Goal: Contribute content: Contribute content

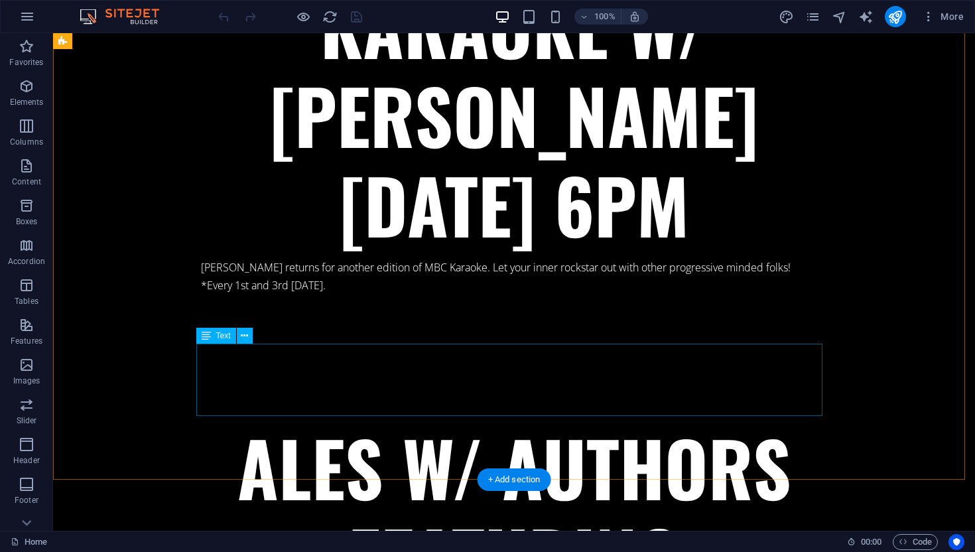
scroll to position [6173, 0]
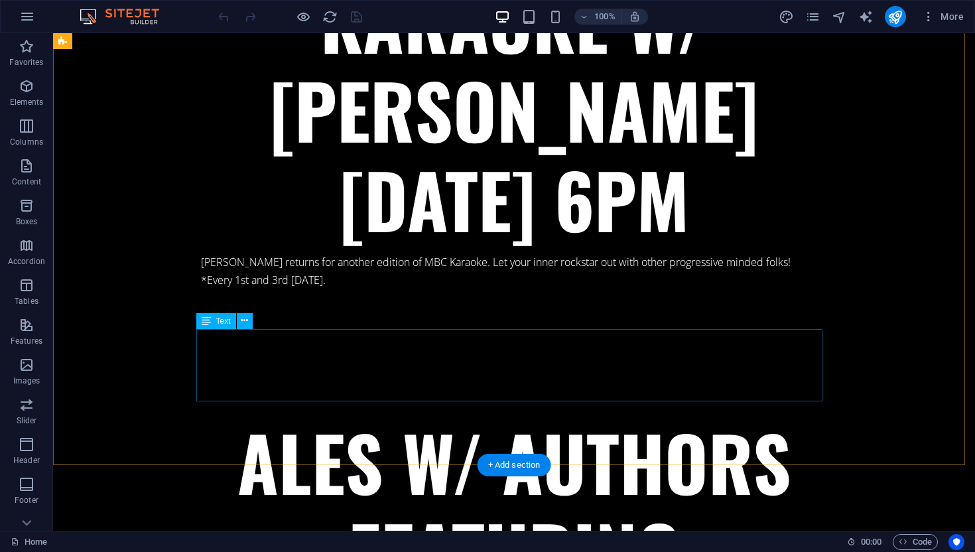
drag, startPoint x: 199, startPoint y: 336, endPoint x: 357, endPoint y: 389, distance: 166.5
drag, startPoint x: 349, startPoint y: 377, endPoint x: 228, endPoint y: 341, distance: 125.9
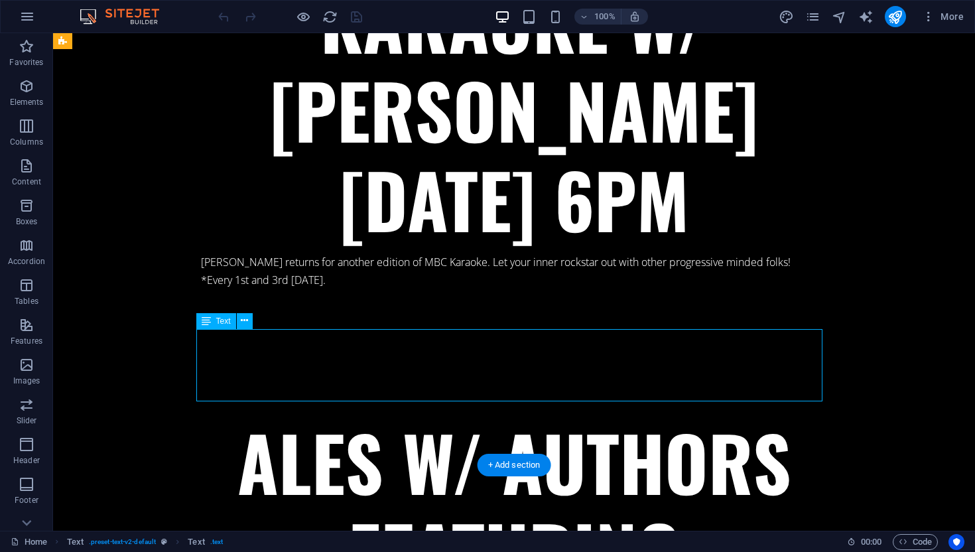
click at [198, 339] on div "Drag here to replace the existing content. Press “Ctrl” if you want to create a…" at bounding box center [514, 281] width 922 height 497
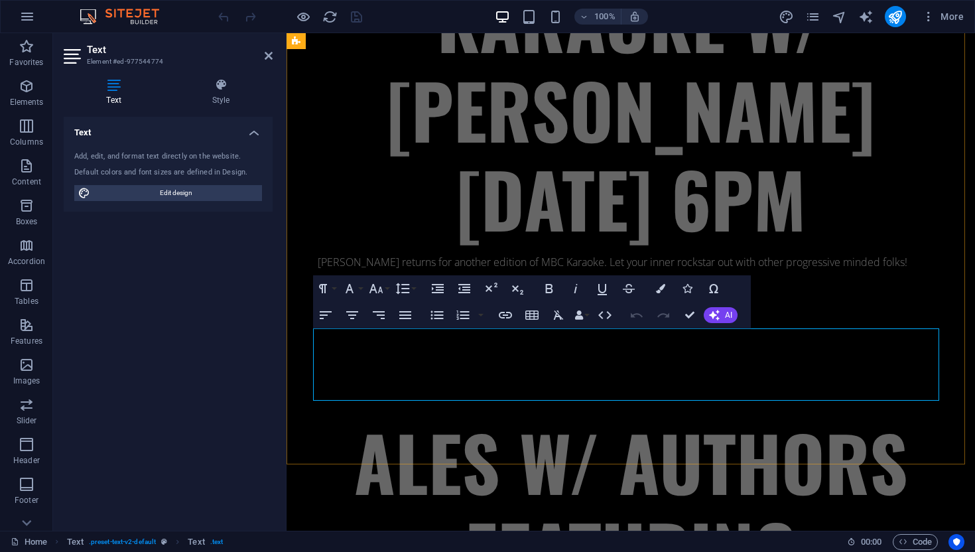
copy p "With soaring harmonies, toe-tapping acoustic guitar, and the warm groove of an …"
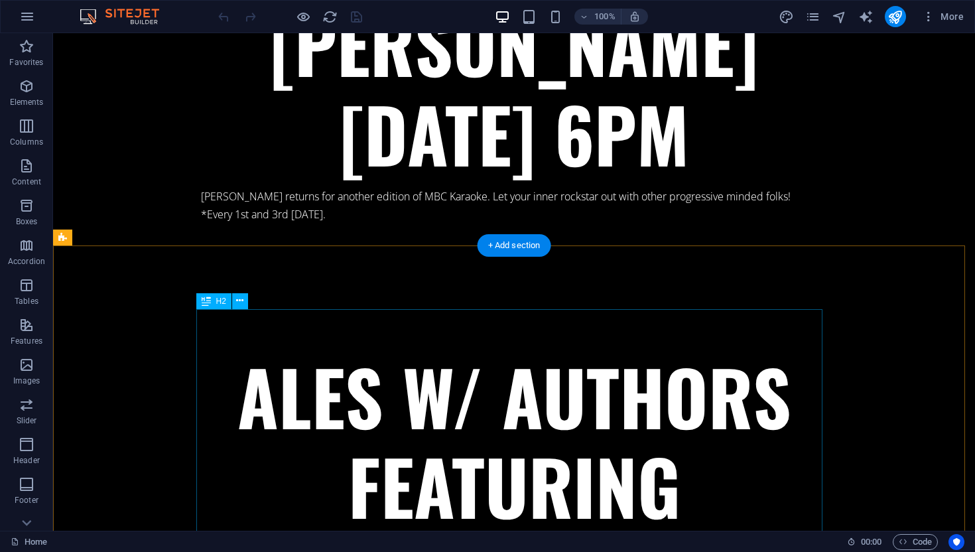
scroll to position [6393, 0]
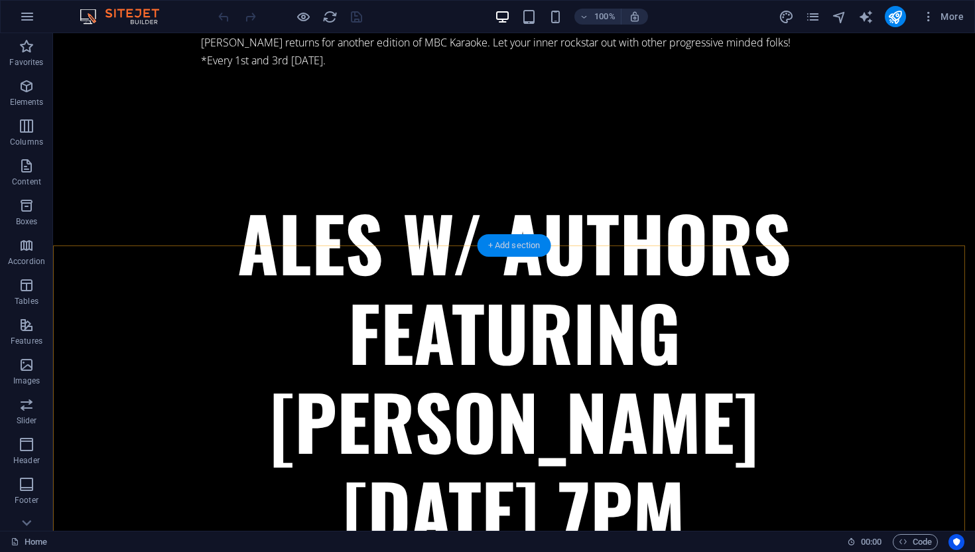
click at [495, 245] on div "+ Add section" at bounding box center [514, 245] width 74 height 23
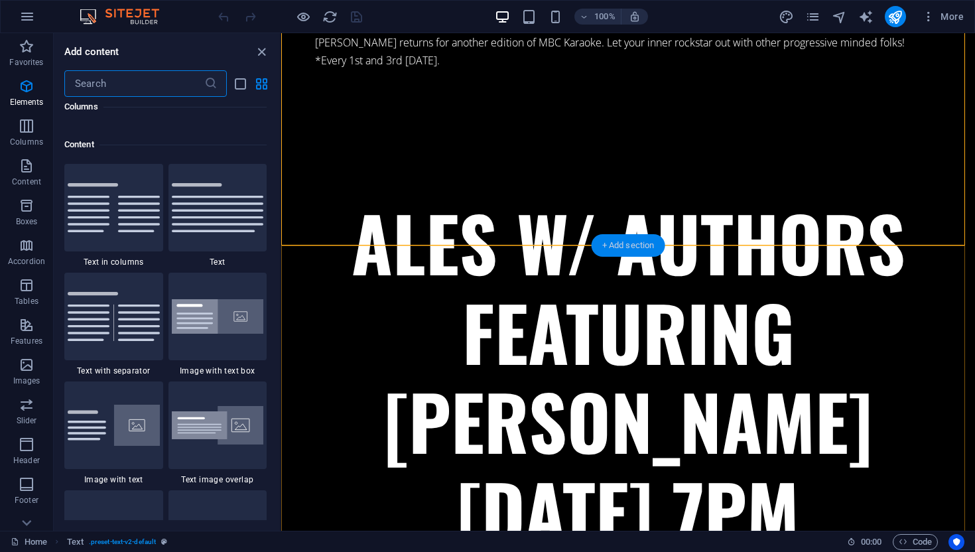
scroll to position [2320, 0]
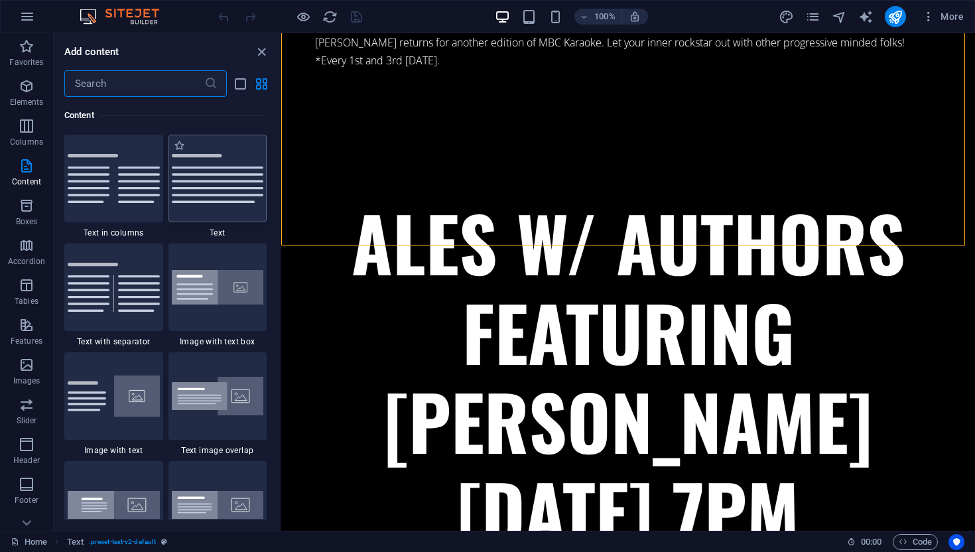
click at [207, 194] on img at bounding box center [218, 178] width 92 height 49
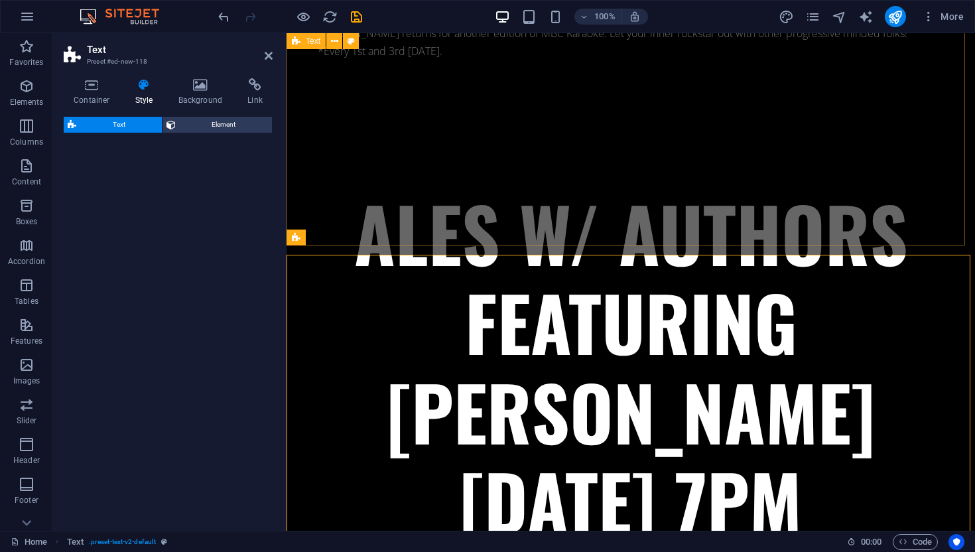
select select "preset-text-v2-default"
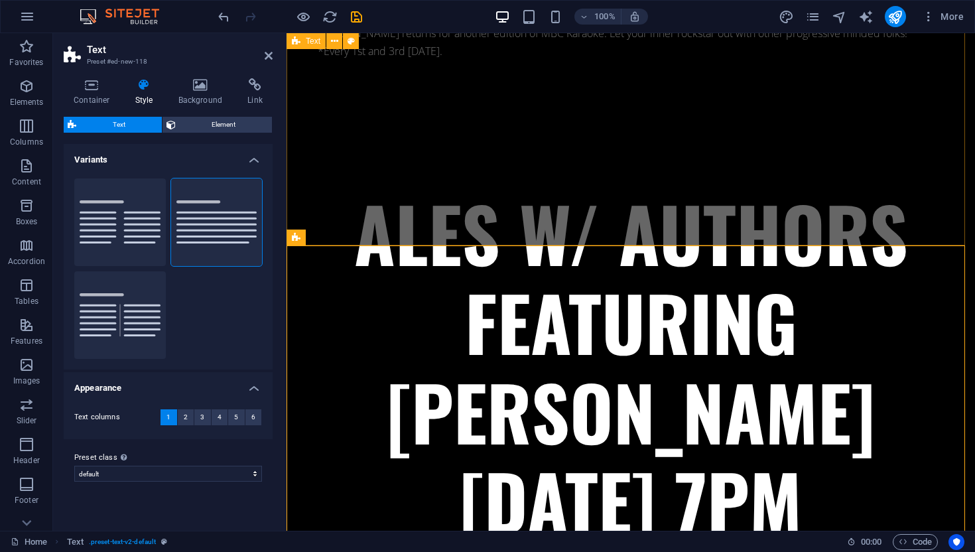
scroll to position [6023, 0]
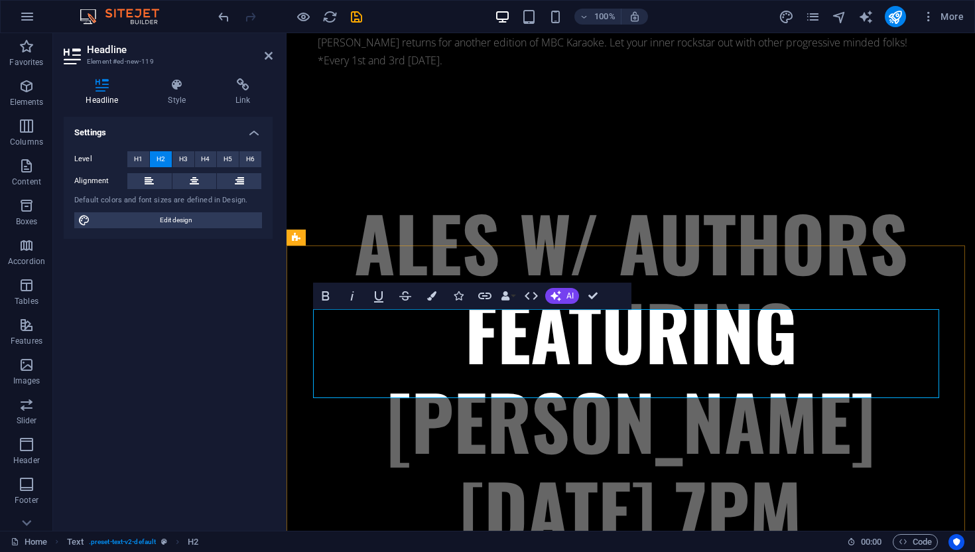
click at [194, 185] on icon at bounding box center [194, 181] width 9 height 16
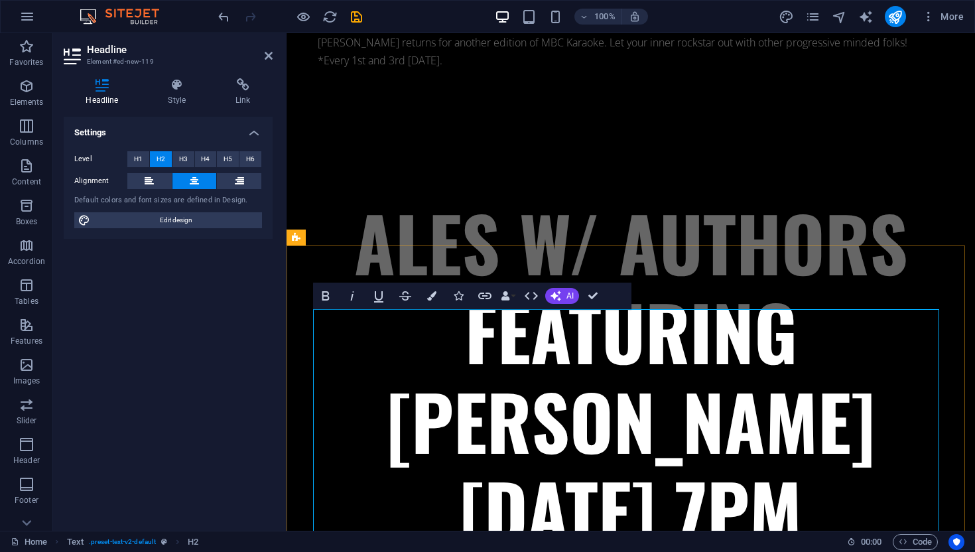
scroll to position [6079, 0]
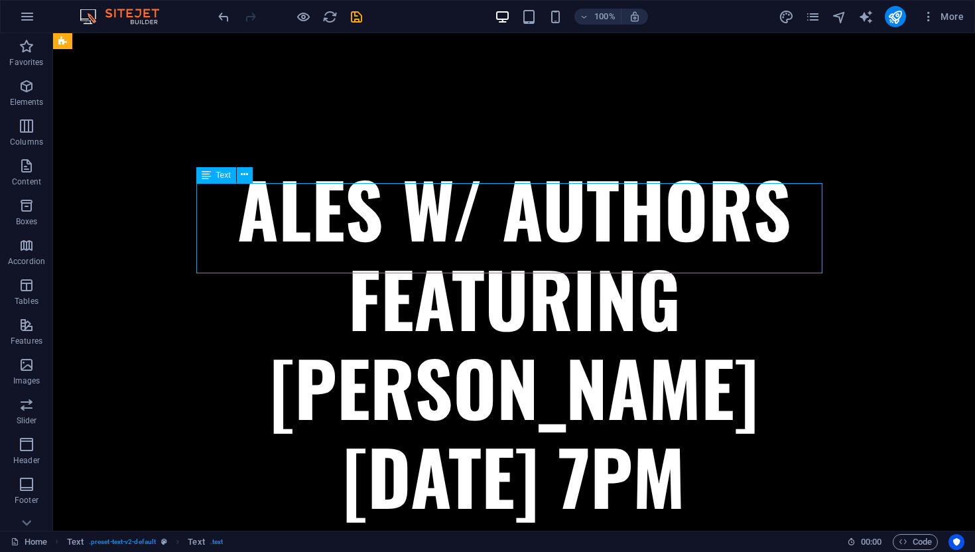
scroll to position [6797, 0]
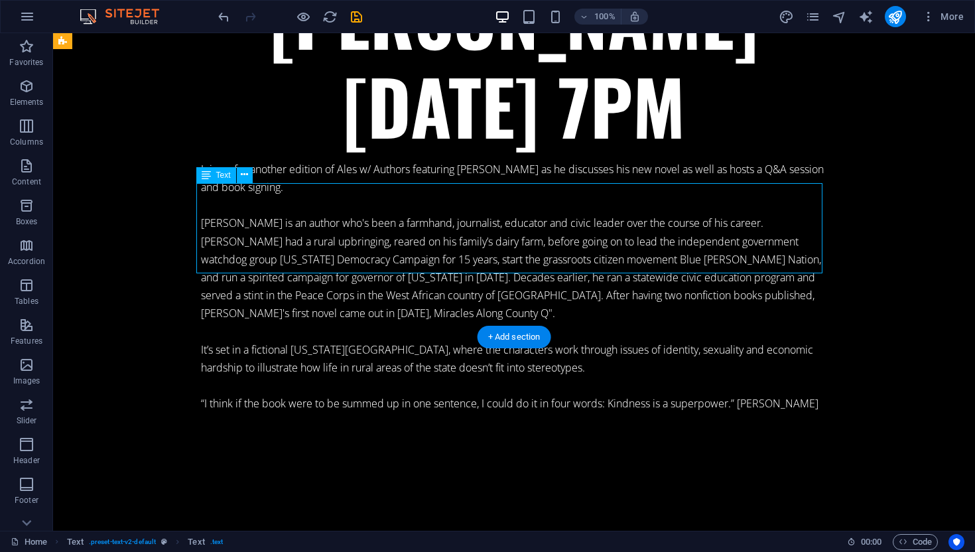
drag, startPoint x: 197, startPoint y: 191, endPoint x: 393, endPoint y: 226, distance: 199.4
drag, startPoint x: 200, startPoint y: 193, endPoint x: 379, endPoint y: 223, distance: 181.5
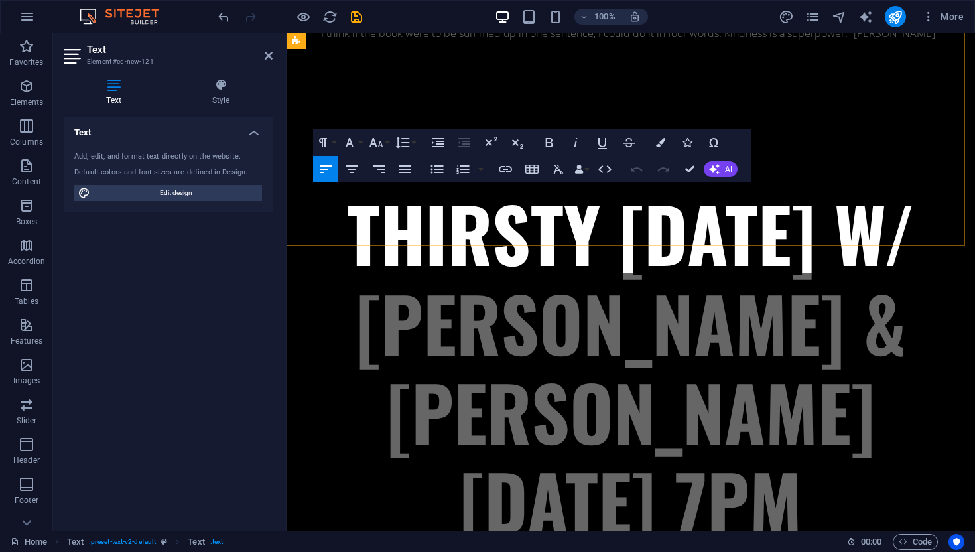
scroll to position [6427, 0]
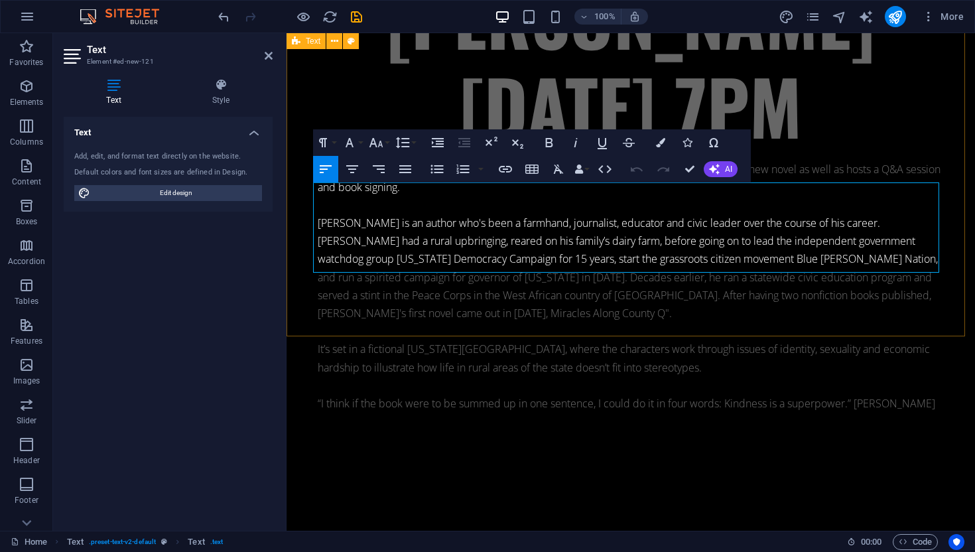
drag, startPoint x: 316, startPoint y: 193, endPoint x: 625, endPoint y: 293, distance: 324.2
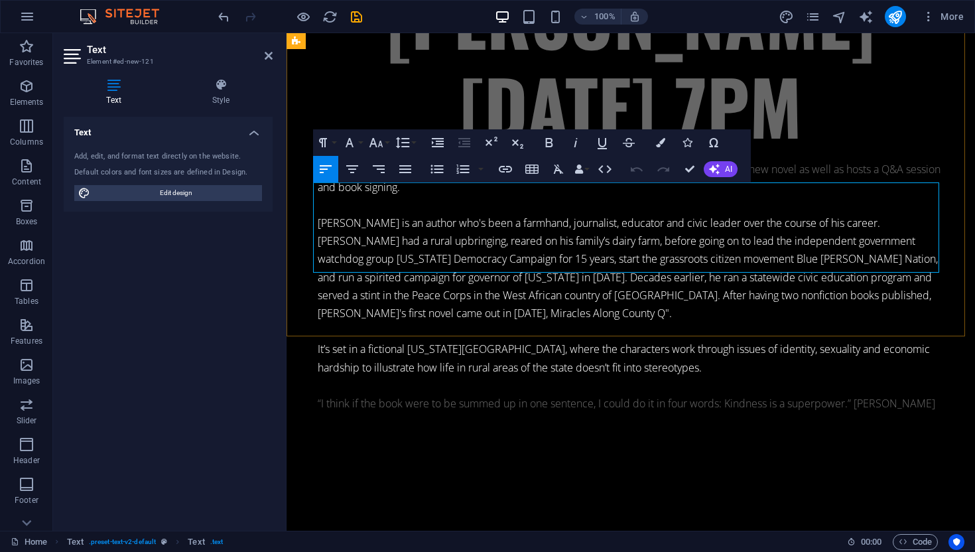
scroll to position [10076, 2]
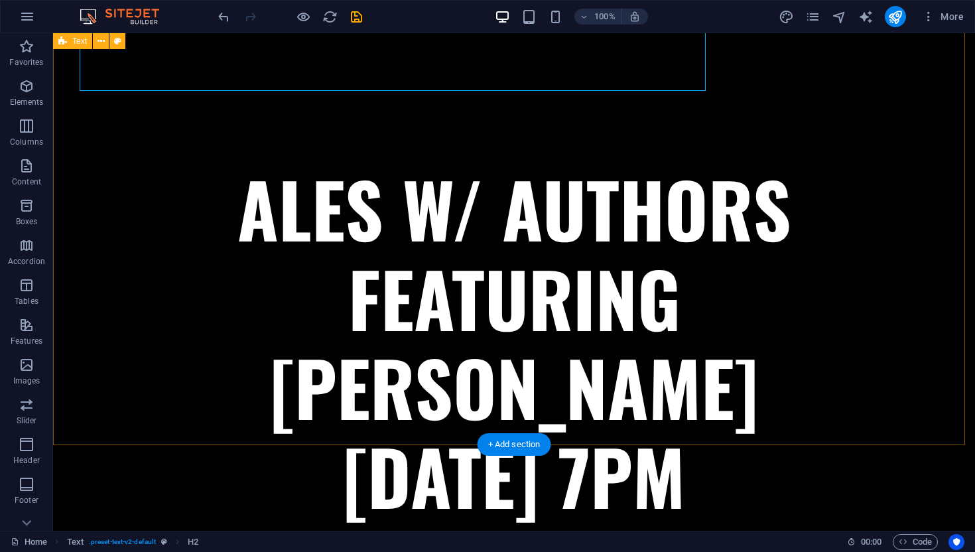
scroll to position [6797, 0]
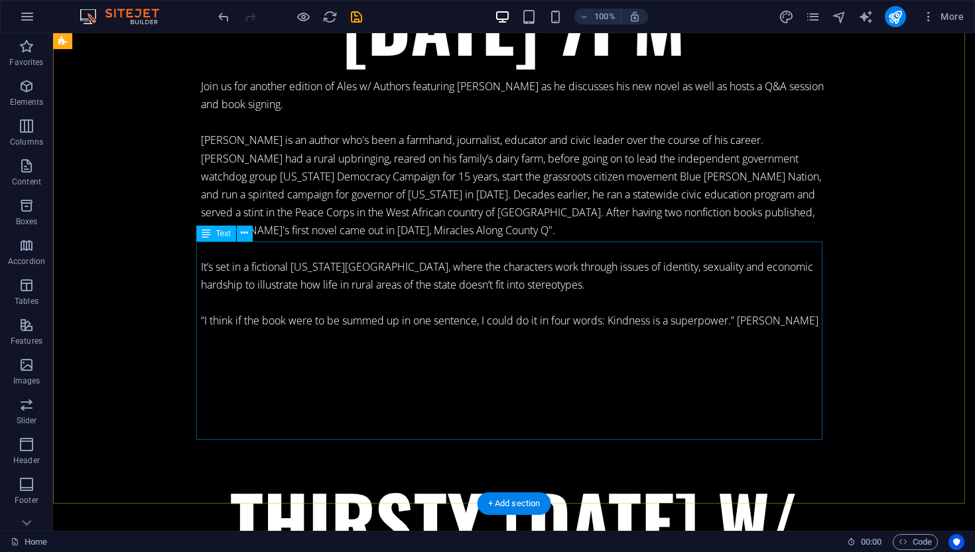
scroll to position [6738, 0]
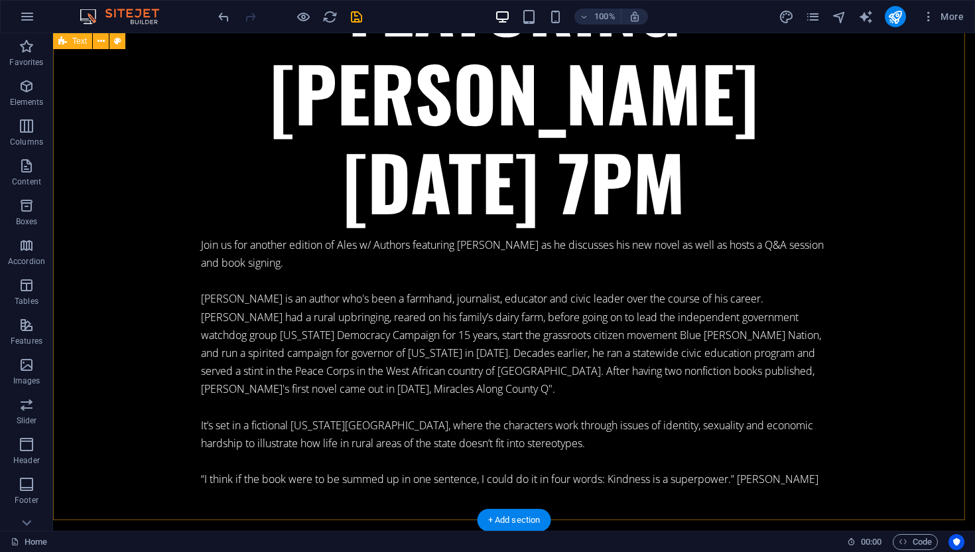
scroll to position [6722, 0]
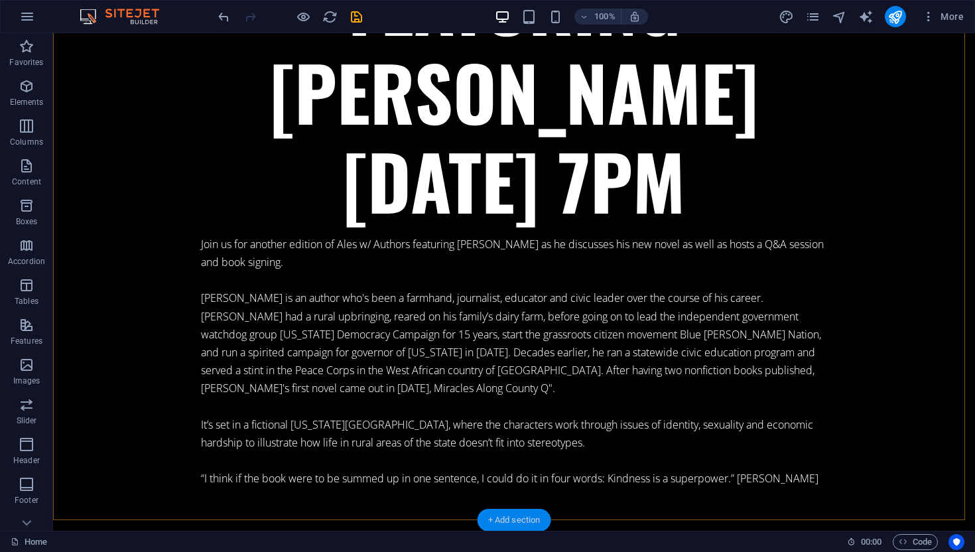
click at [513, 520] on div "+ Add section" at bounding box center [514, 520] width 74 height 23
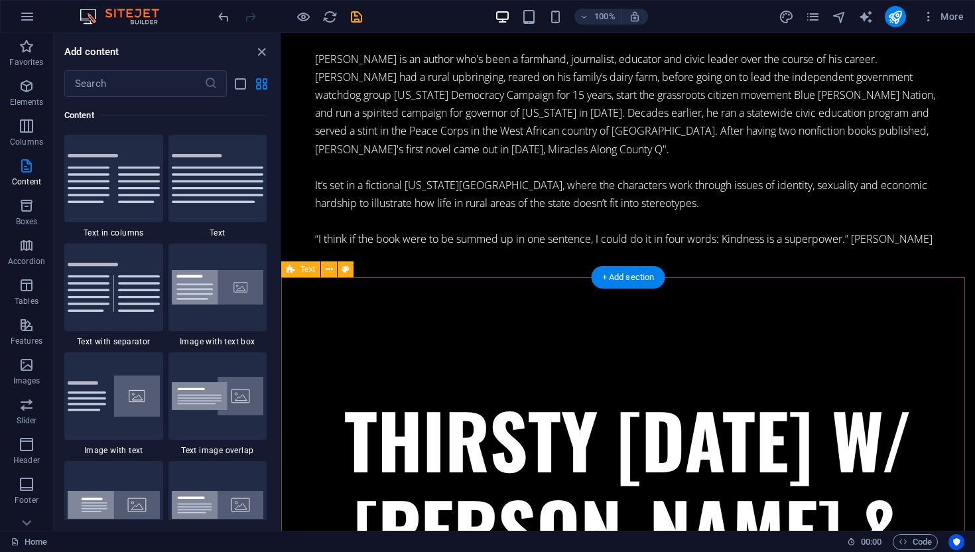
scroll to position [6605, 0]
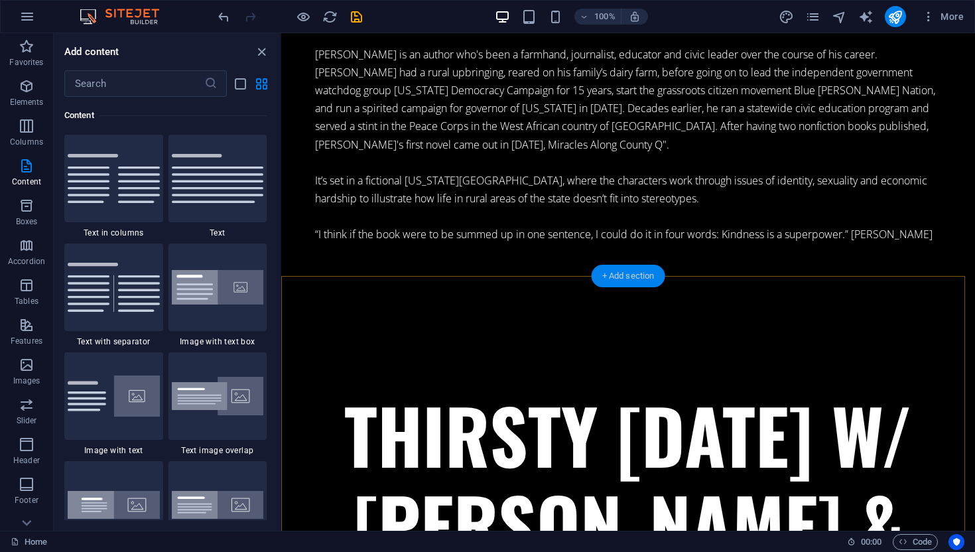
click at [607, 273] on div "+ Add section" at bounding box center [628, 276] width 74 height 23
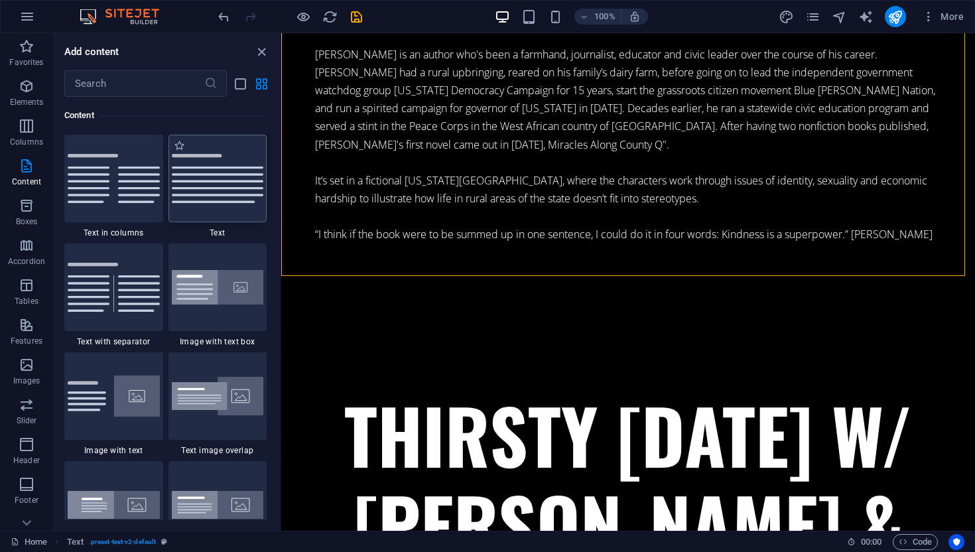
click at [233, 196] on img at bounding box center [218, 178] width 92 height 49
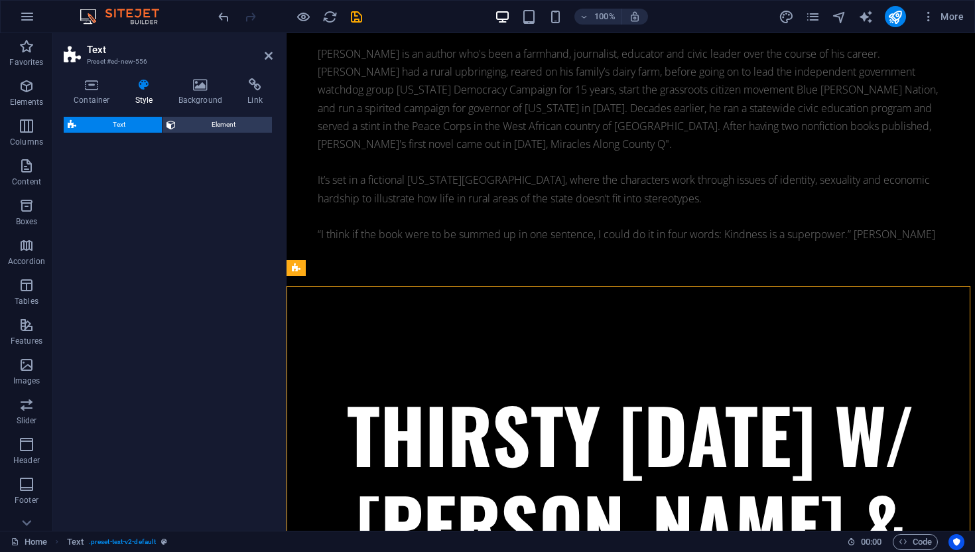
select select "preset-text-v2-default"
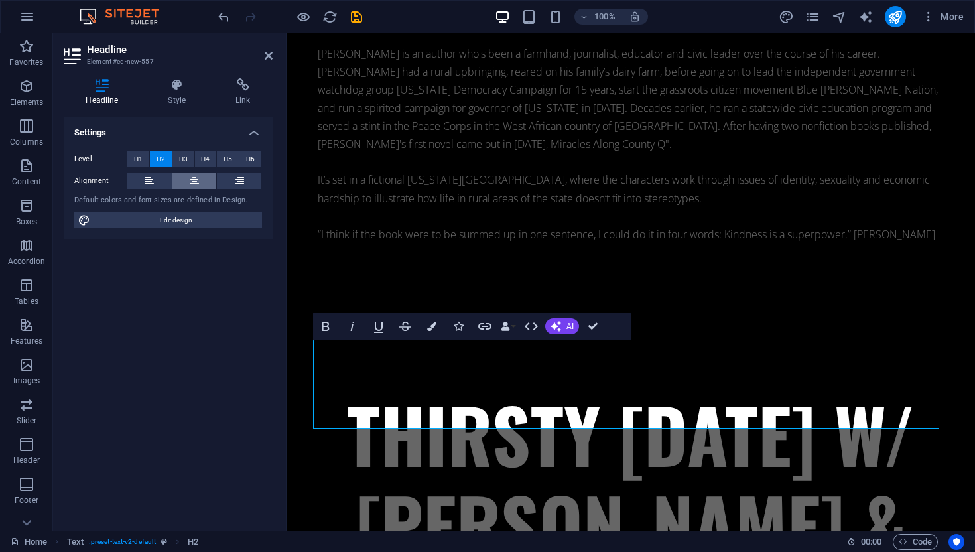
click at [193, 186] on icon at bounding box center [194, 181] width 9 height 16
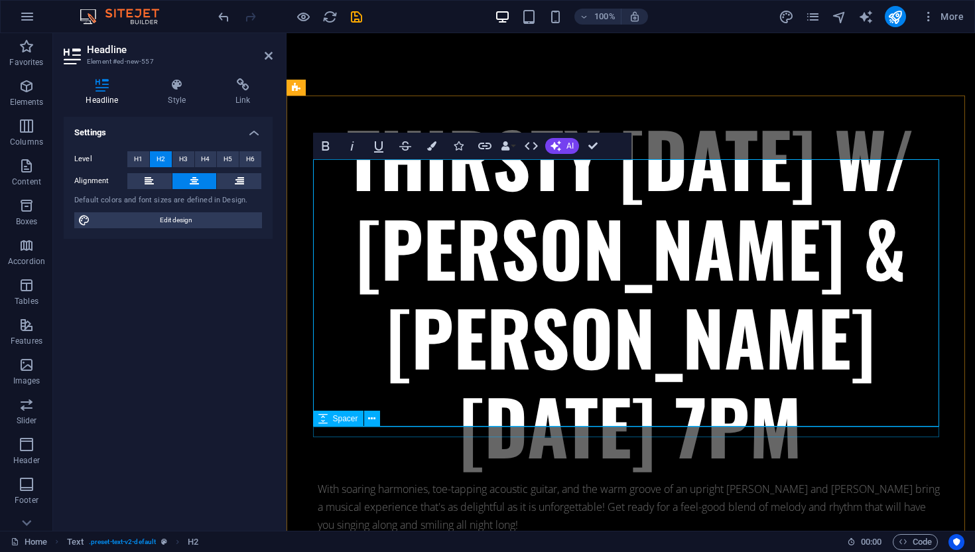
scroll to position [6874, 0]
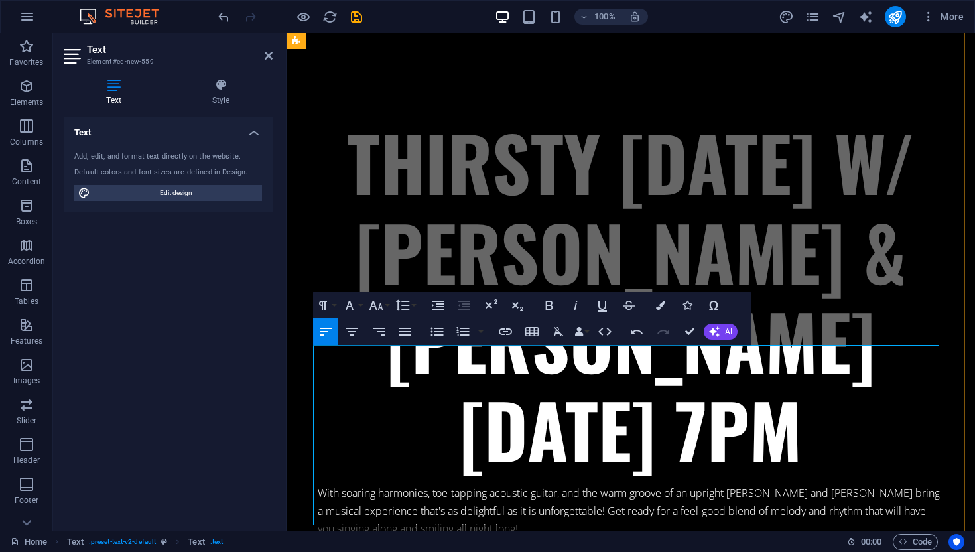
scroll to position [6868, 0]
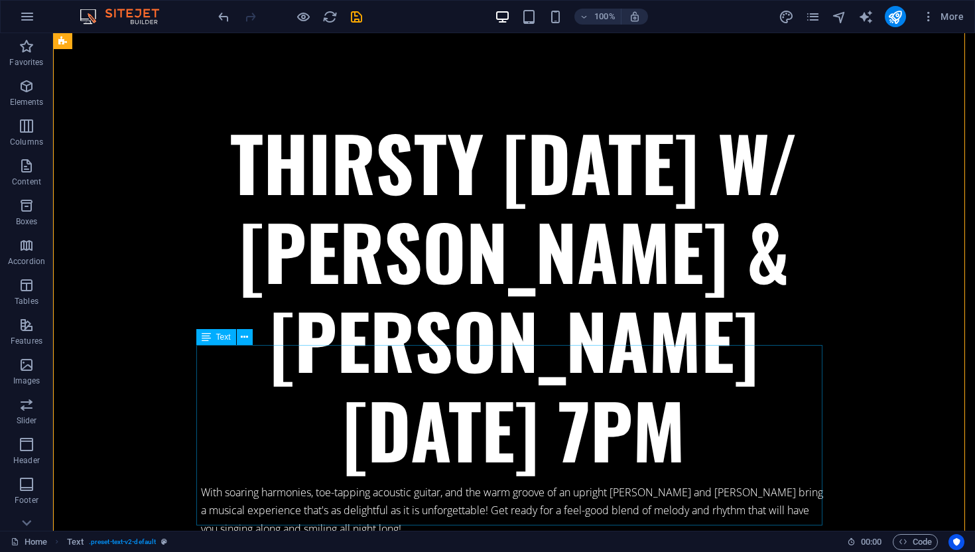
scroll to position [7347, 0]
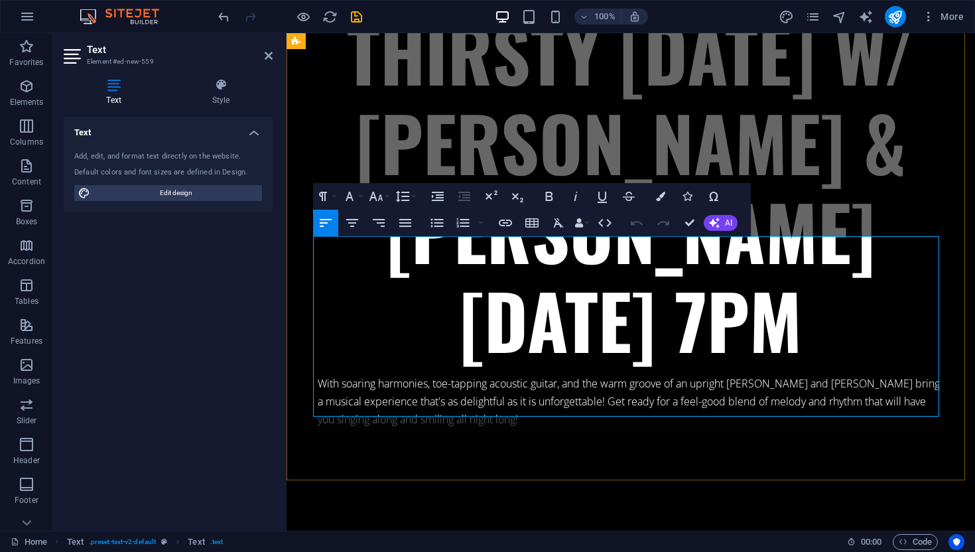
drag, startPoint x: 517, startPoint y: 405, endPoint x: 379, endPoint y: 315, distance: 164.8
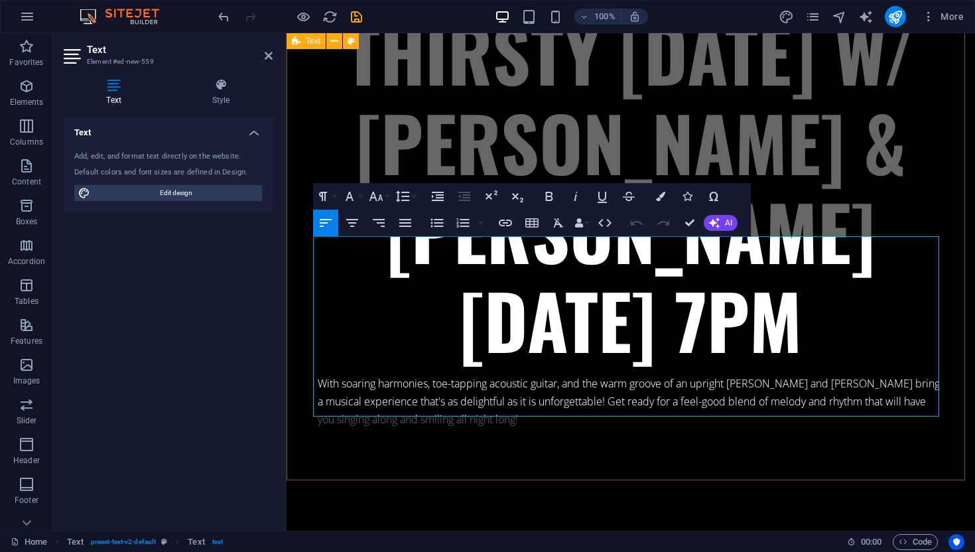
drag, startPoint x: 358, startPoint y: 374, endPoint x: 309, endPoint y: 298, distance: 90.7
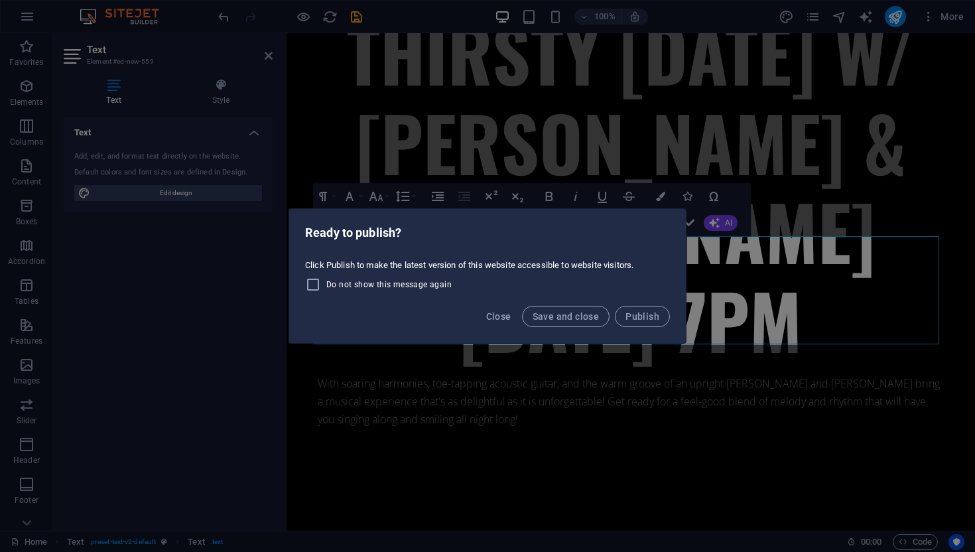
click at [416, 185] on div "Ready to publish? Click Publish to make the latest version of this website acce…" at bounding box center [487, 276] width 975 height 552
click at [255, 208] on div "Ready to publish? Click Publish to make the latest version of this website acce…" at bounding box center [487, 276] width 975 height 552
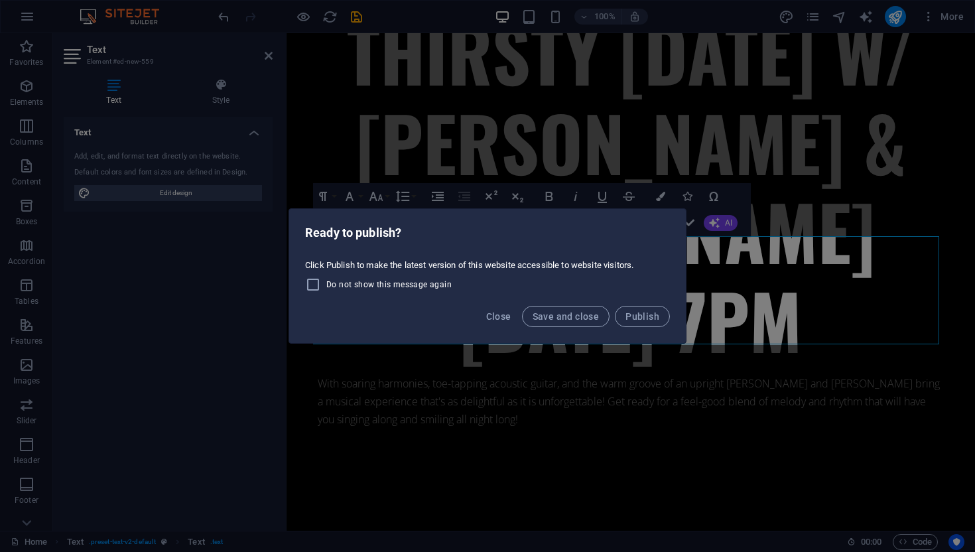
click at [255, 208] on div "Ready to publish? Click Publish to make the latest version of this website acce…" at bounding box center [487, 276] width 975 height 552
click at [554, 321] on span "Save and close" at bounding box center [565, 316] width 67 height 11
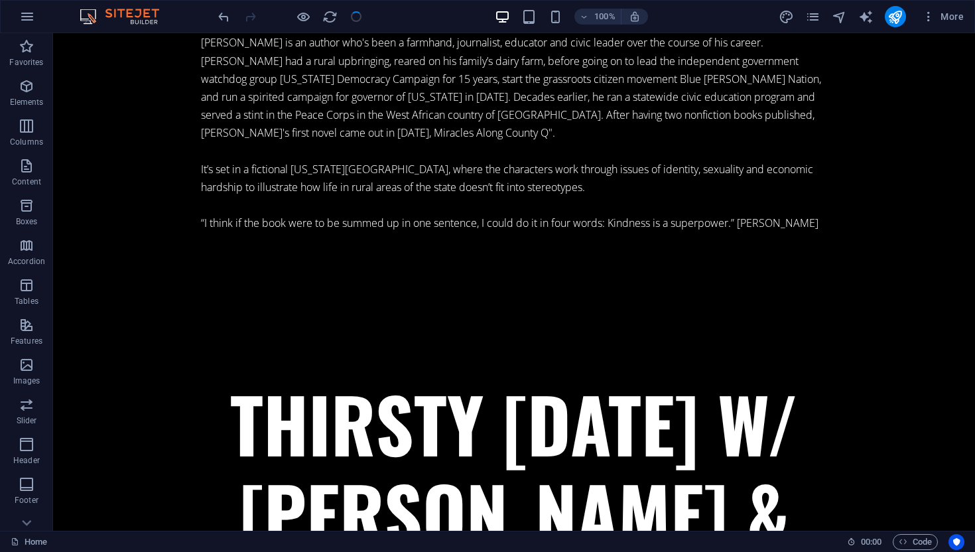
scroll to position [7347, 0]
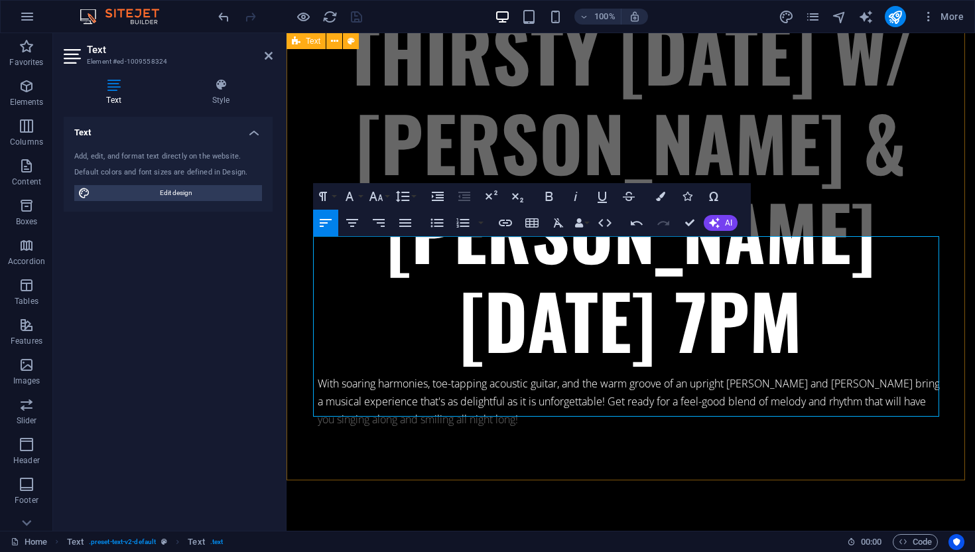
scroll to position [4046, 1]
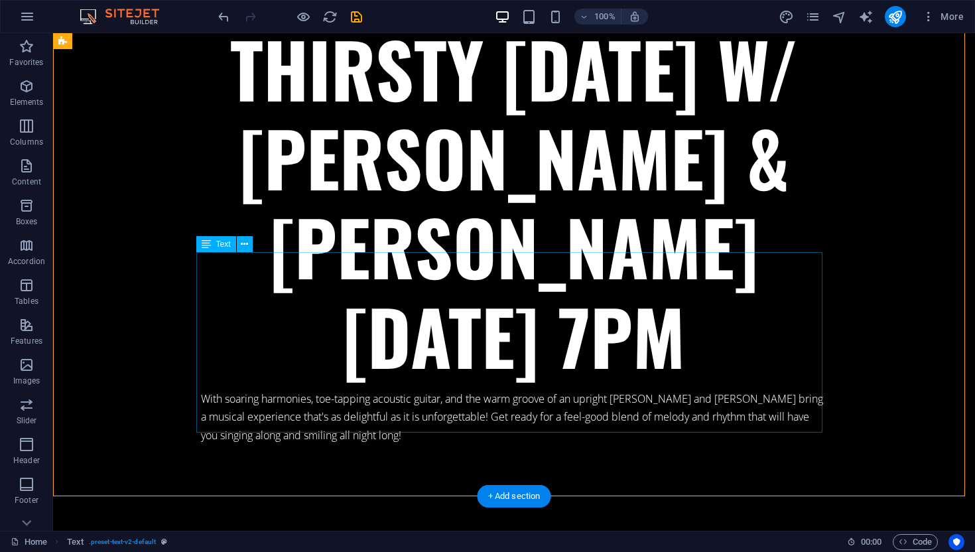
scroll to position [7331, 0]
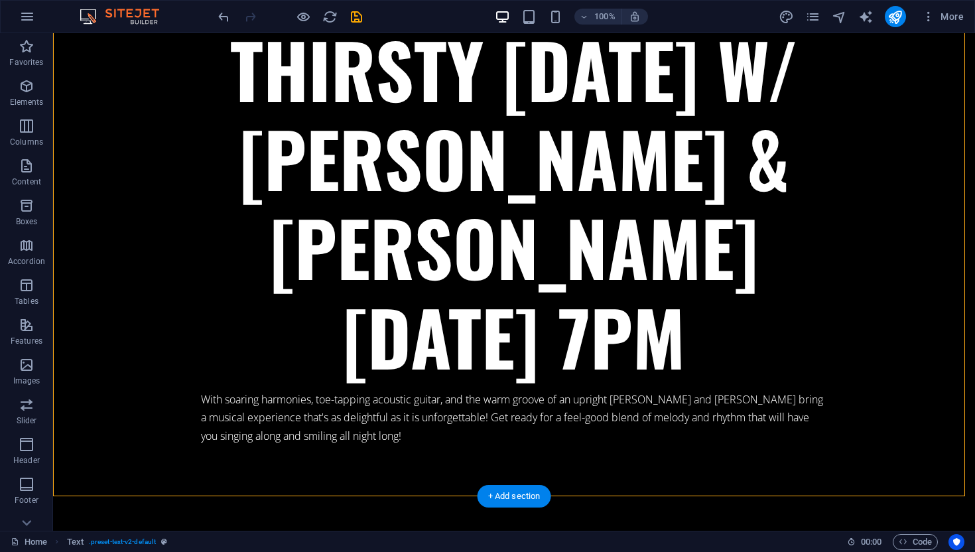
click at [518, 492] on div "+ Add section" at bounding box center [514, 496] width 74 height 23
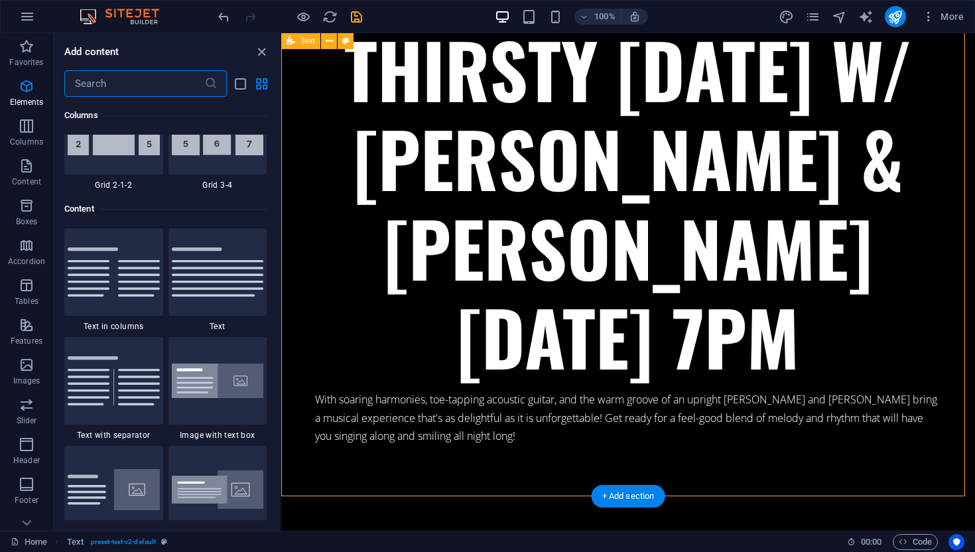
scroll to position [2320, 0]
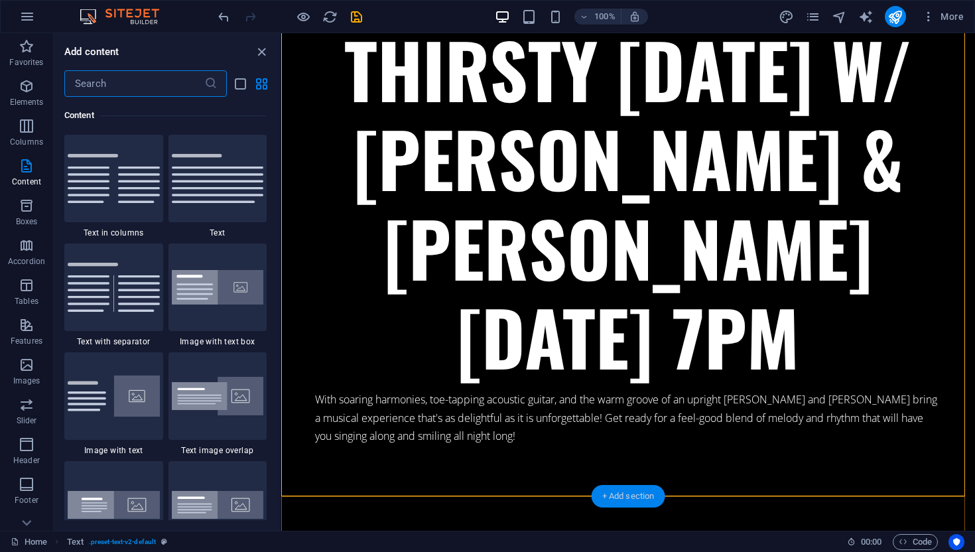
click at [636, 499] on div "+ Add section" at bounding box center [628, 496] width 74 height 23
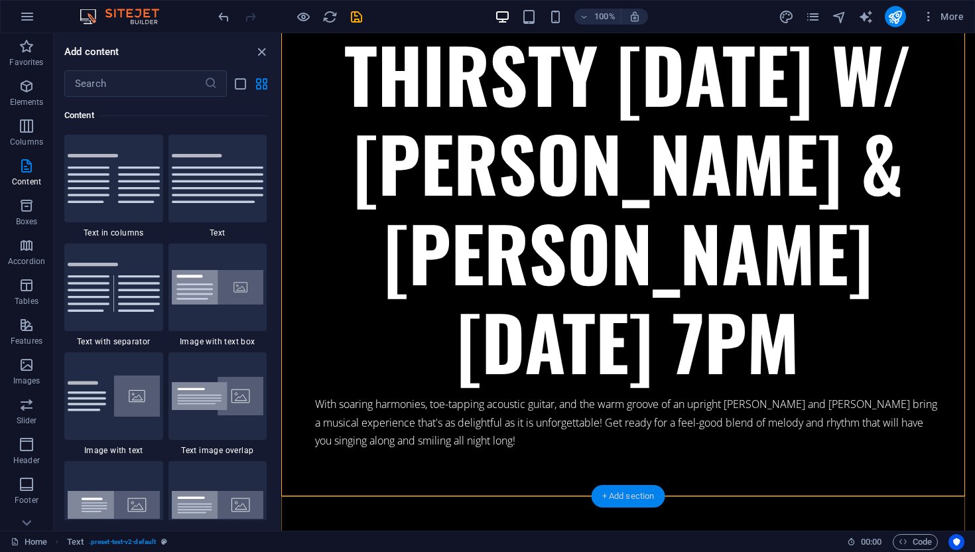
scroll to position [6970, 0]
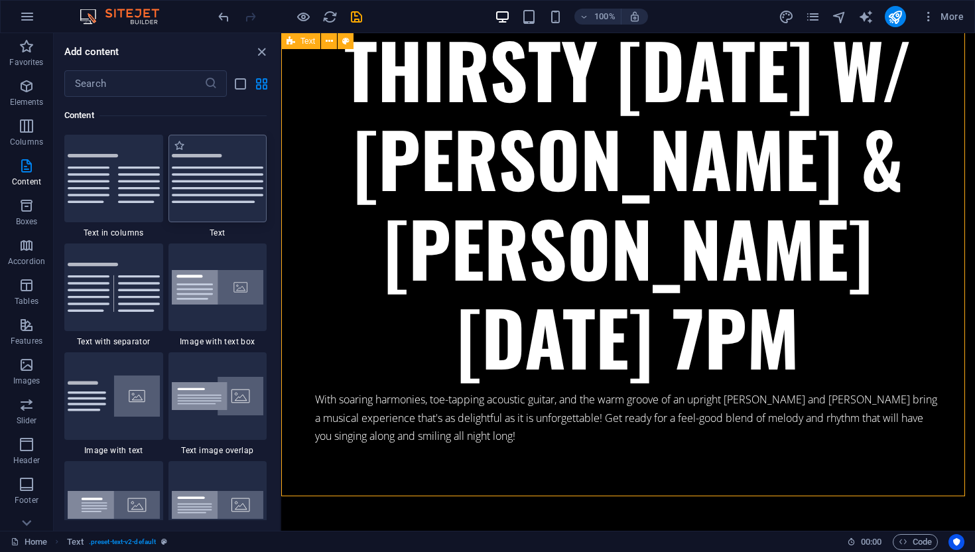
click at [202, 167] on img at bounding box center [218, 178] width 92 height 49
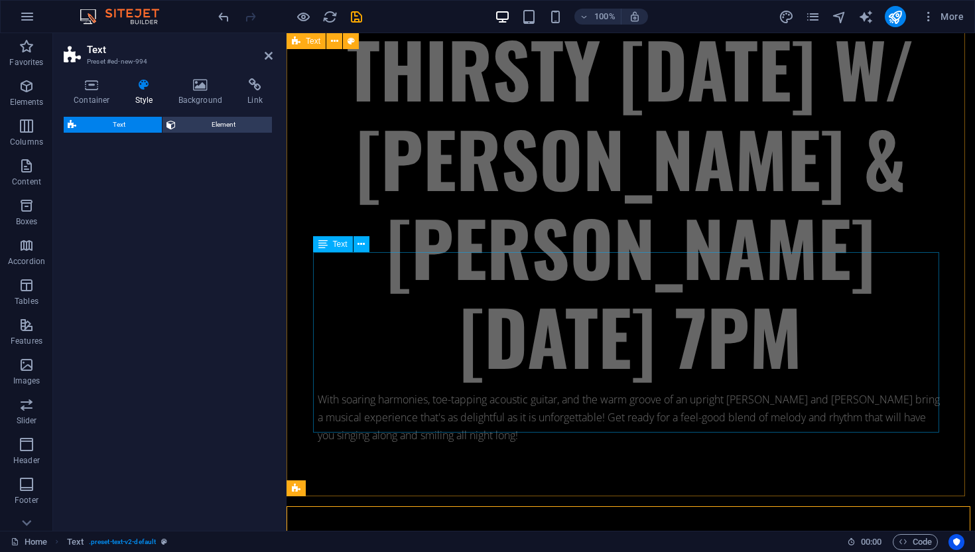
select select "preset-text-v2-default"
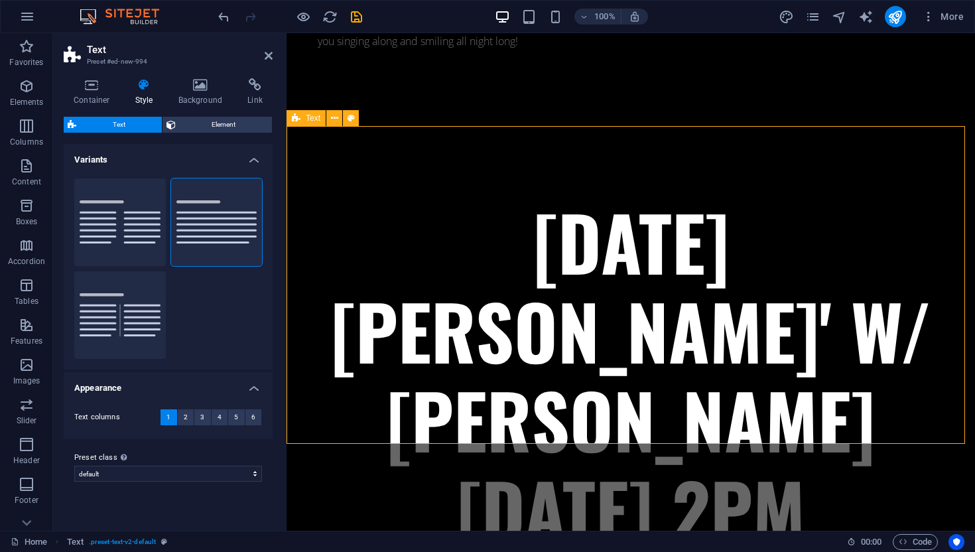
scroll to position [7356, 0]
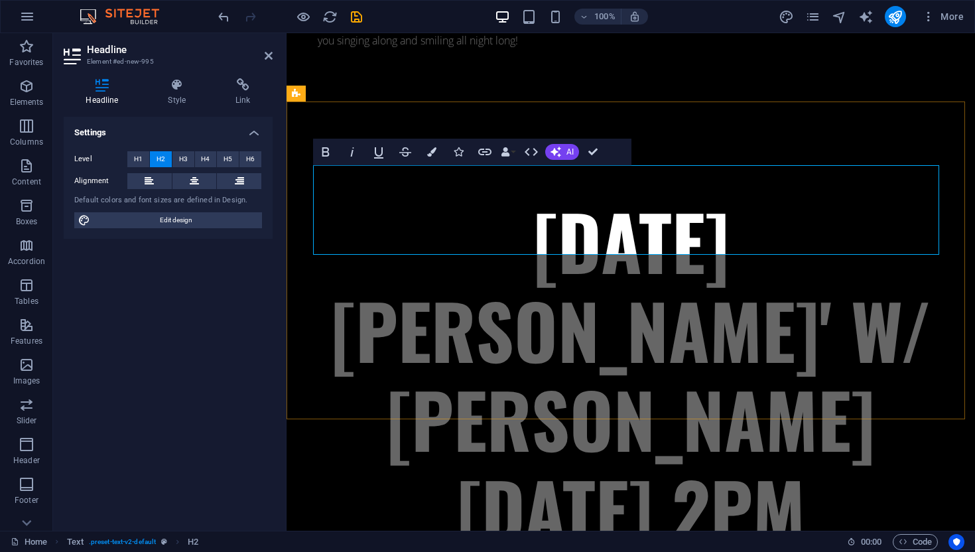
click at [194, 177] on icon at bounding box center [194, 181] width 9 height 16
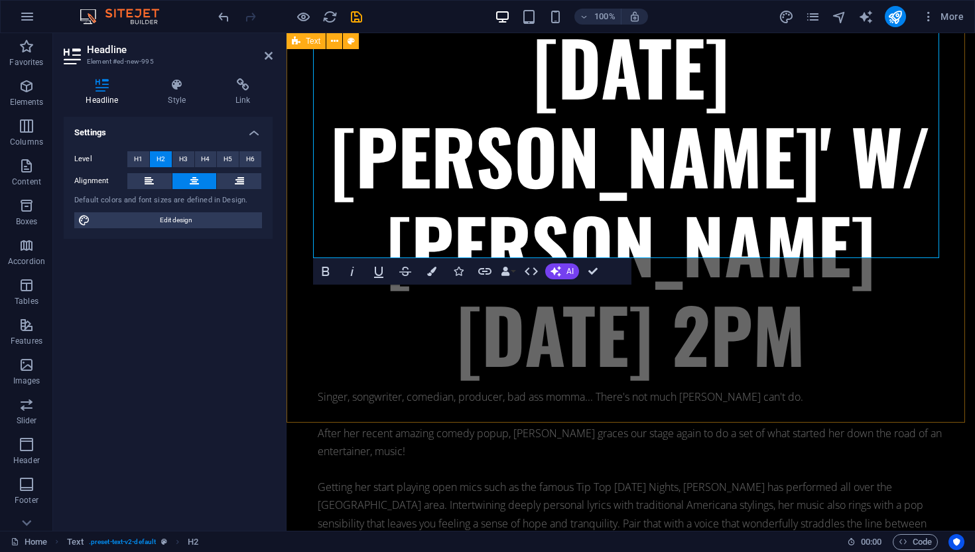
scroll to position [7529, 0]
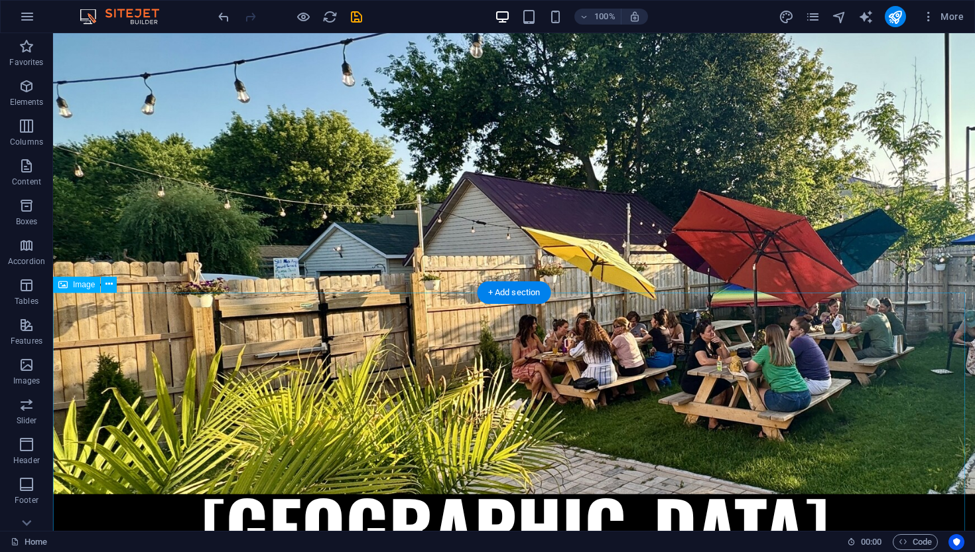
scroll to position [311, 0]
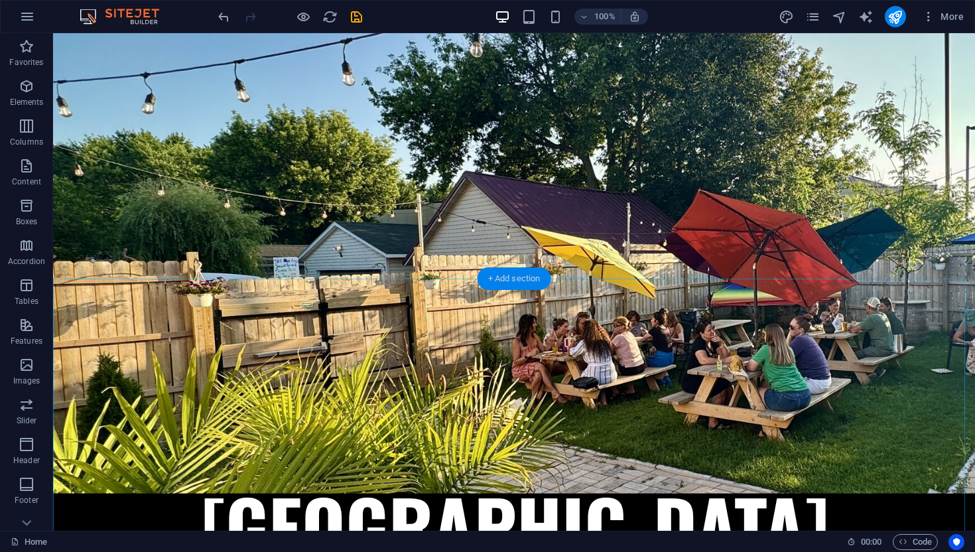
click at [515, 275] on div "+ Add section" at bounding box center [514, 278] width 74 height 23
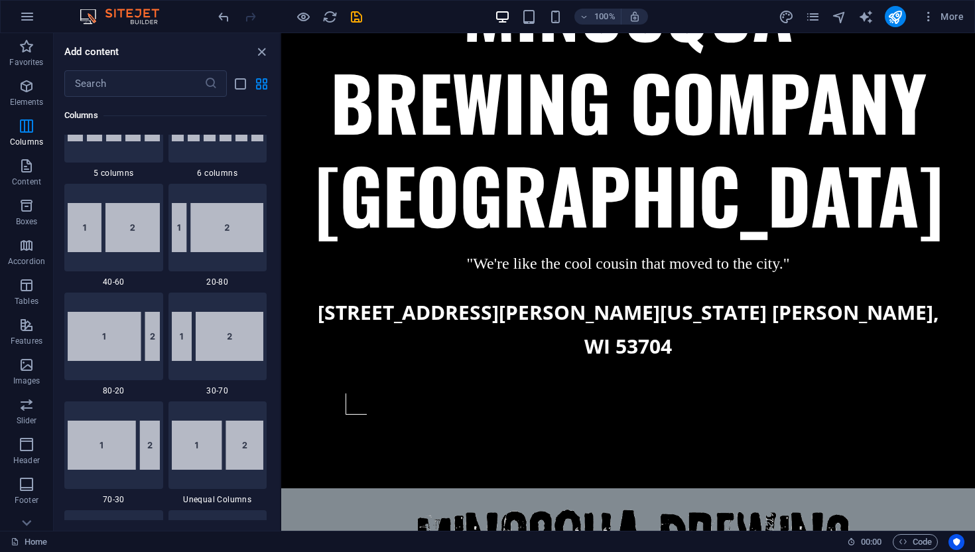
scroll to position [0, 0]
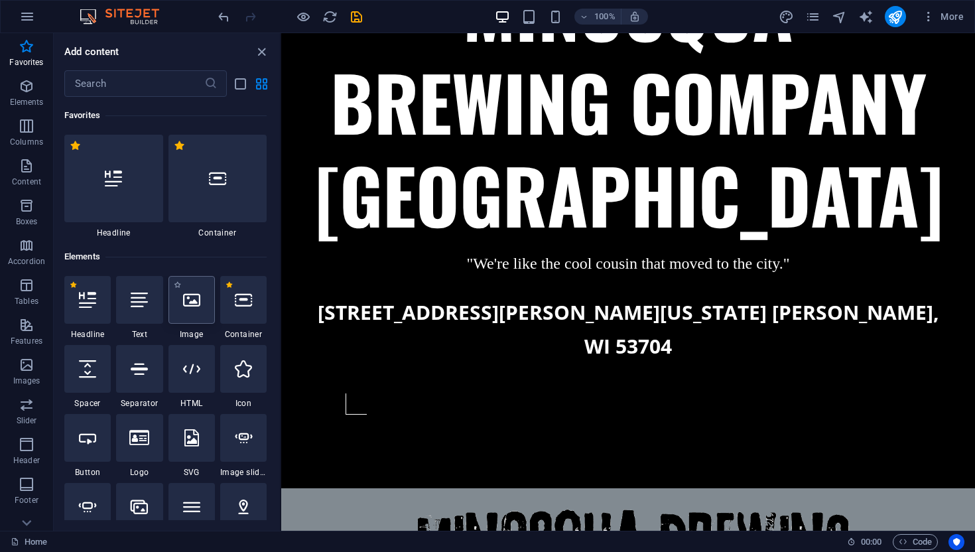
click at [192, 297] on icon at bounding box center [191, 299] width 17 height 17
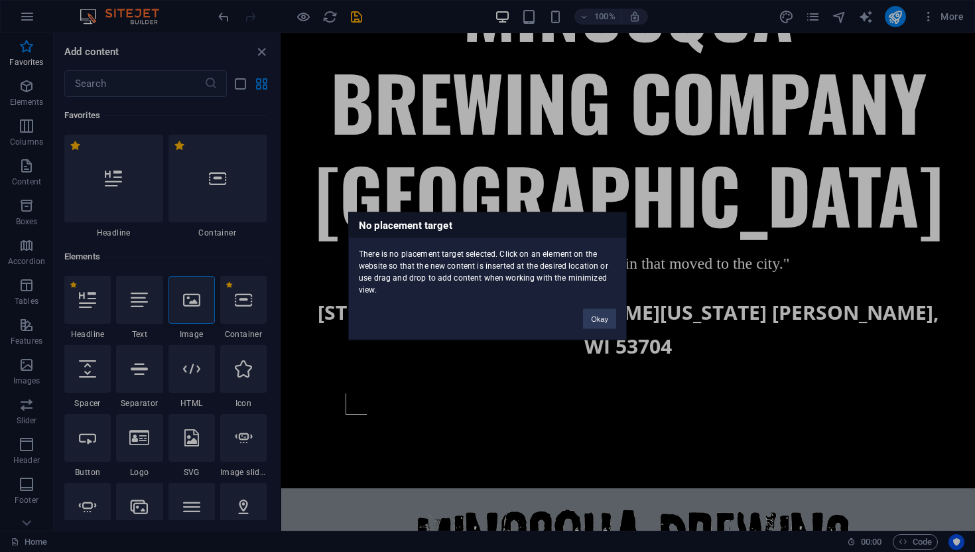
click at [516, 391] on div "No placement target There is no placement target selected. Click on an element …" at bounding box center [487, 276] width 975 height 552
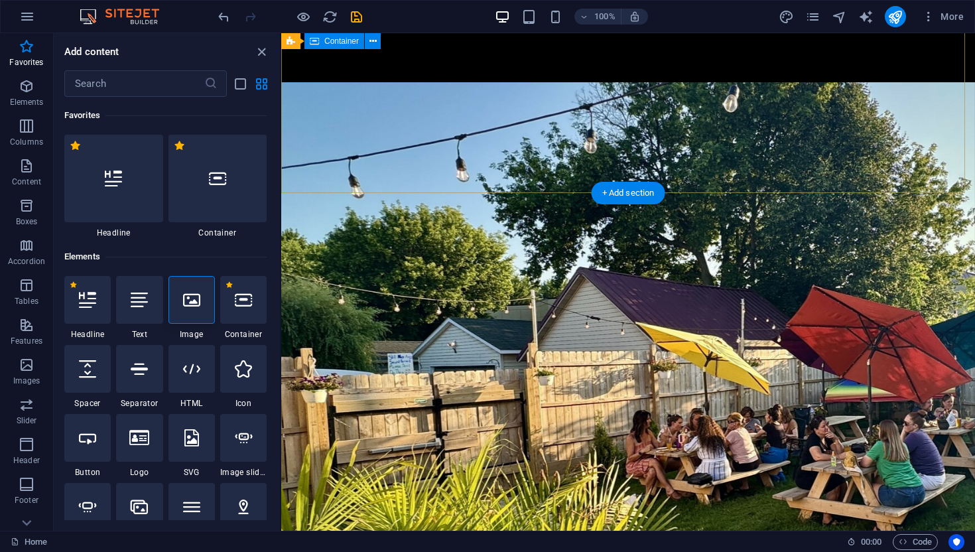
scroll to position [84, 0]
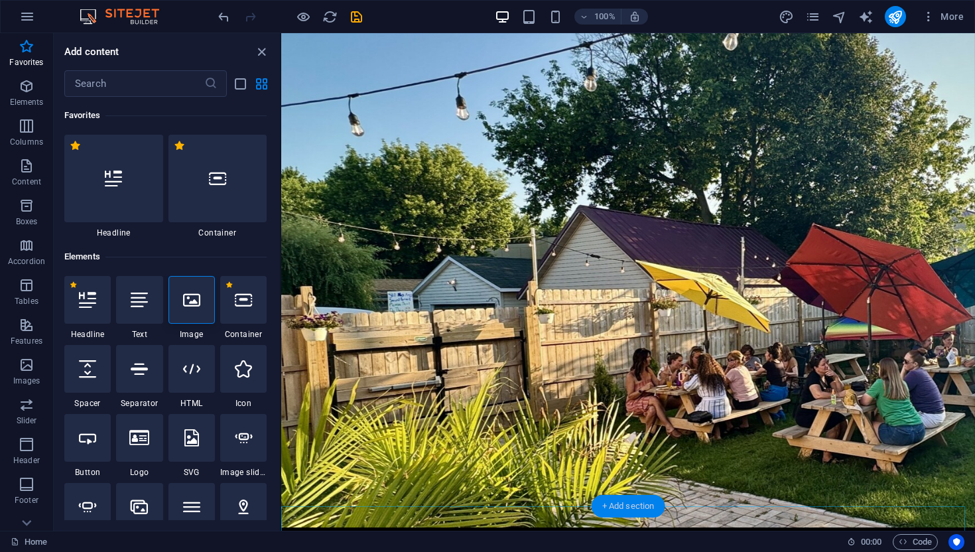
click at [631, 501] on div "+ Add section" at bounding box center [628, 506] width 74 height 23
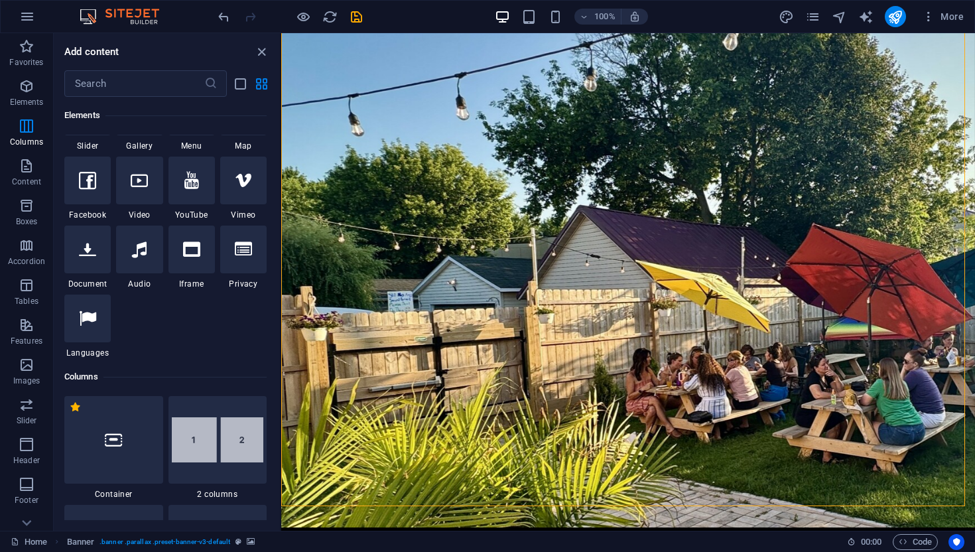
scroll to position [0, 0]
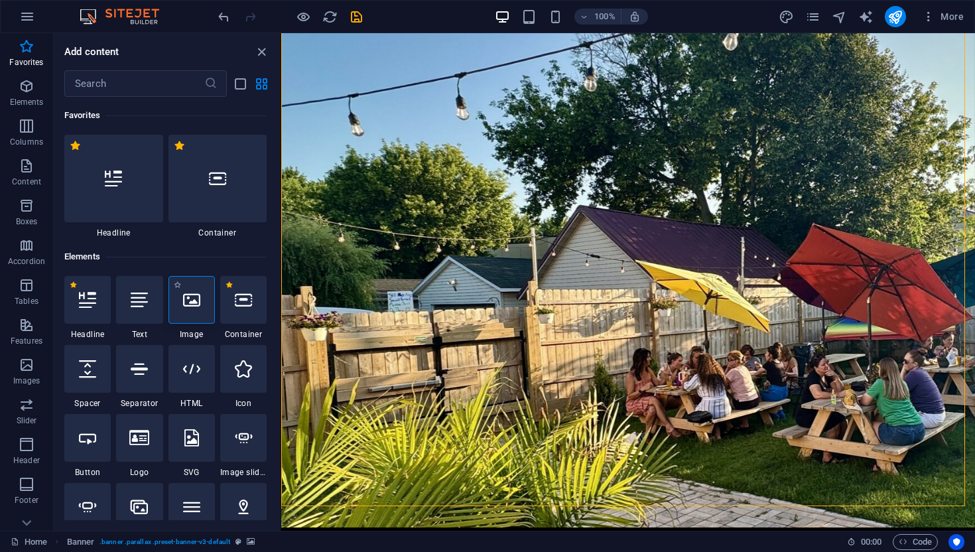
click at [194, 301] on icon at bounding box center [191, 299] width 17 height 17
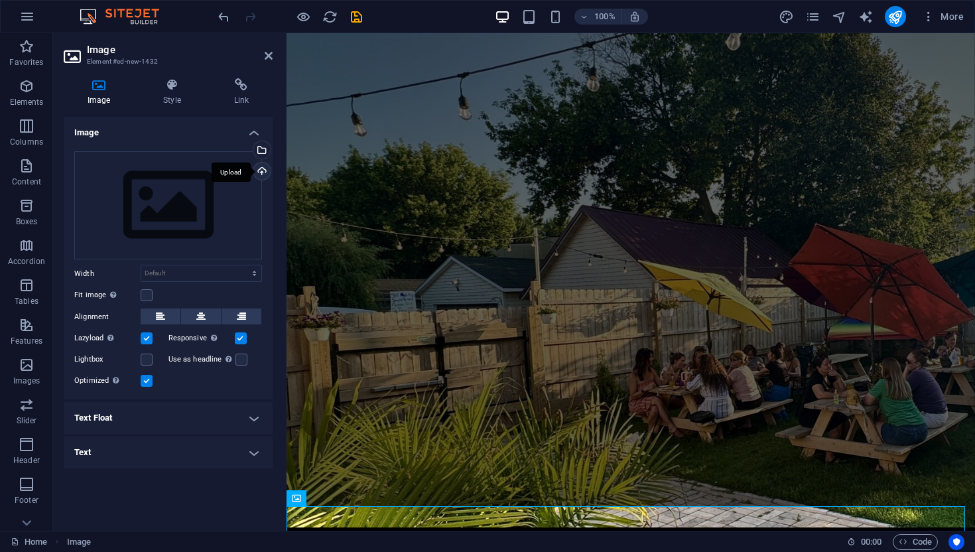
click at [260, 166] on div "Upload" at bounding box center [261, 172] width 20 height 20
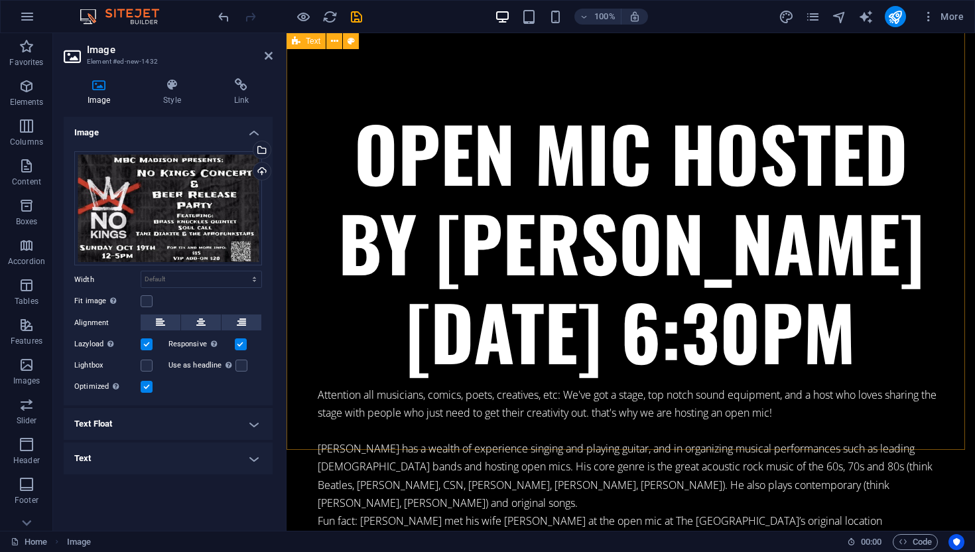
scroll to position [8556, 0]
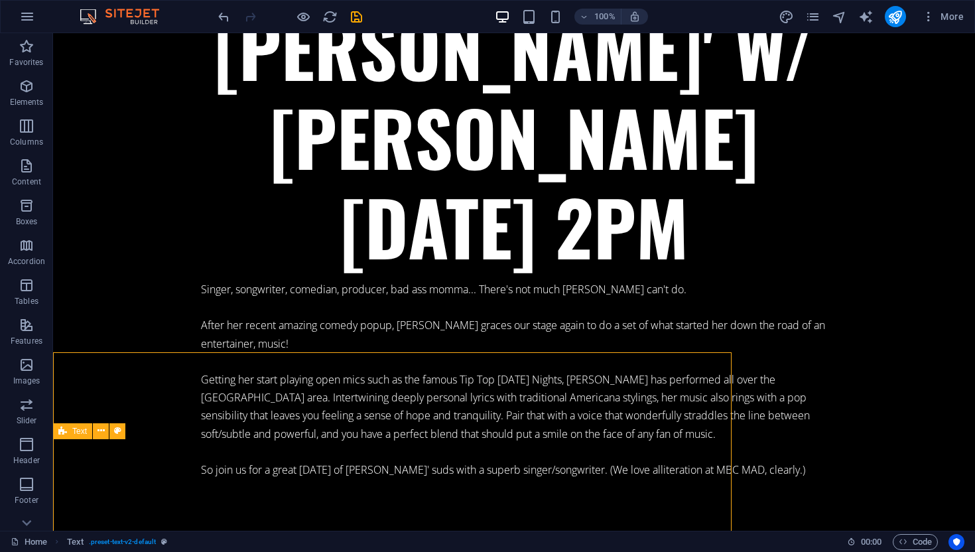
scroll to position [9064, 0]
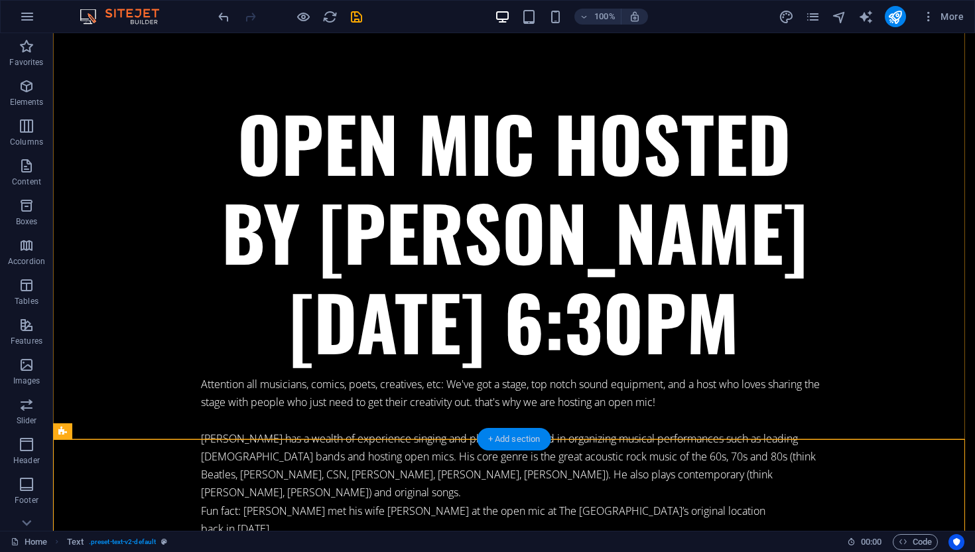
click at [507, 436] on div "+ Add section" at bounding box center [514, 439] width 74 height 23
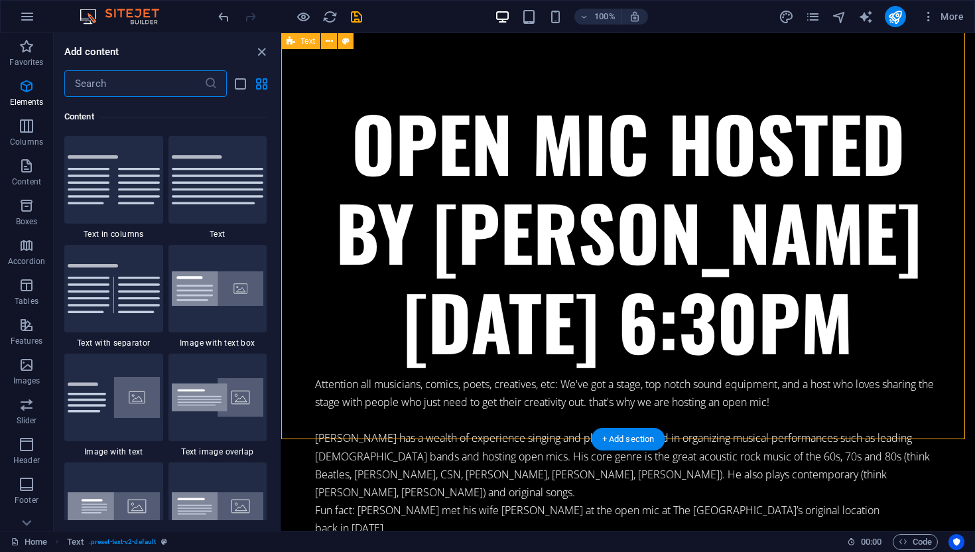
scroll to position [2320, 0]
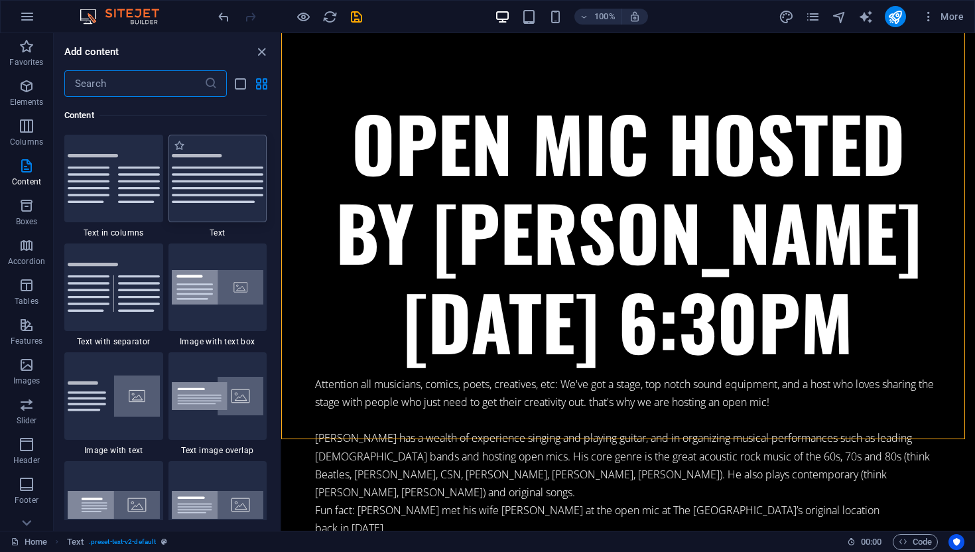
click at [224, 195] on img at bounding box center [218, 178] width 92 height 49
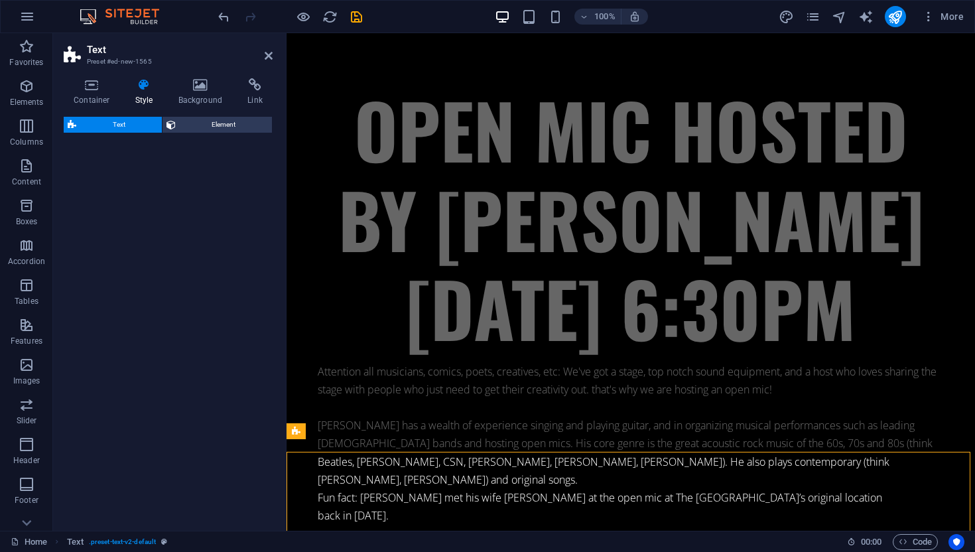
select select "preset-text-v2-default"
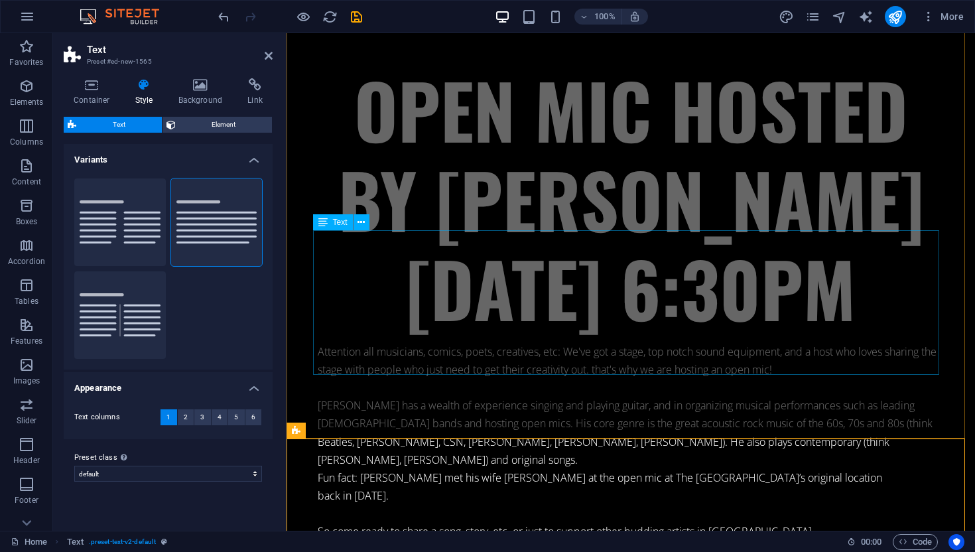
scroll to position [8878, 0]
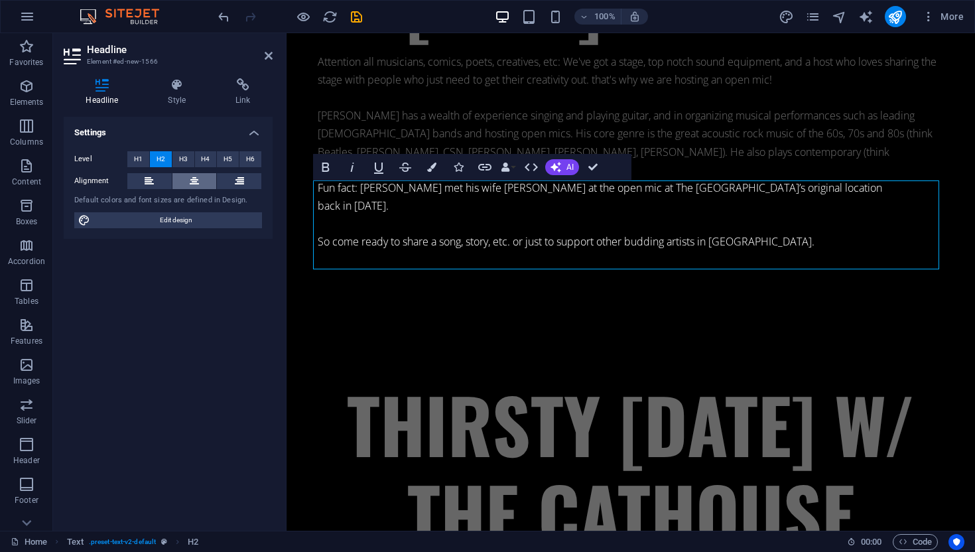
click at [194, 179] on icon at bounding box center [194, 181] width 9 height 16
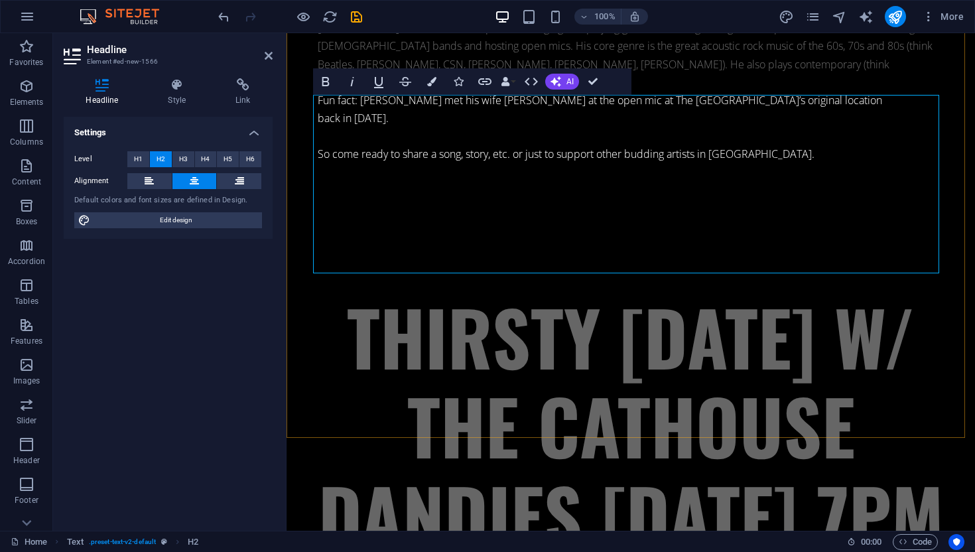
scroll to position [8968, 0]
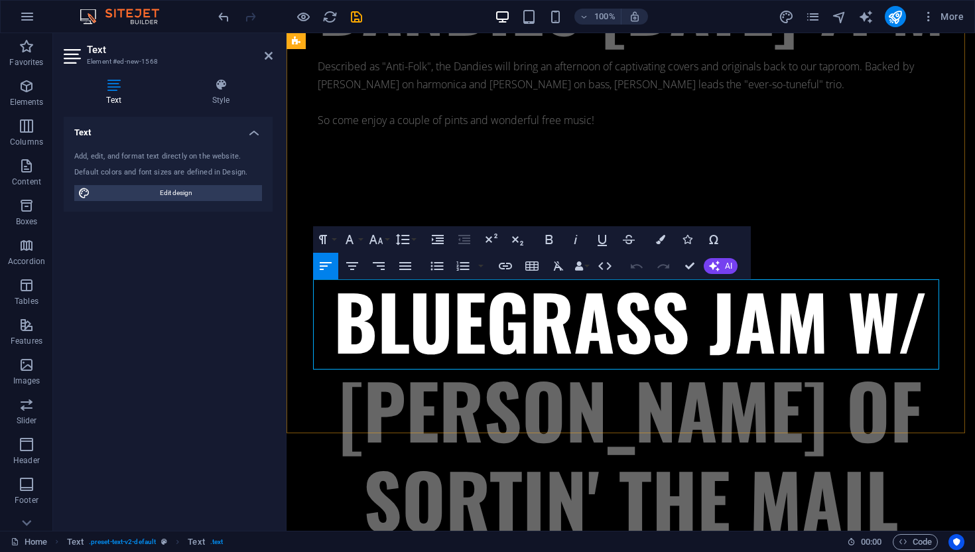
scroll to position [8968, 0]
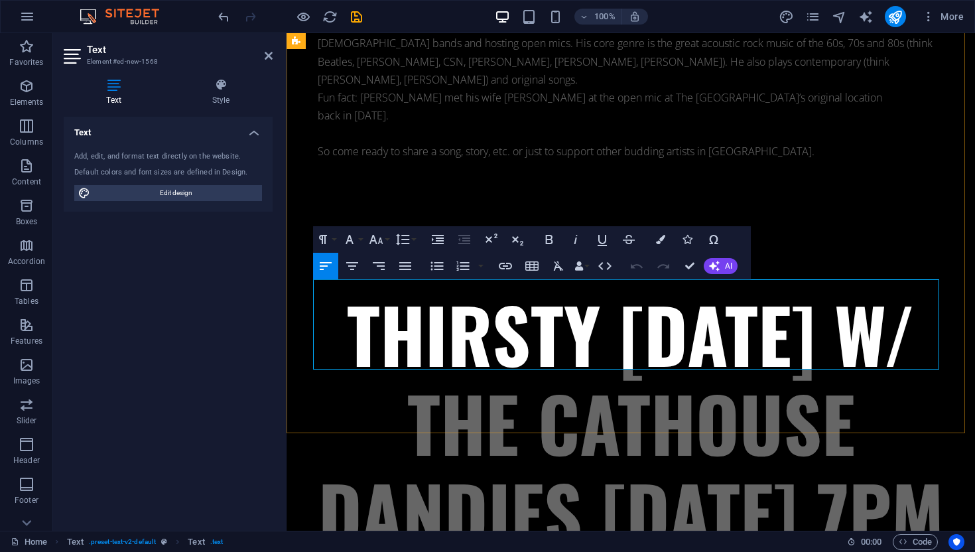
drag, startPoint x: 314, startPoint y: 288, endPoint x: 866, endPoint y: 376, distance: 558.6
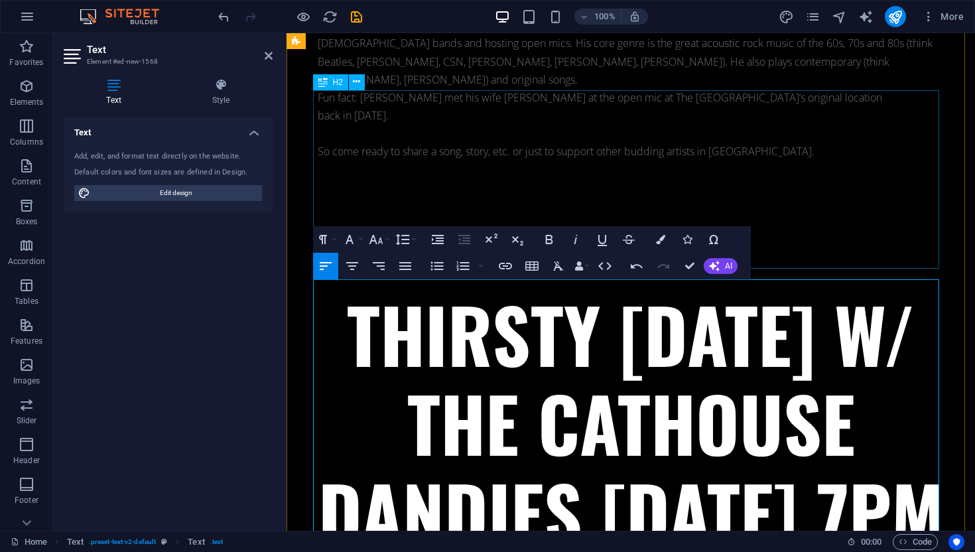
scroll to position [18184, 0]
drag, startPoint x: 270, startPoint y: 58, endPoint x: 215, endPoint y: 25, distance: 63.7
click at [270, 58] on icon at bounding box center [269, 55] width 8 height 11
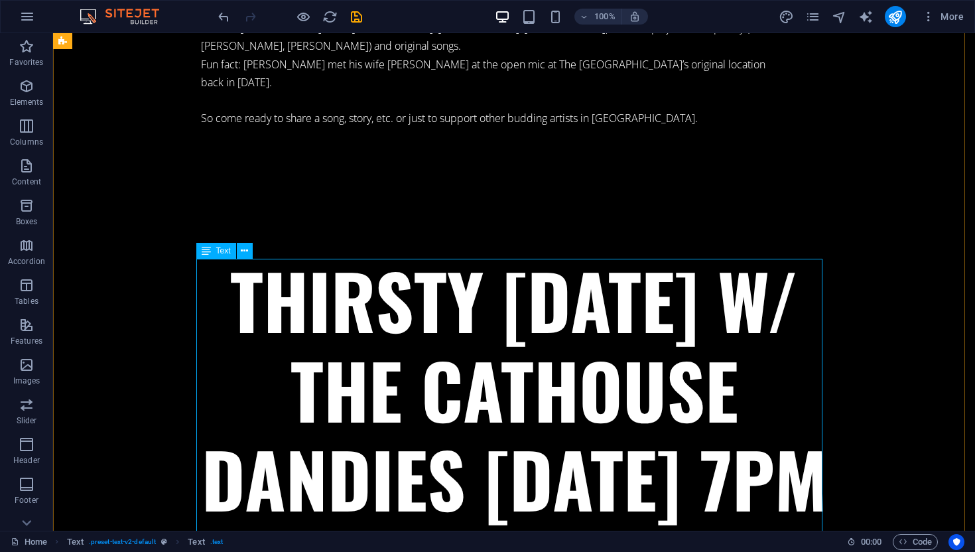
scroll to position [9583, 0]
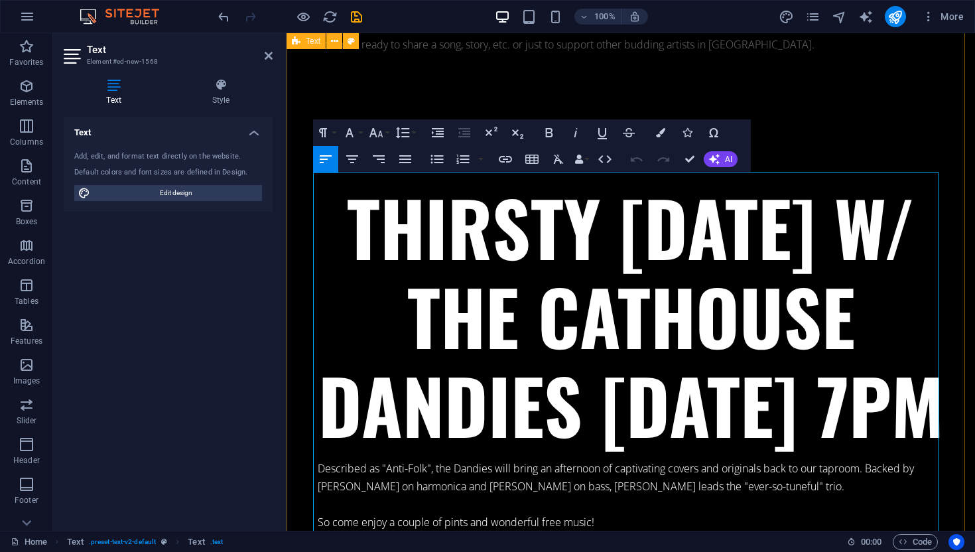
drag, startPoint x: 623, startPoint y: 217, endPoint x: 292, endPoint y: 211, distance: 330.2
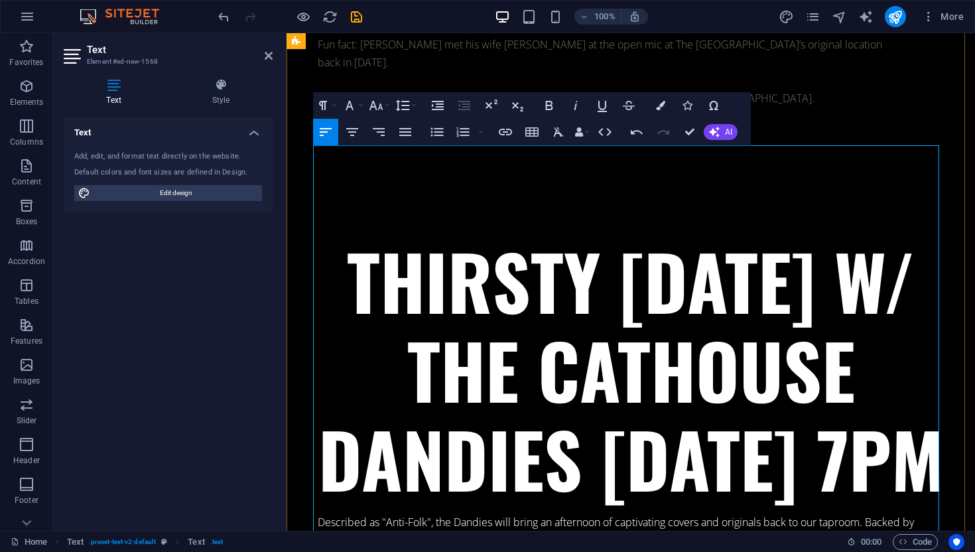
scroll to position [8991, 0]
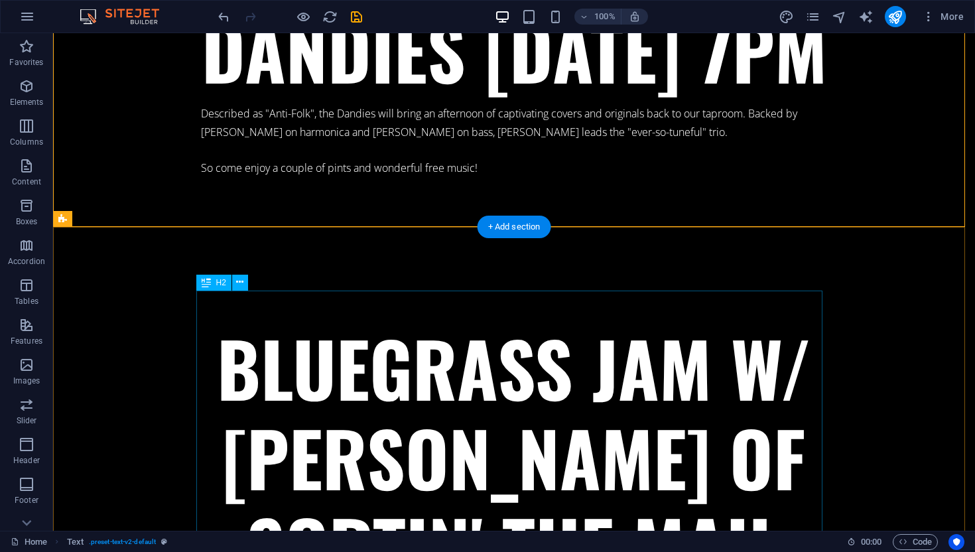
scroll to position [10077, 0]
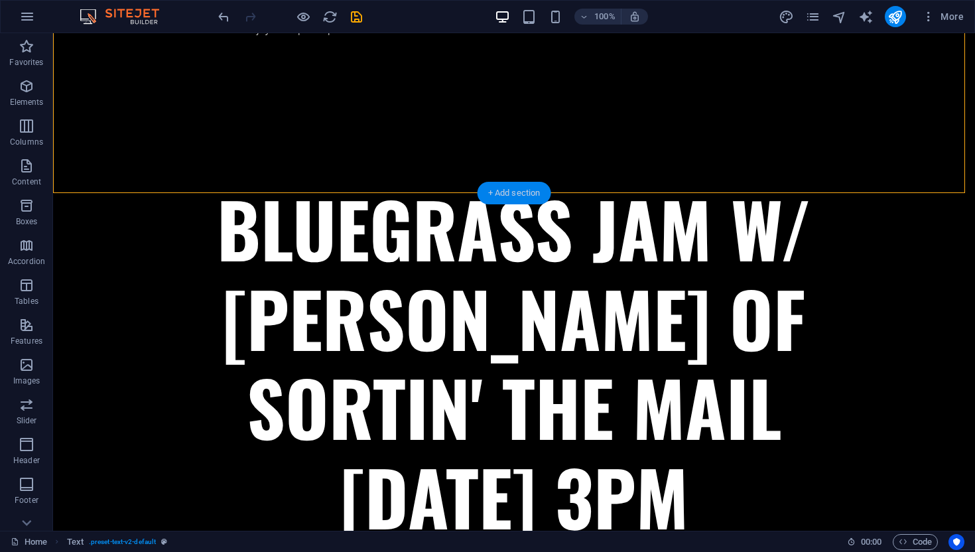
click at [526, 190] on div "+ Add section" at bounding box center [514, 193] width 74 height 23
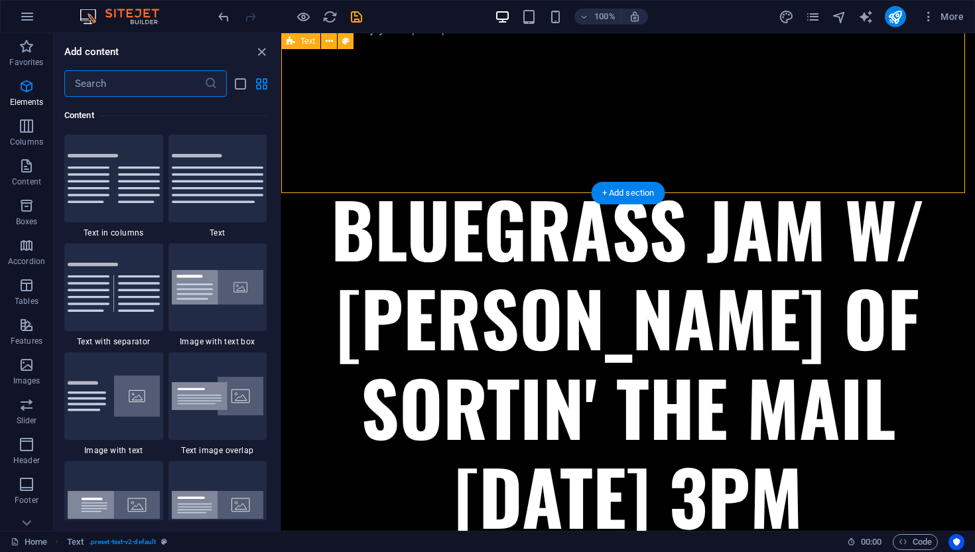
scroll to position [2320, 0]
click at [197, 164] on img at bounding box center [218, 178] width 92 height 49
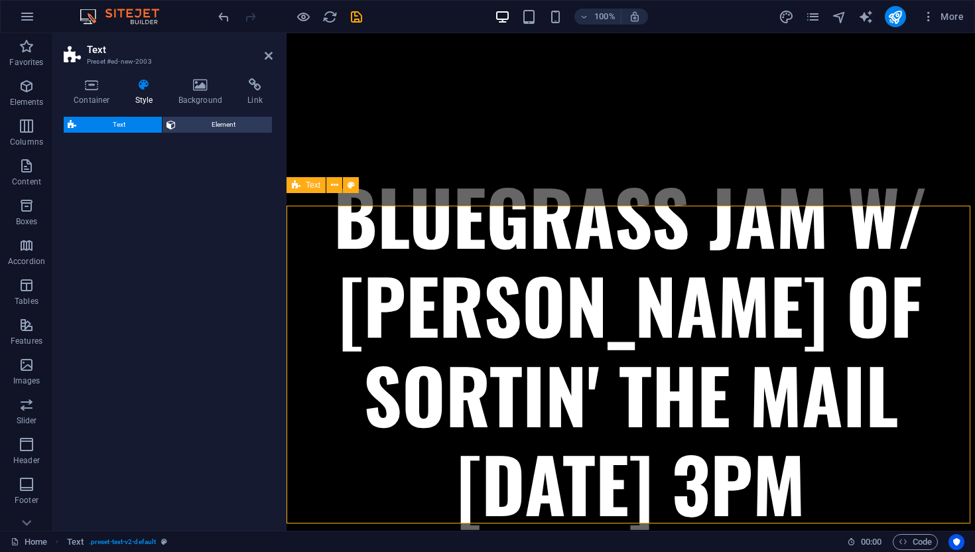
scroll to position [9568, 0]
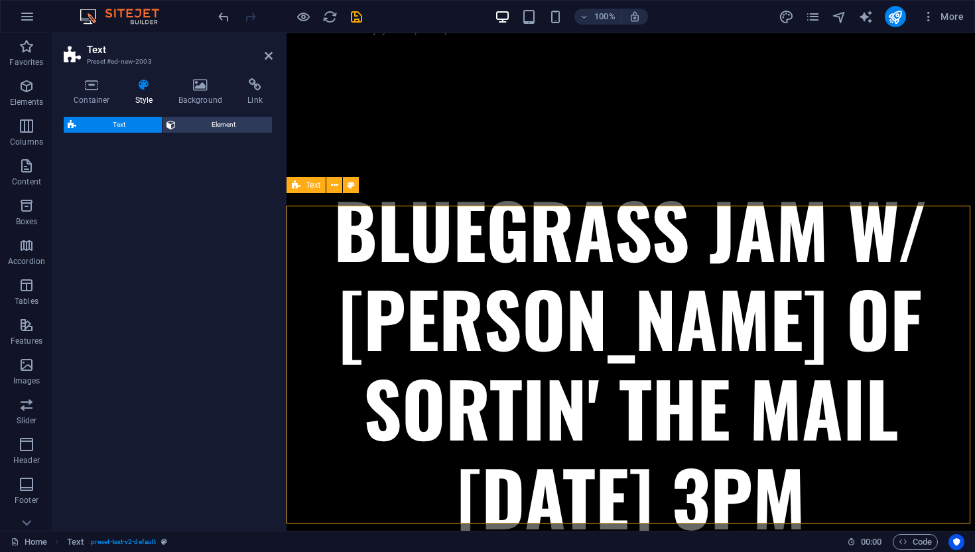
select select "preset-text-v2-default"
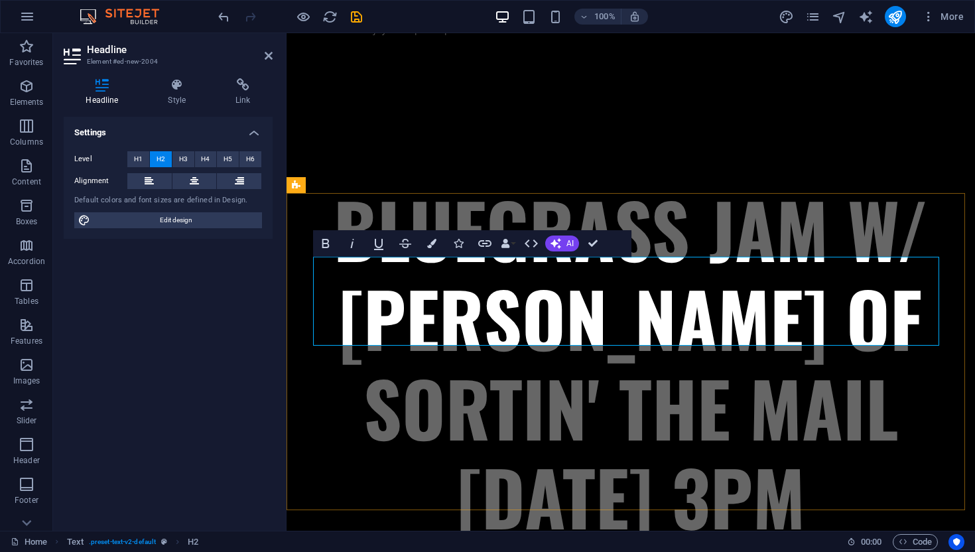
click at [196, 177] on icon at bounding box center [194, 181] width 9 height 16
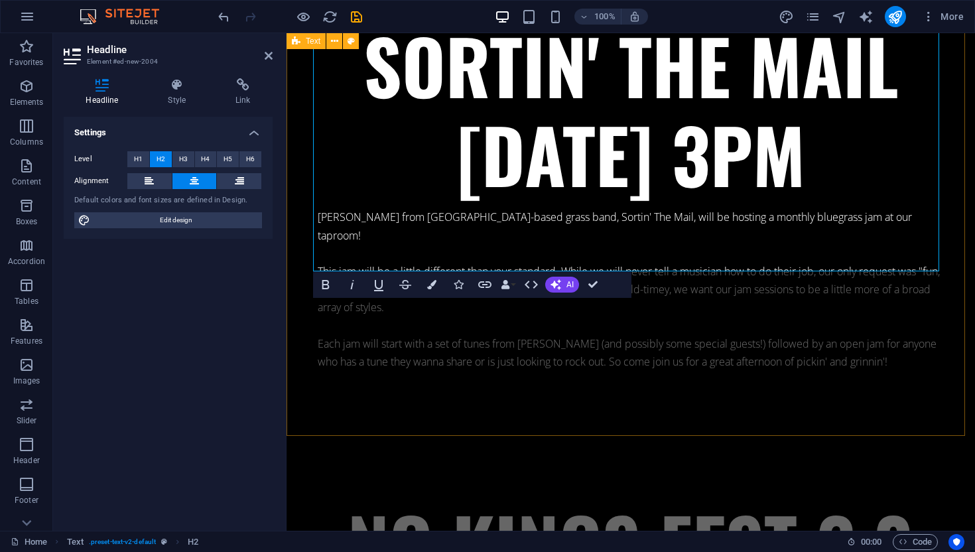
scroll to position [9910, 0]
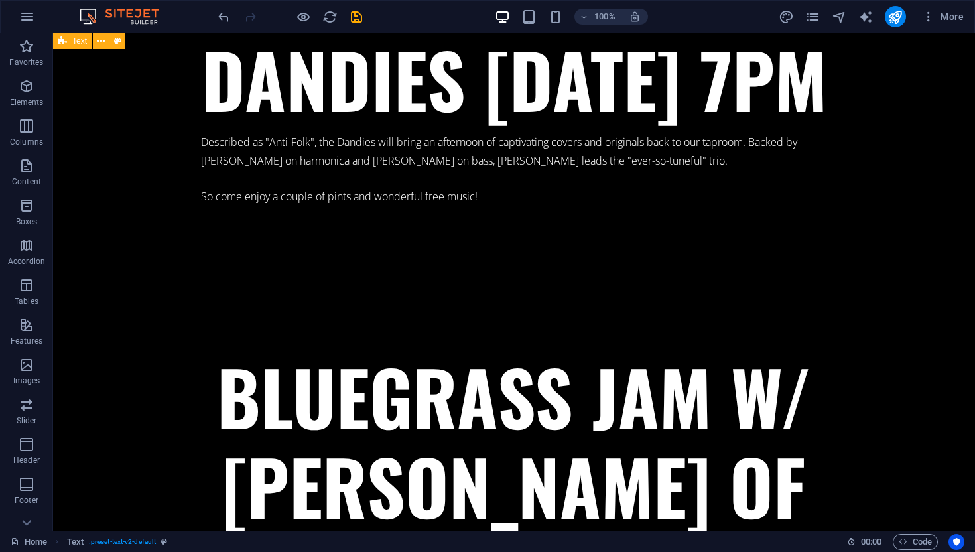
scroll to position [10418, 0]
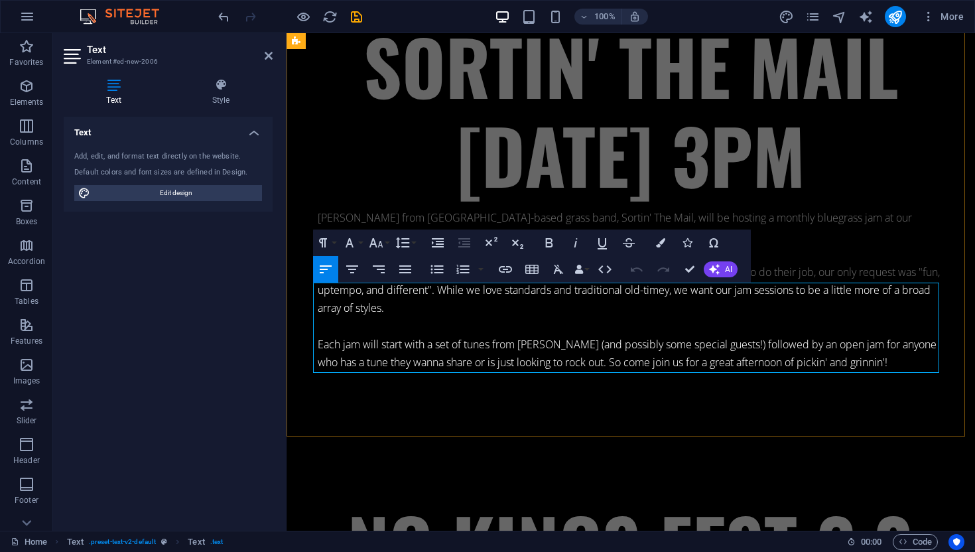
drag, startPoint x: 598, startPoint y: 319, endPoint x: 365, endPoint y: 319, distance: 233.4
click at [265, 52] on icon at bounding box center [269, 55] width 8 height 11
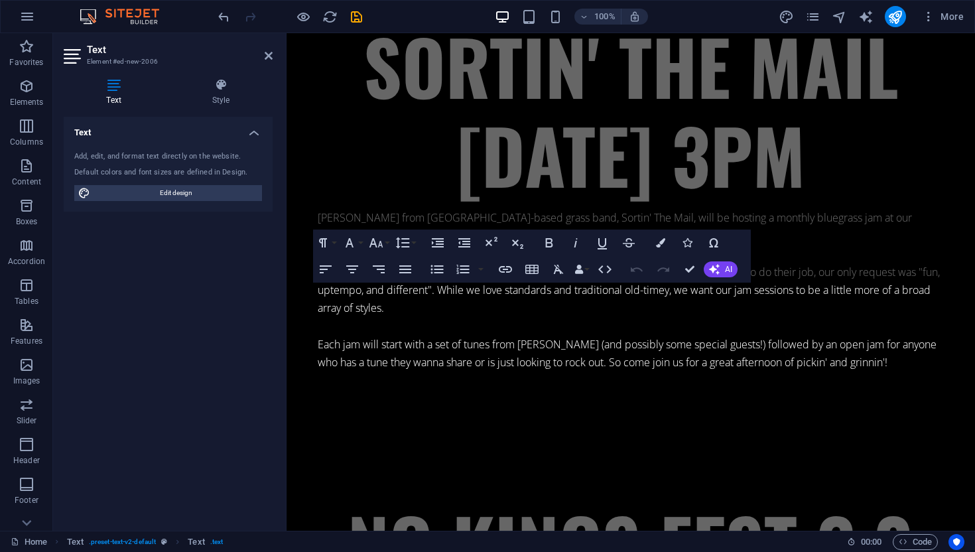
click at [238, 317] on div "Text Add, edit, and format text directly on the website. Default colors and fon…" at bounding box center [168, 318] width 209 height 403
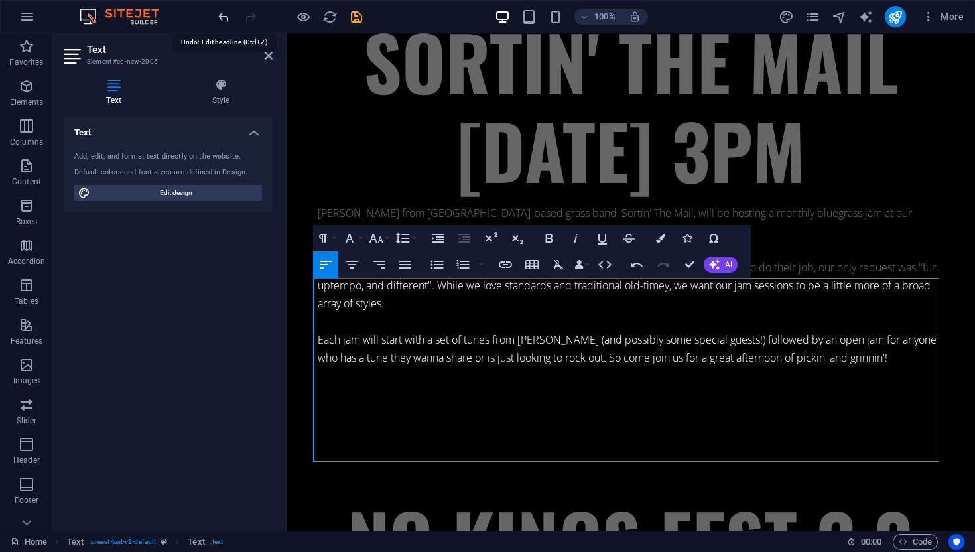
click at [227, 15] on icon "undo" at bounding box center [223, 16] width 15 height 15
click at [268, 58] on icon at bounding box center [269, 55] width 8 height 11
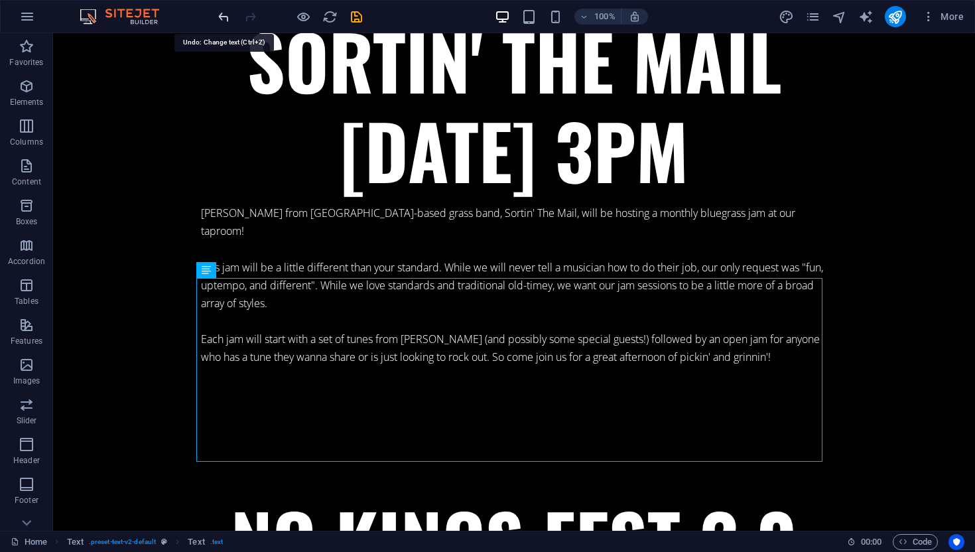
click at [229, 14] on icon "undo" at bounding box center [223, 16] width 15 height 15
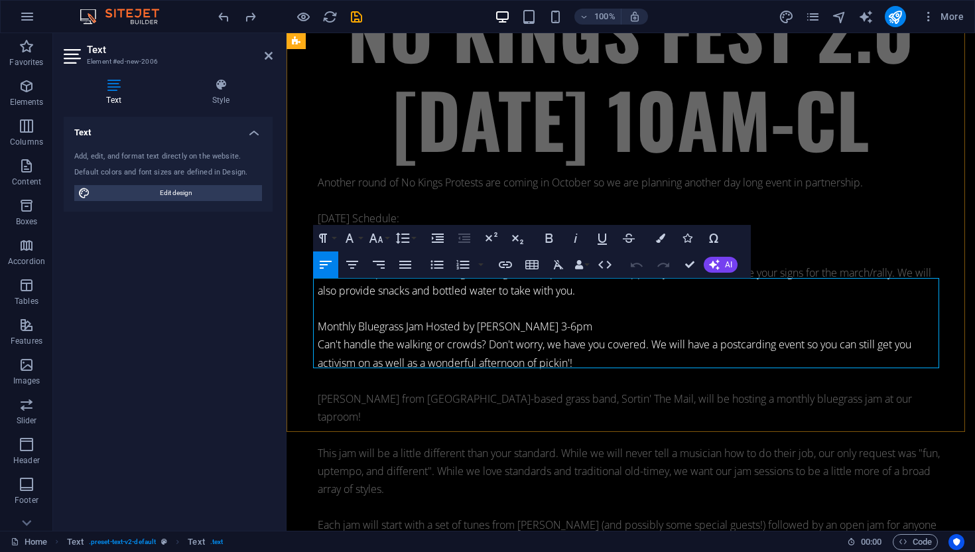
scroll to position [9914, 0]
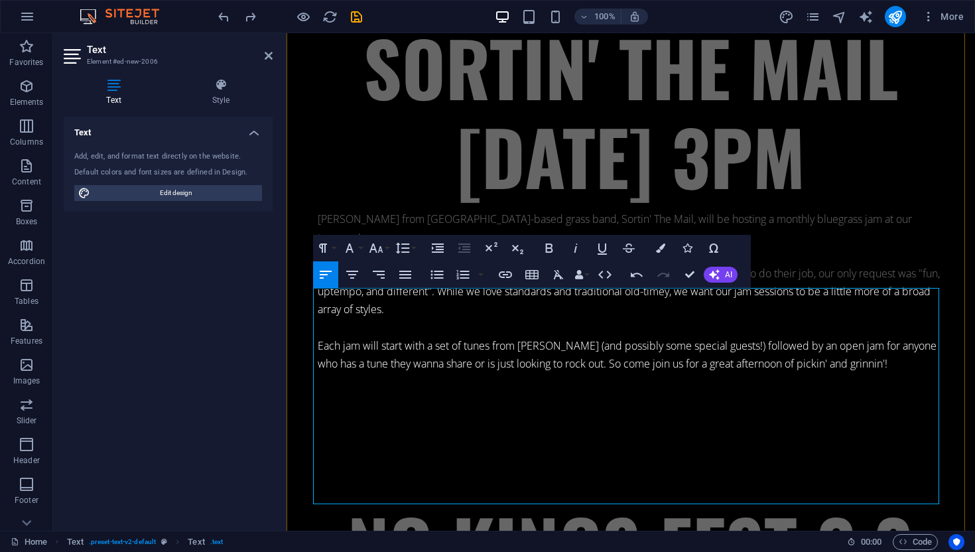
scroll to position [9921, 0]
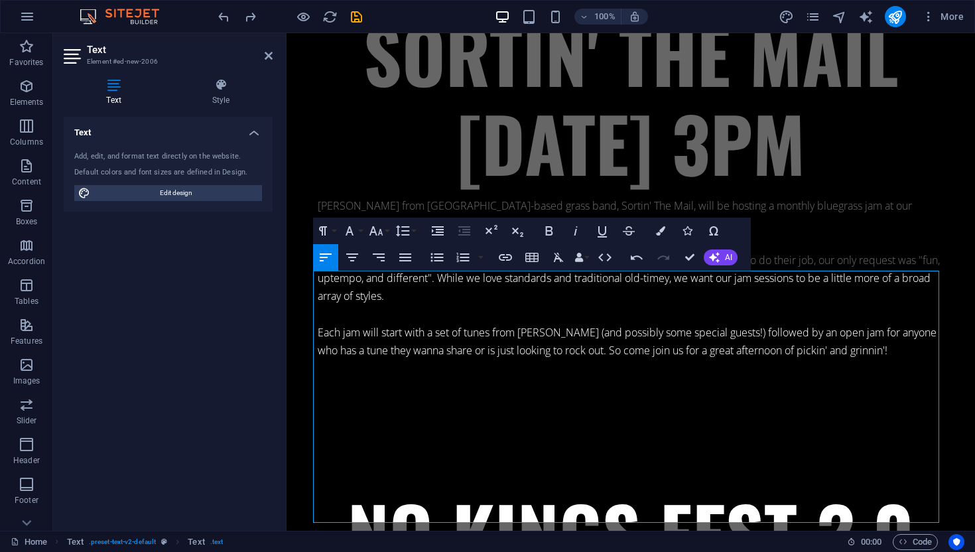
drag, startPoint x: 135, startPoint y: 273, endPoint x: 723, endPoint y: 2, distance: 647.3
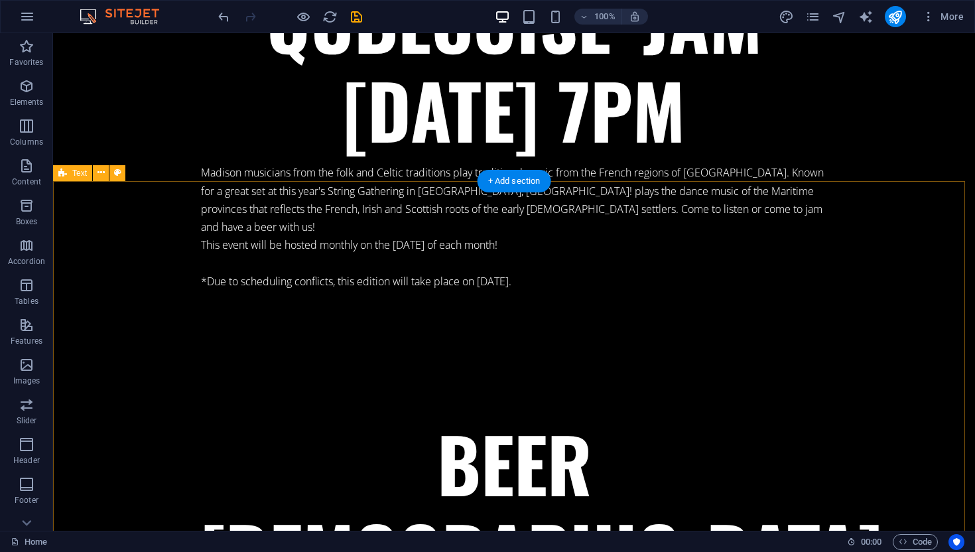
scroll to position [5677, 0]
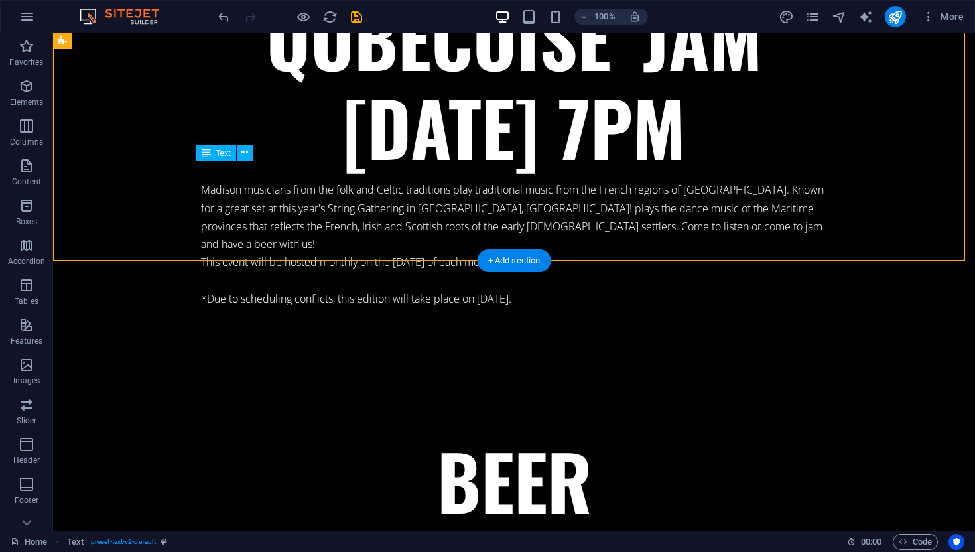
drag, startPoint x: 351, startPoint y: 189, endPoint x: 315, endPoint y: 181, distance: 37.3
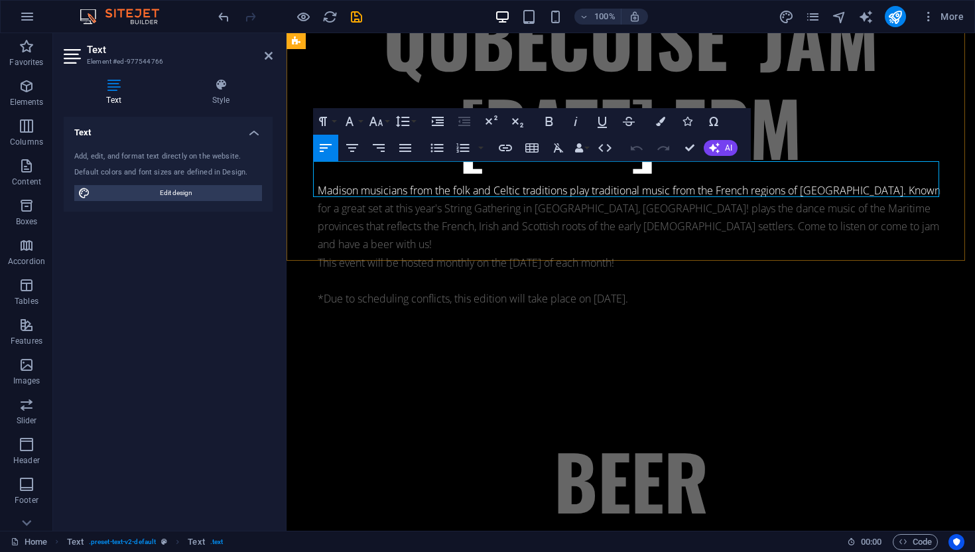
drag, startPoint x: 315, startPoint y: 170, endPoint x: 484, endPoint y: 190, distance: 170.2
copy div "[PERSON_NAME] returns for another edition of MBC Karaoke. Let your inner rockst…"
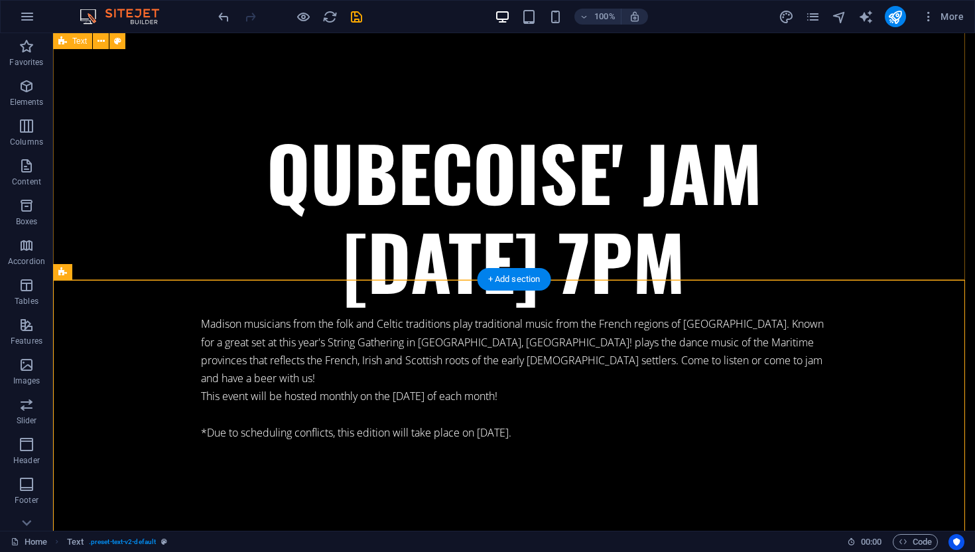
scroll to position [5439, 0]
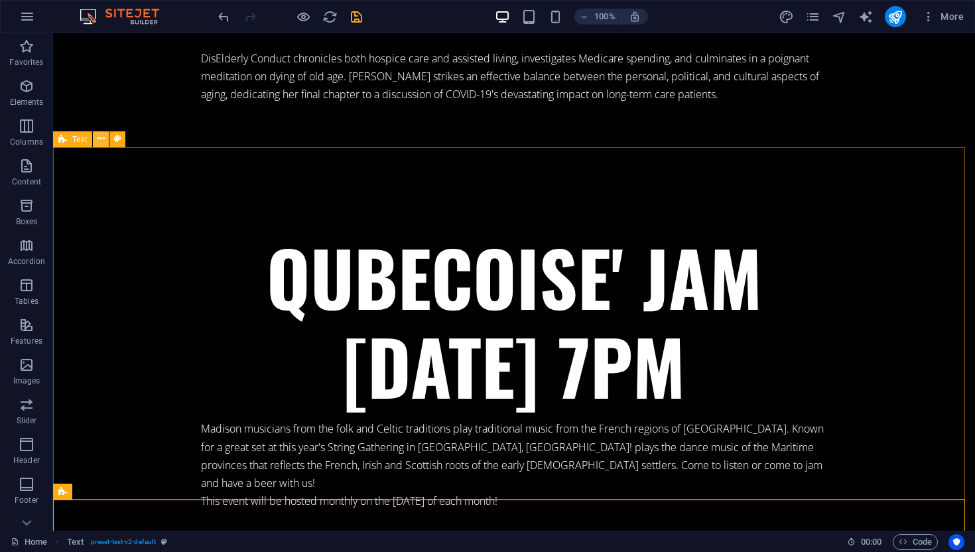
click at [102, 141] on icon at bounding box center [100, 139] width 7 height 14
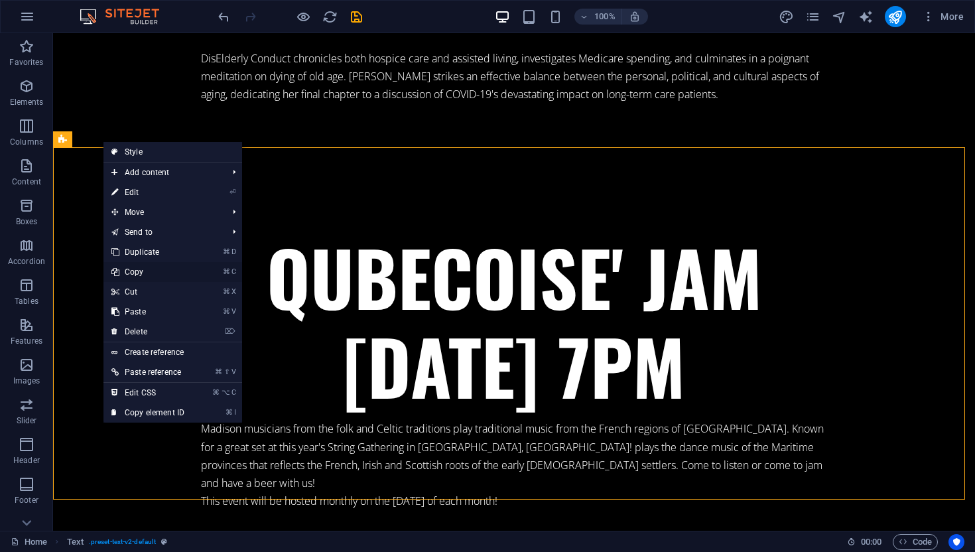
click at [160, 272] on link "⌘ C Copy" at bounding box center [147, 272] width 89 height 20
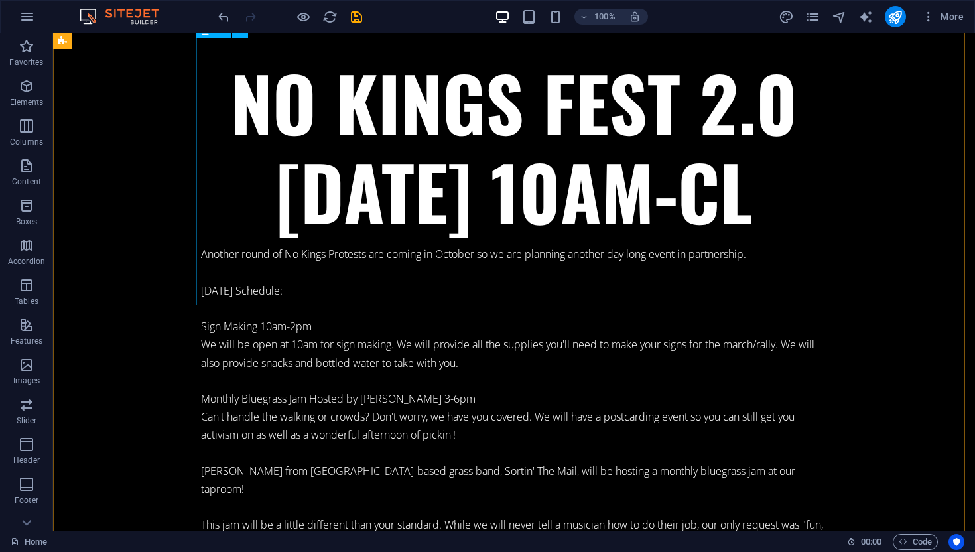
scroll to position [10779, 0]
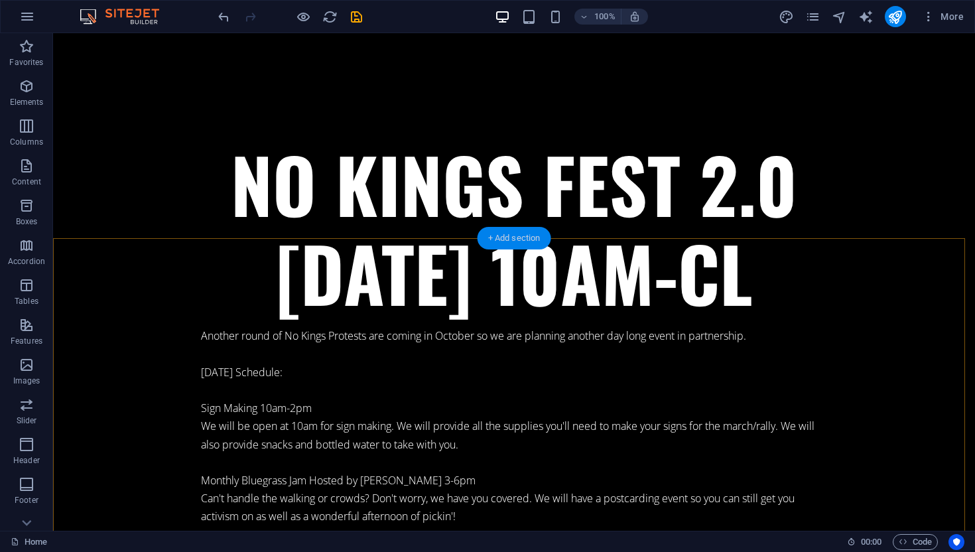
click at [513, 241] on div "+ Add section" at bounding box center [514, 238] width 74 height 23
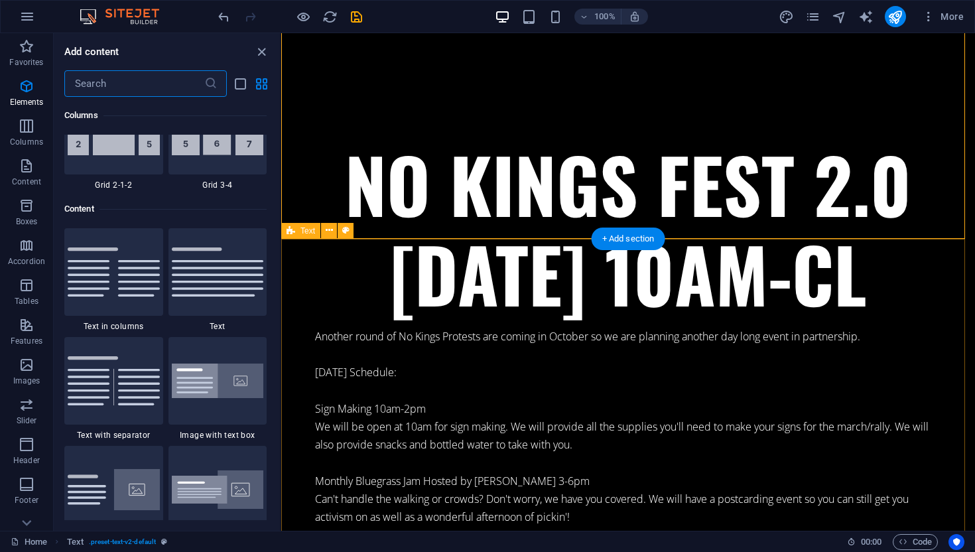
scroll to position [2320, 0]
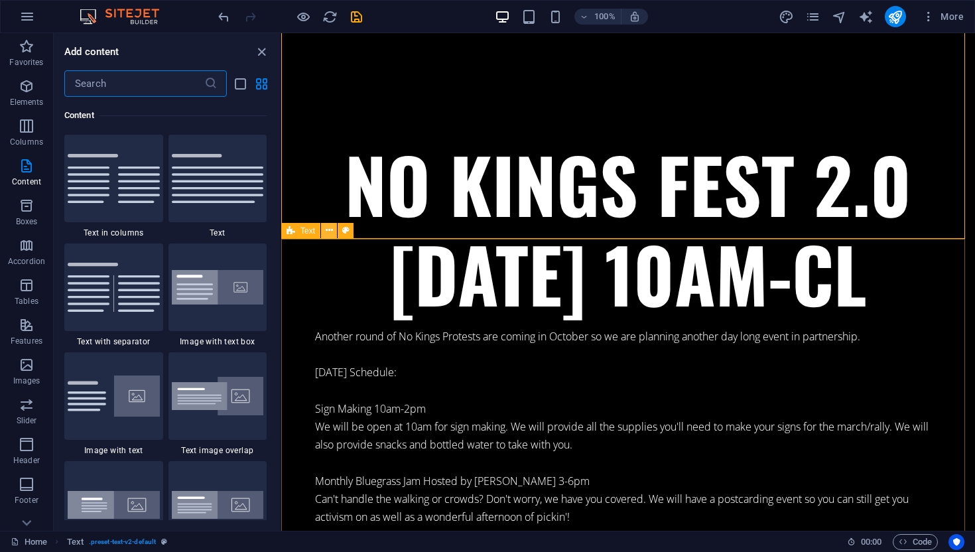
click at [330, 231] on icon at bounding box center [329, 230] width 7 height 14
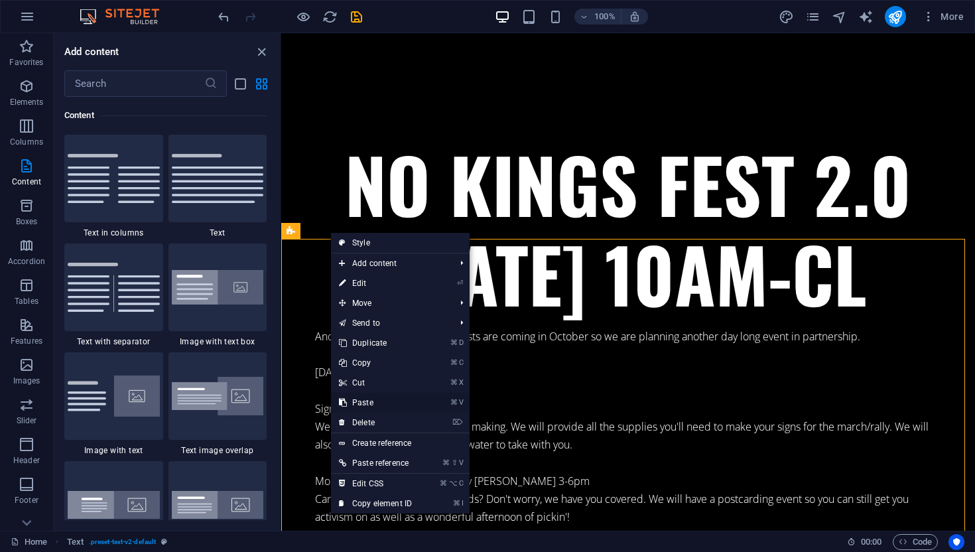
drag, startPoint x: 377, startPoint y: 400, endPoint x: 96, endPoint y: 367, distance: 283.1
click at [377, 400] on link "⌘ V Paste" at bounding box center [375, 403] width 89 height 20
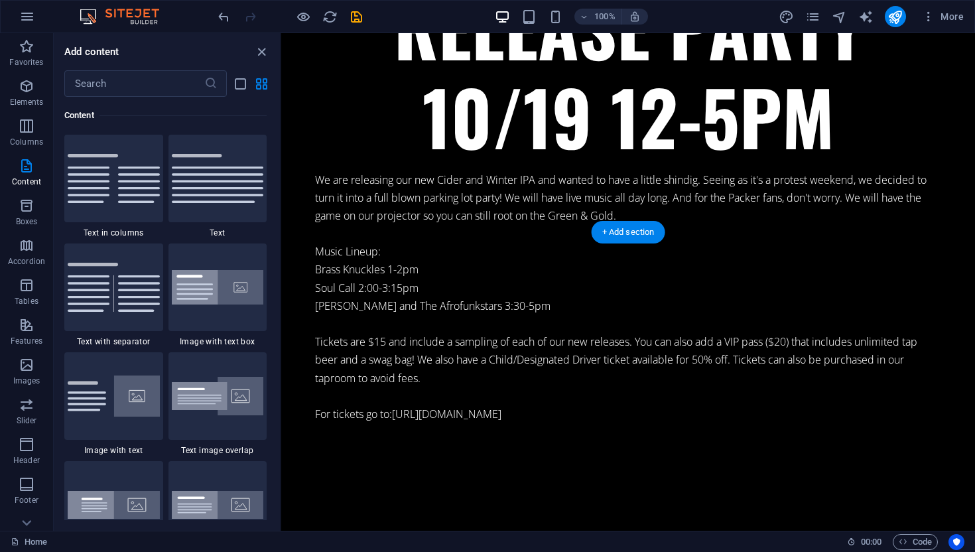
scroll to position [10973, 0]
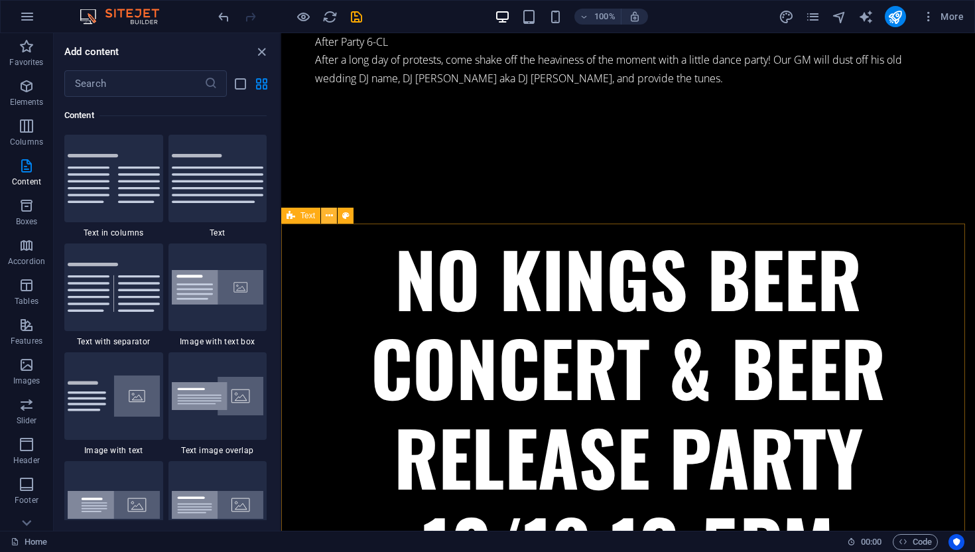
click at [326, 219] on icon at bounding box center [329, 216] width 7 height 14
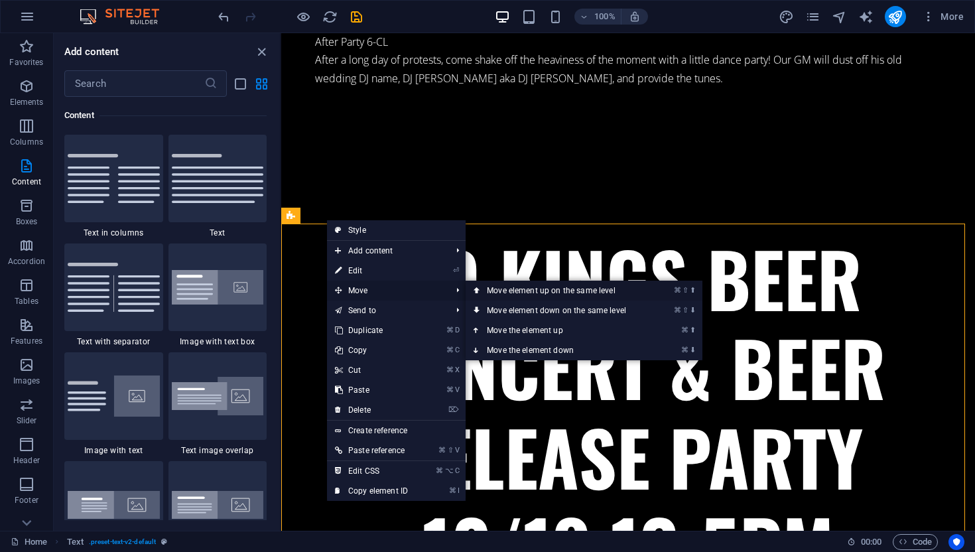
click at [570, 287] on link "⌘ ⇧ ⬆ Move element up on the same level" at bounding box center [558, 290] width 187 height 20
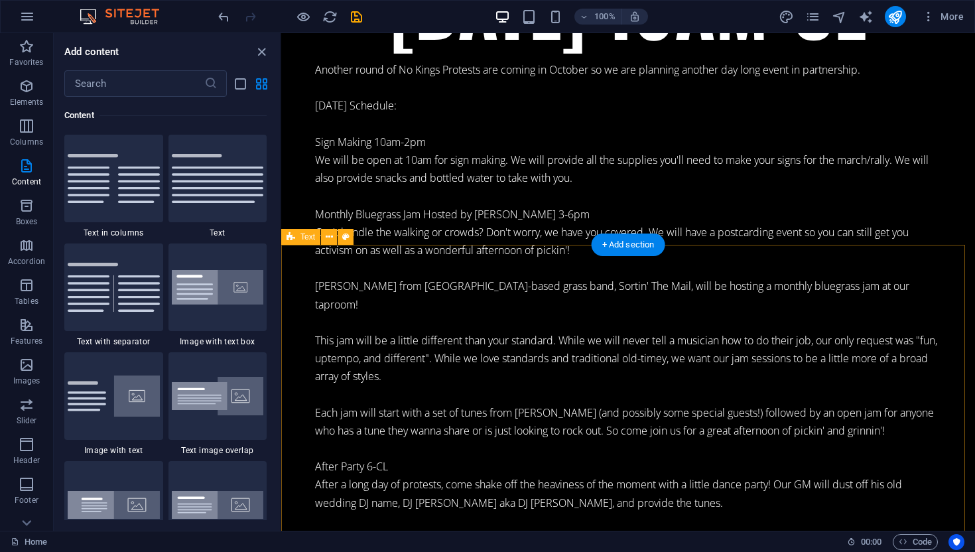
scroll to position [10365, 0]
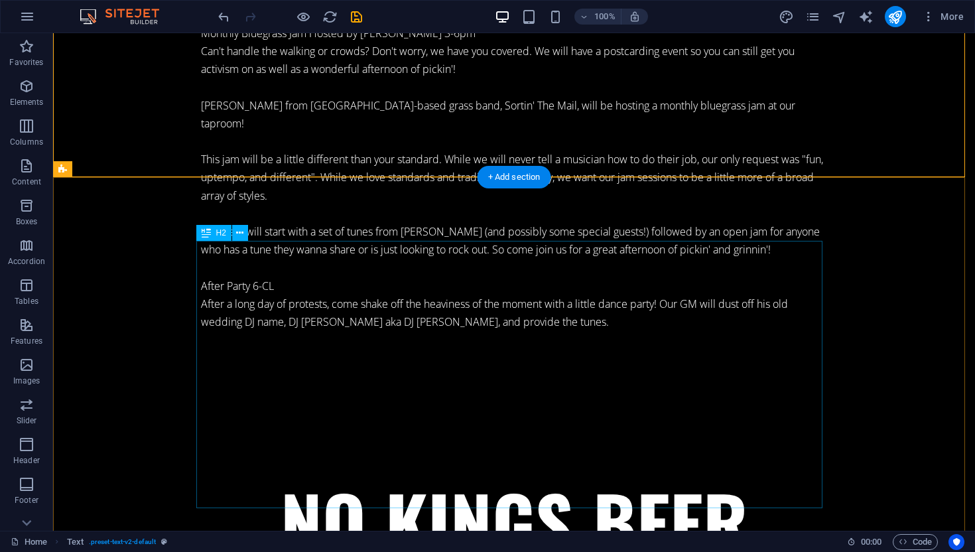
scroll to position [11247, 0]
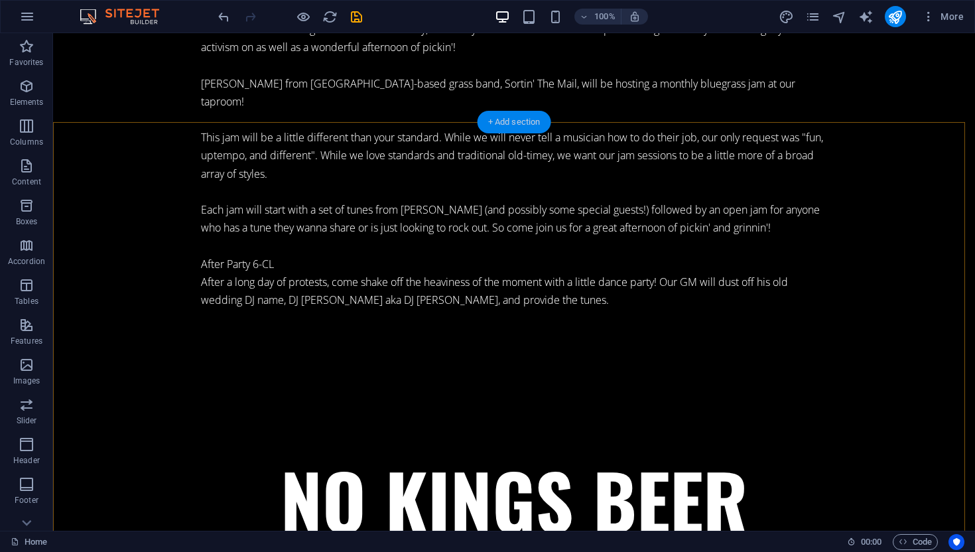
click at [518, 125] on div "+ Add section" at bounding box center [514, 122] width 74 height 23
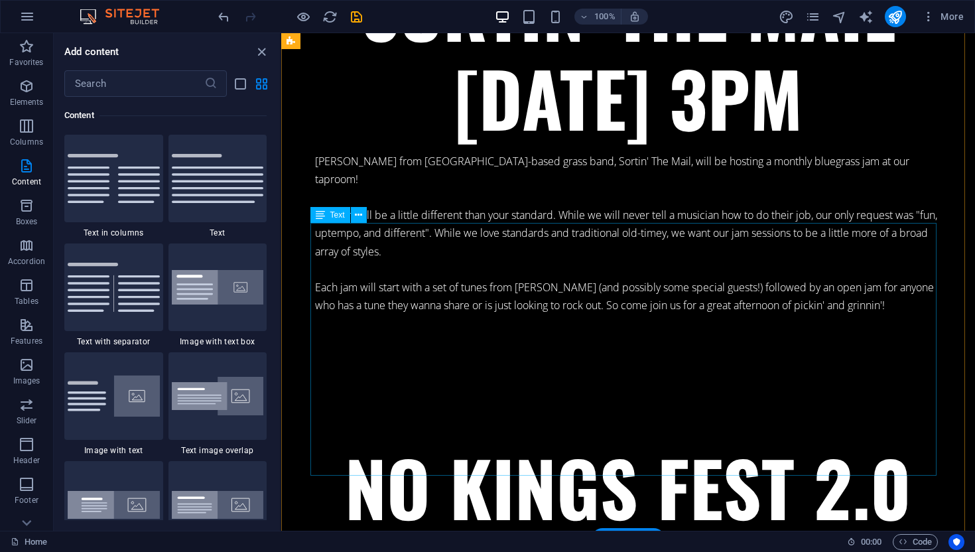
scroll to position [9978, 0]
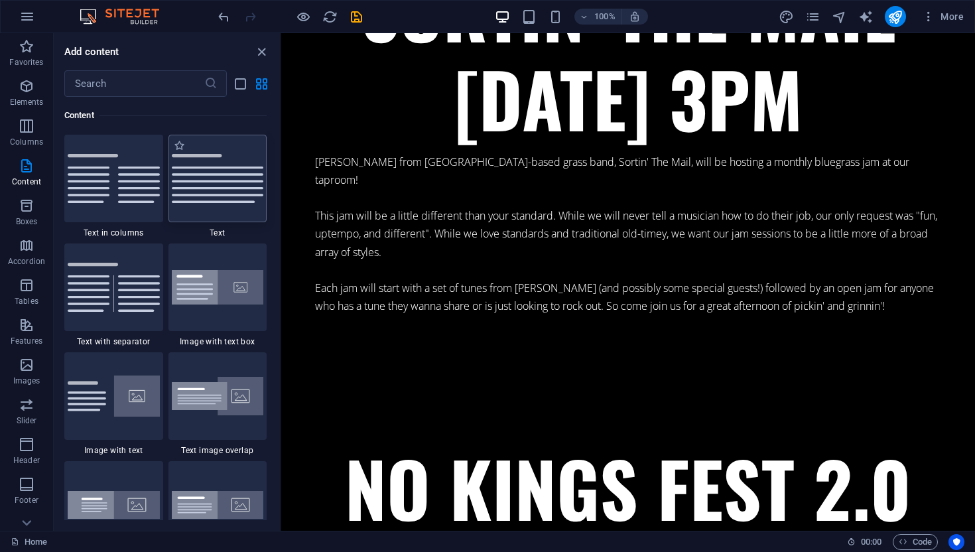
click at [190, 188] on img at bounding box center [218, 178] width 92 height 49
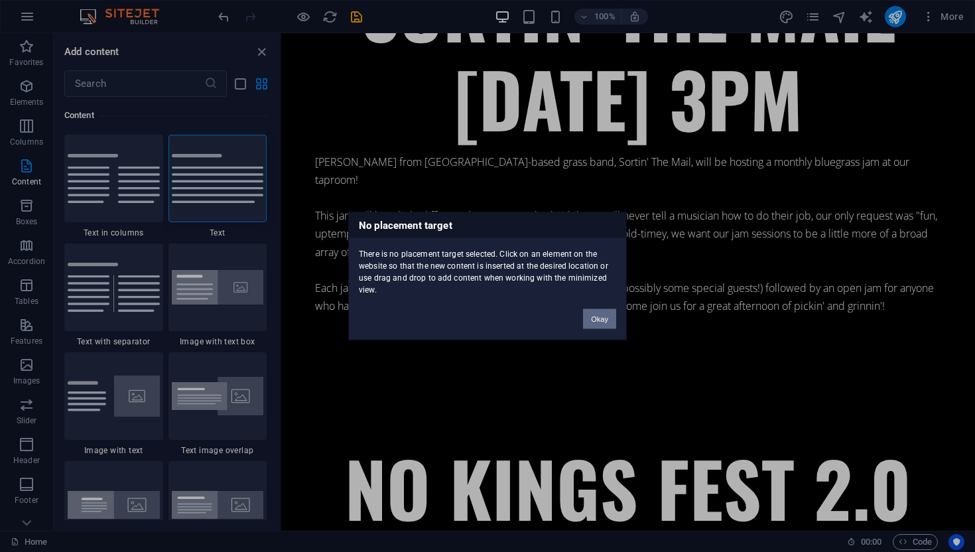
click at [601, 320] on button "Okay" at bounding box center [599, 319] width 33 height 20
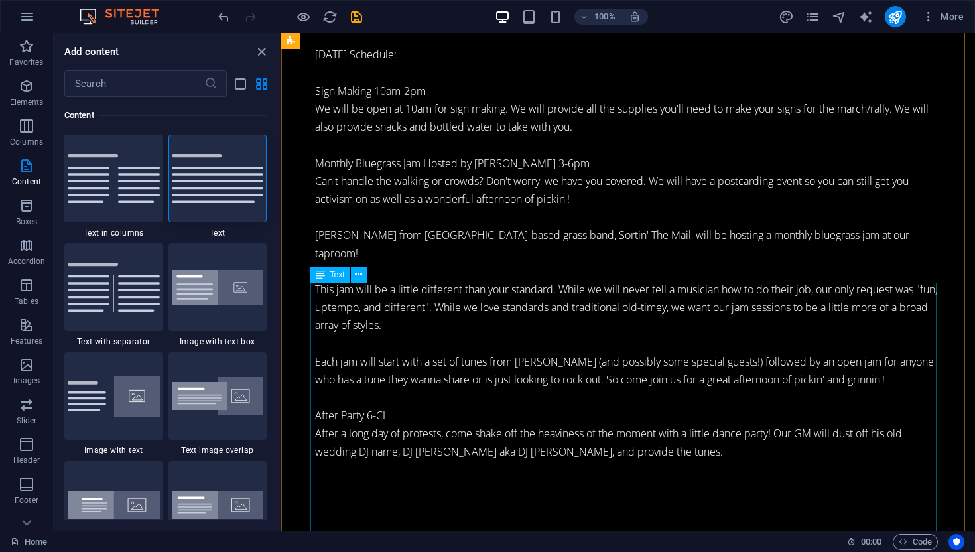
scroll to position [10596, 0]
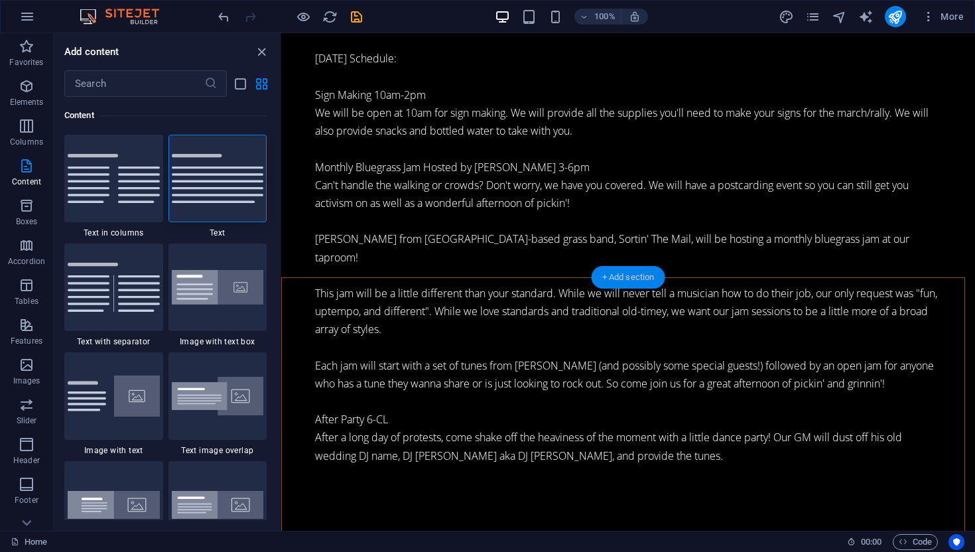
click at [629, 278] on div "+ Add section" at bounding box center [628, 277] width 74 height 23
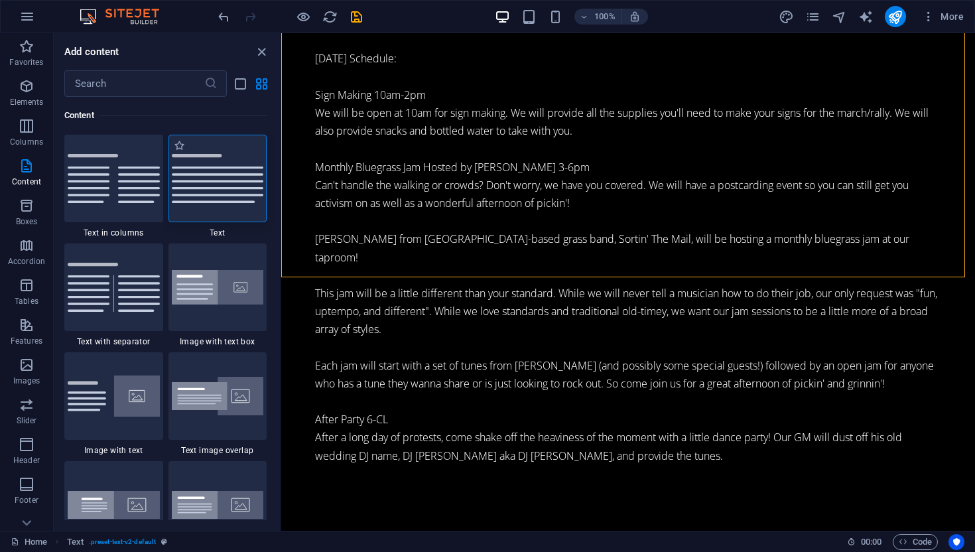
click at [194, 192] on img at bounding box center [218, 178] width 92 height 49
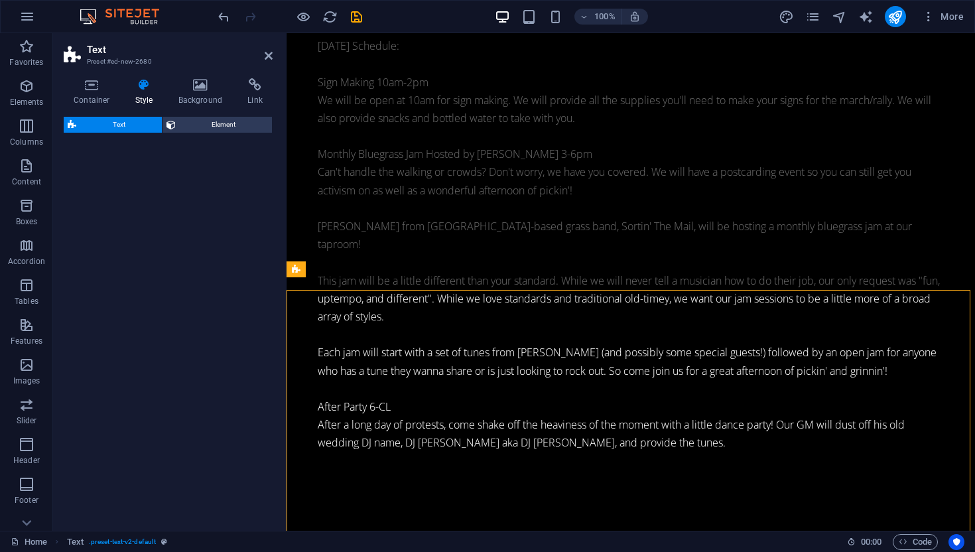
select select "preset-text-v2-default"
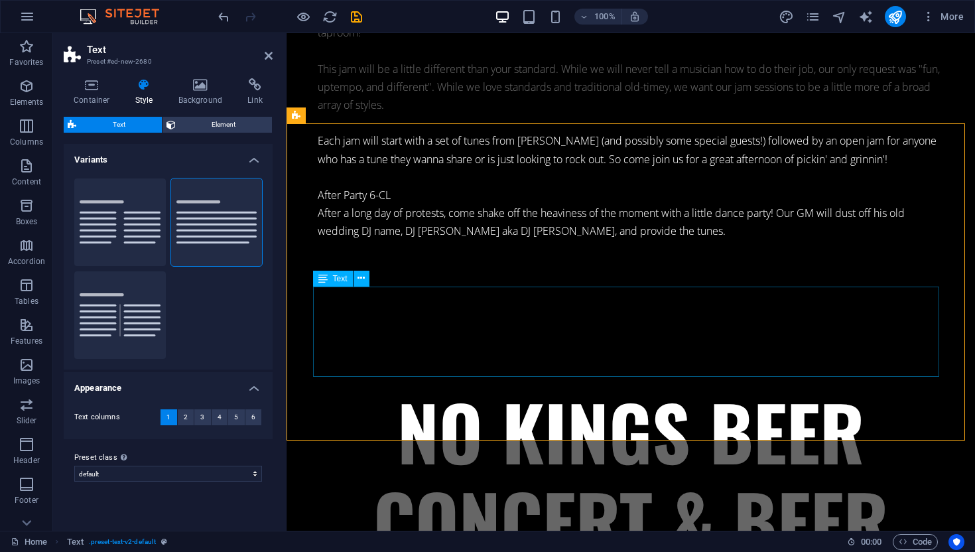
scroll to position [10840, 0]
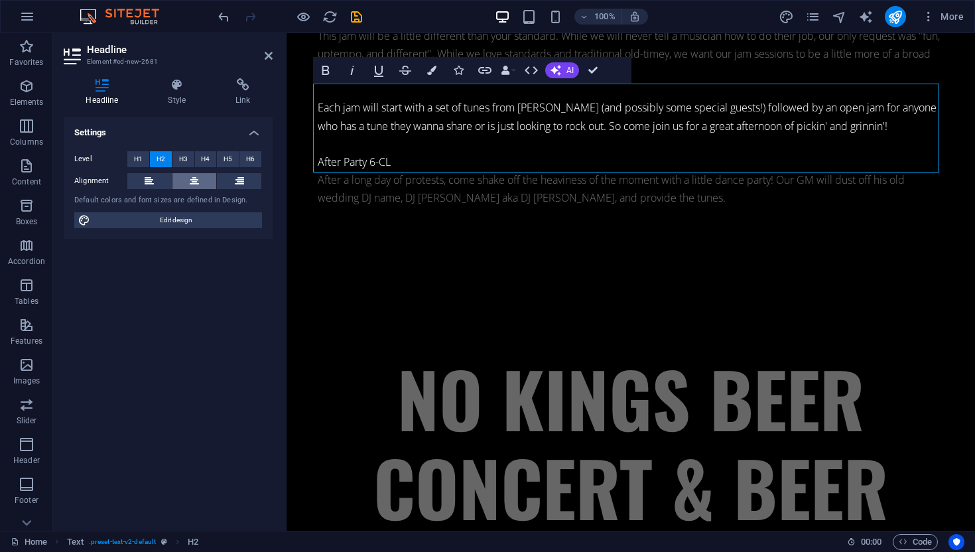
click at [201, 178] on button at bounding box center [194, 181] width 44 height 16
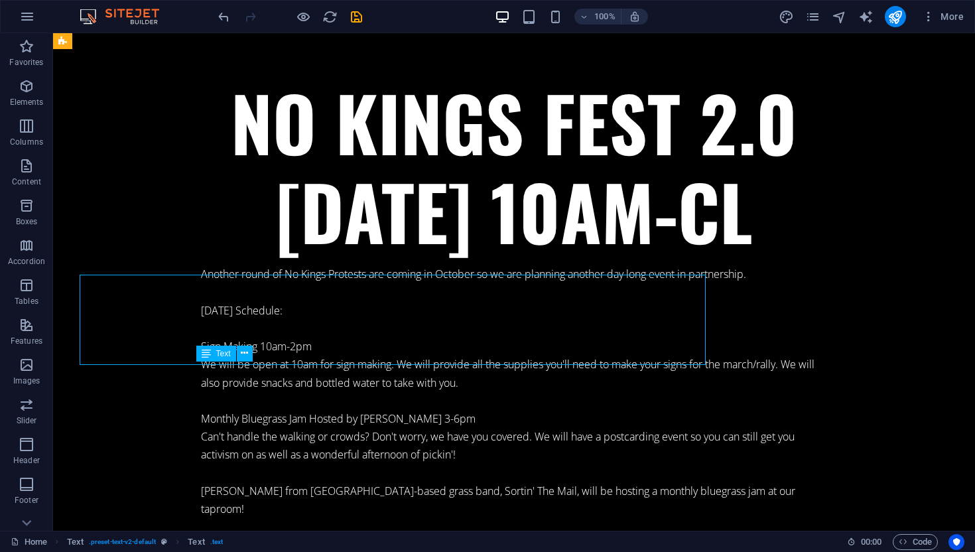
scroll to position [11350, 0]
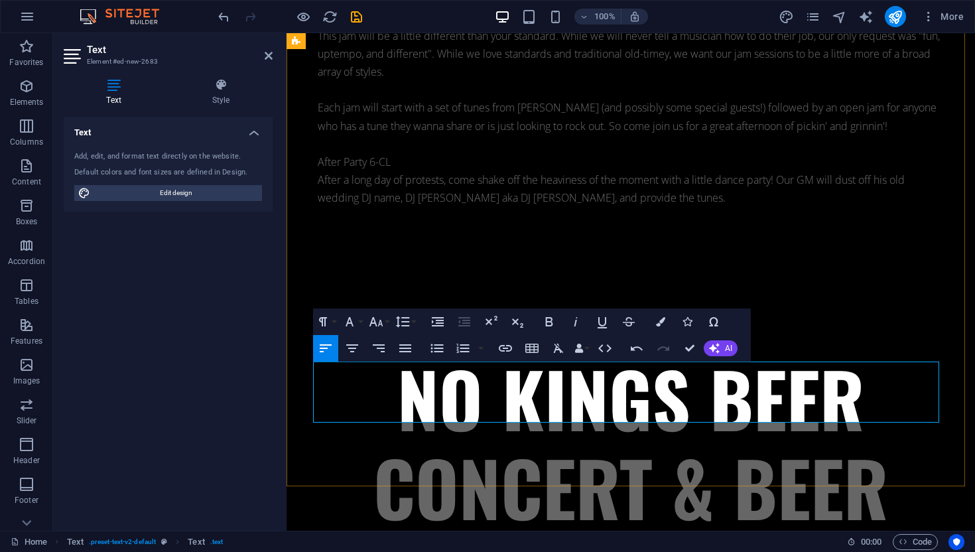
drag, startPoint x: 914, startPoint y: 398, endPoint x: 317, endPoint y: 366, distance: 597.6
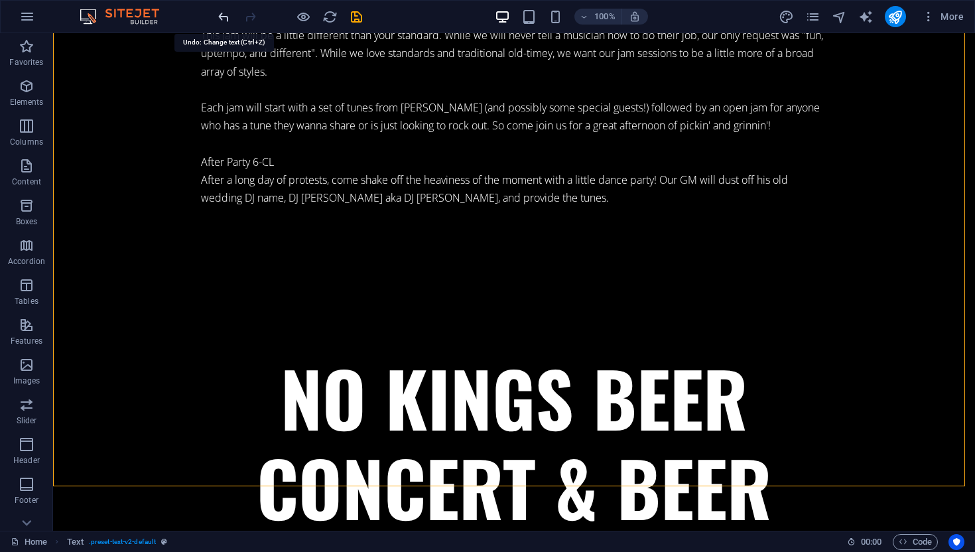
click at [227, 20] on icon "undo" at bounding box center [223, 16] width 15 height 15
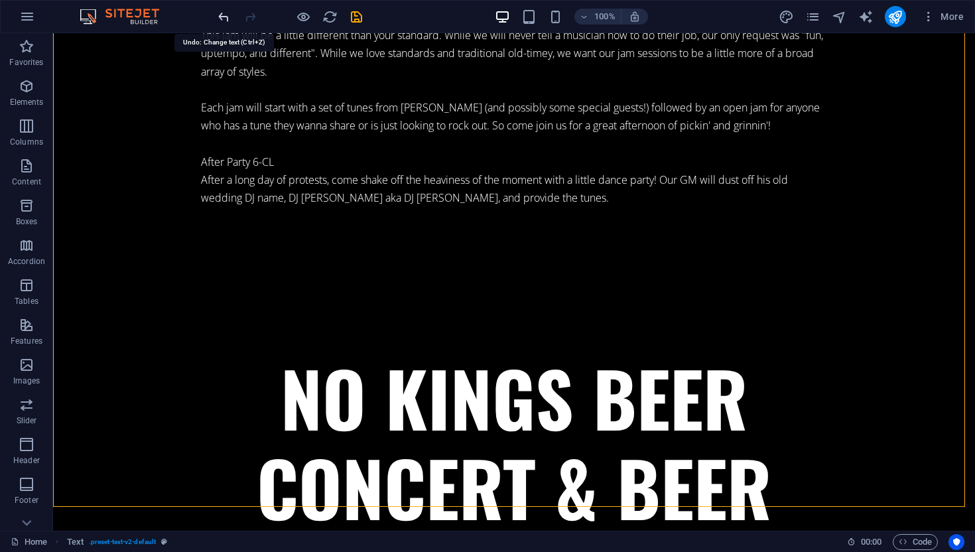
click at [227, 13] on icon "undo" at bounding box center [223, 16] width 15 height 15
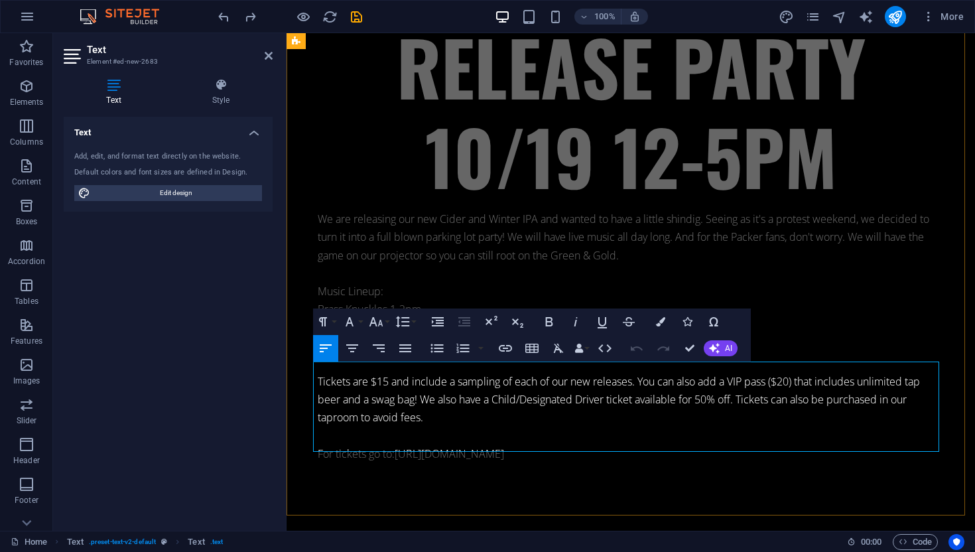
scroll to position [10840, 0]
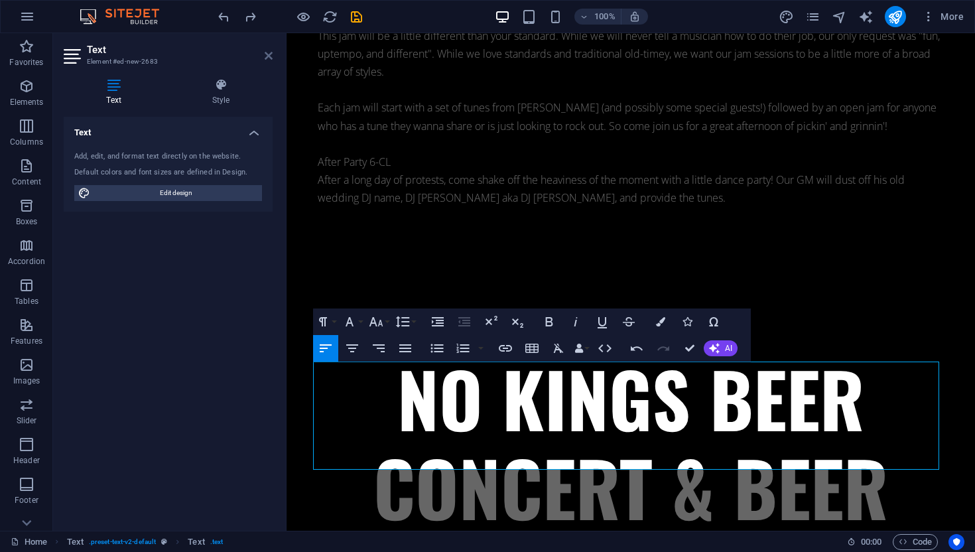
click at [265, 56] on icon at bounding box center [269, 55] width 8 height 11
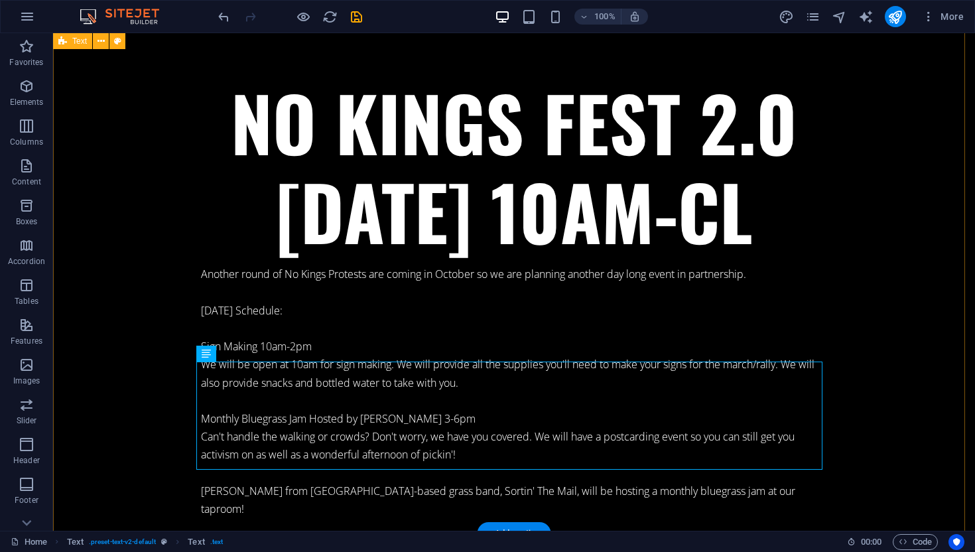
scroll to position [11350, 0]
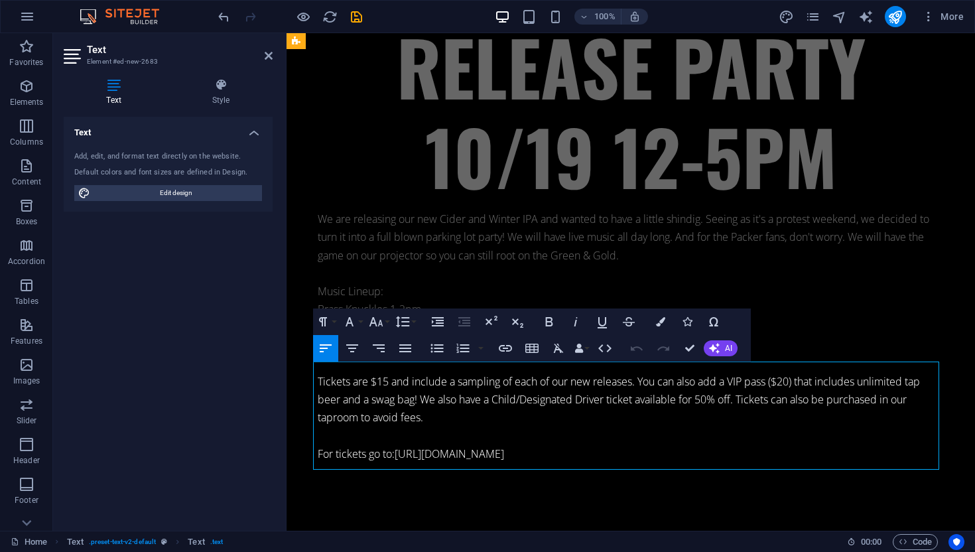
scroll to position [10840, 0]
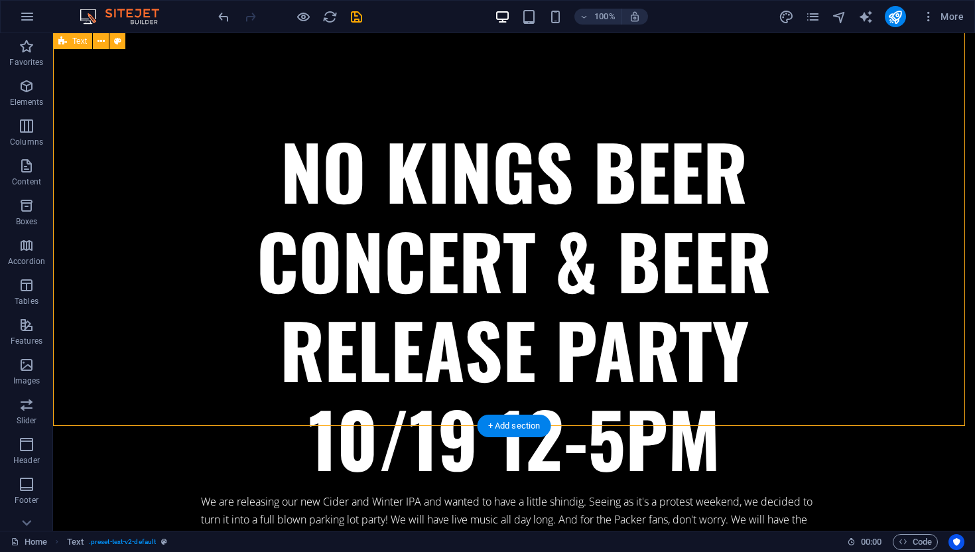
scroll to position [11665, 0]
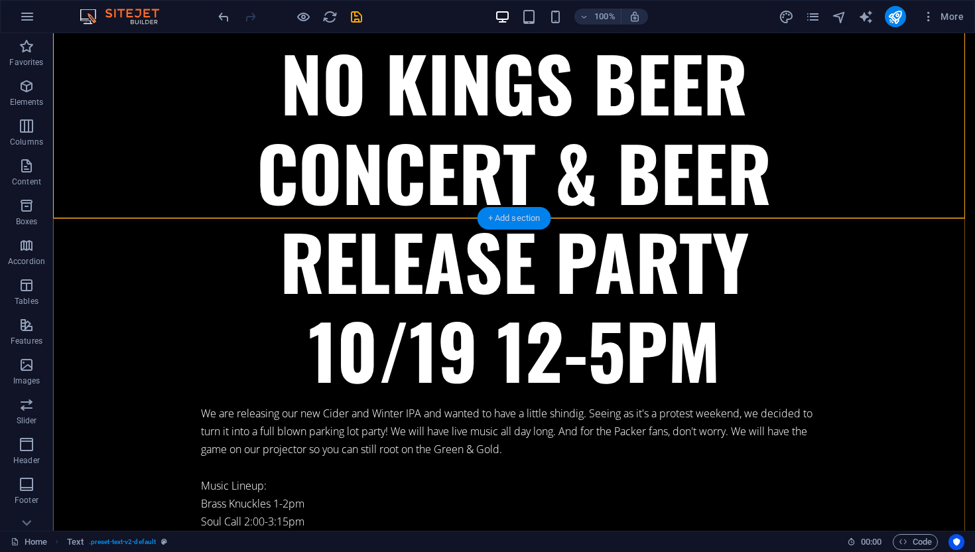
click at [517, 220] on div "+ Add section" at bounding box center [514, 218] width 74 height 23
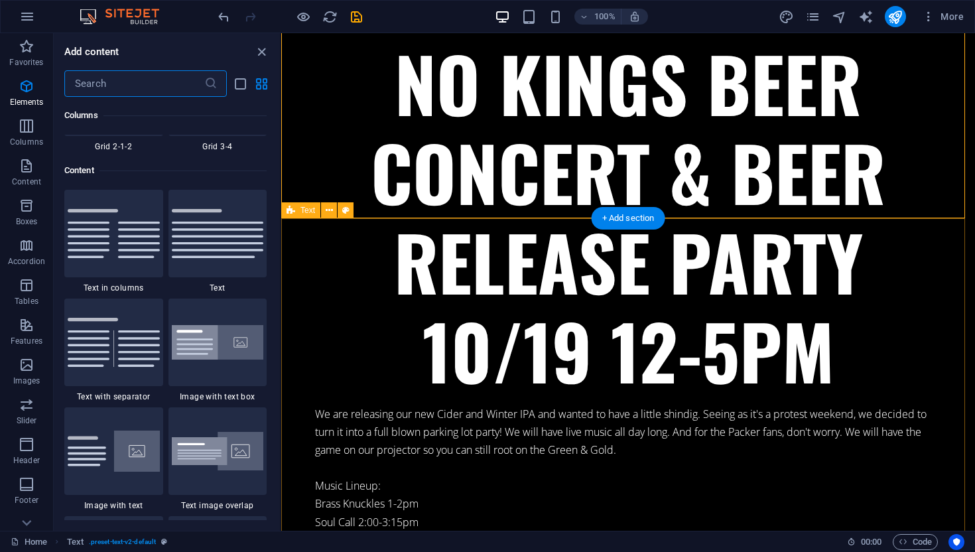
scroll to position [2320, 0]
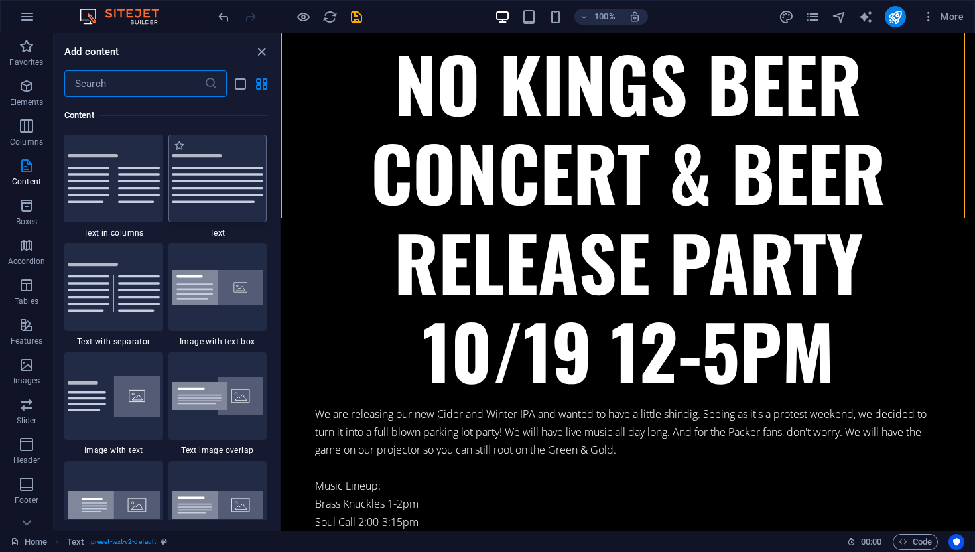
click at [227, 178] on img at bounding box center [218, 178] width 92 height 49
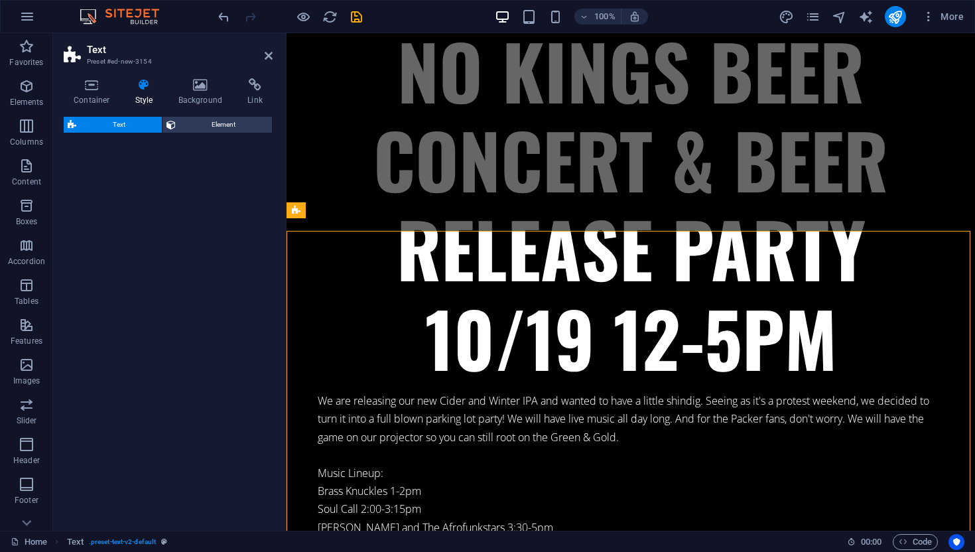
scroll to position [11155, 0]
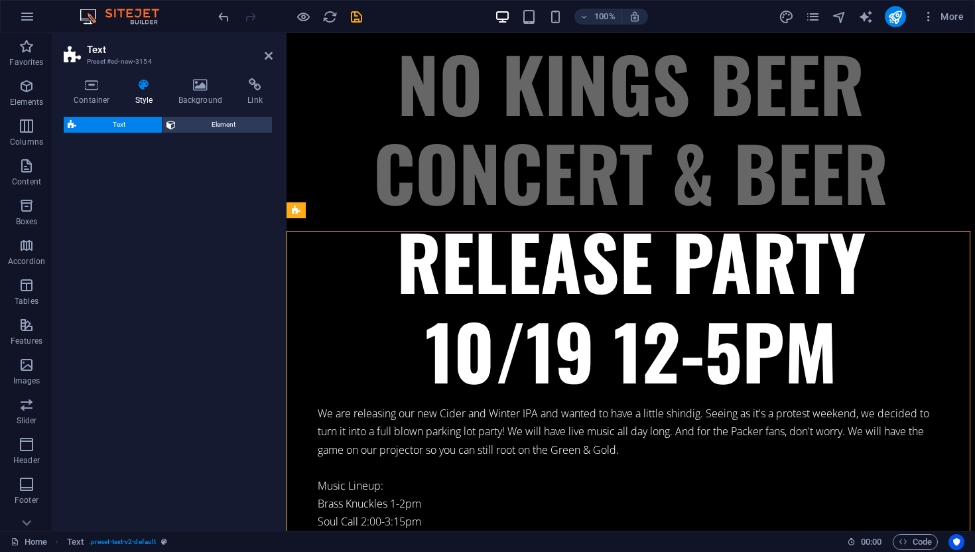
select select "preset-text-v2-default"
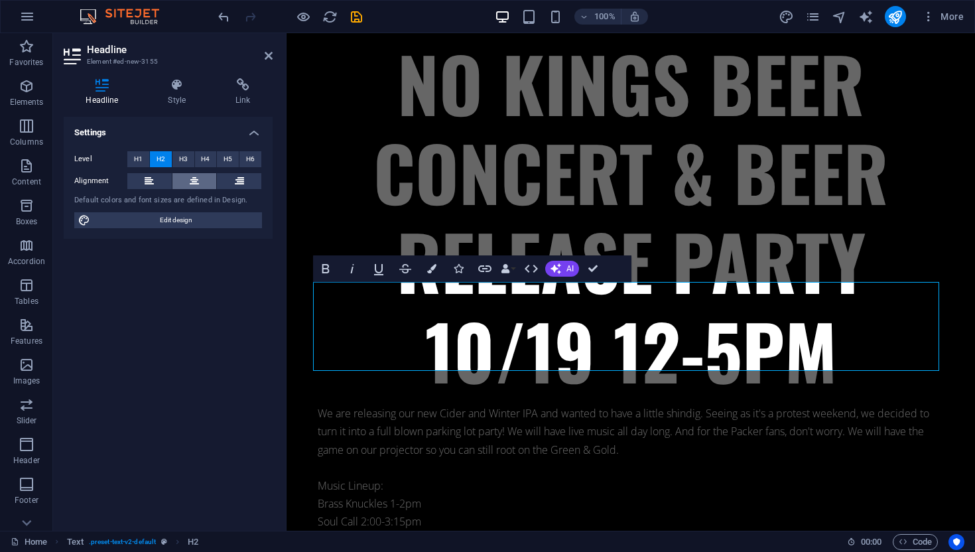
click at [194, 184] on icon at bounding box center [194, 181] width 9 height 16
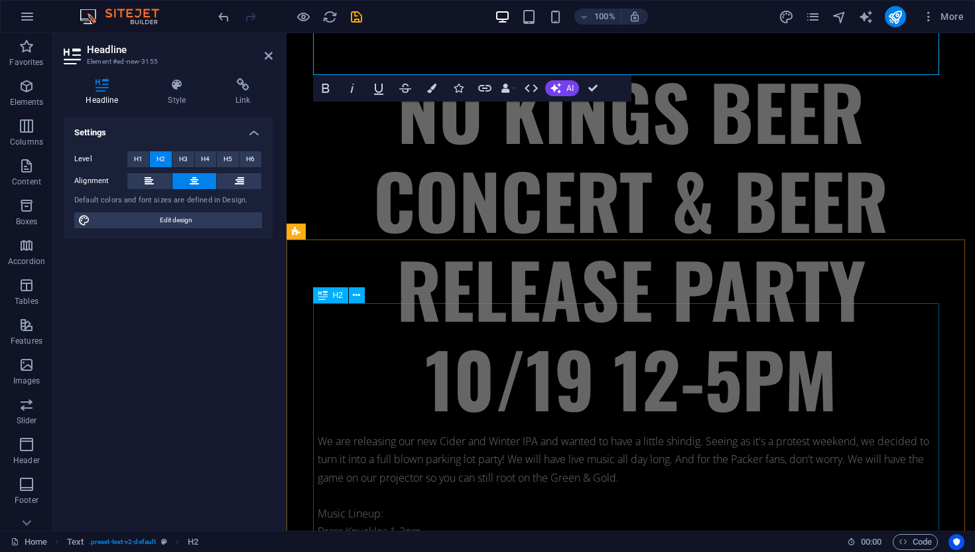
scroll to position [11545, 0]
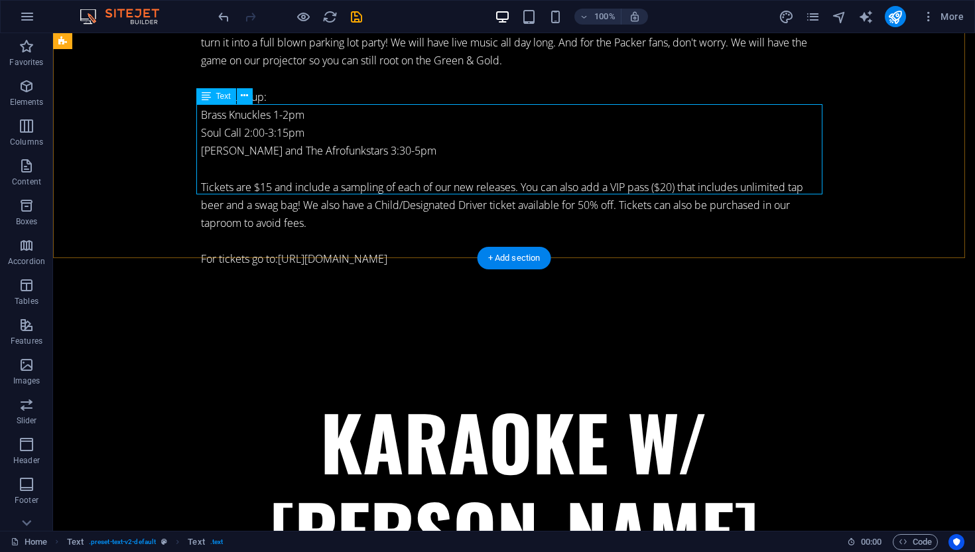
scroll to position [11942, 0]
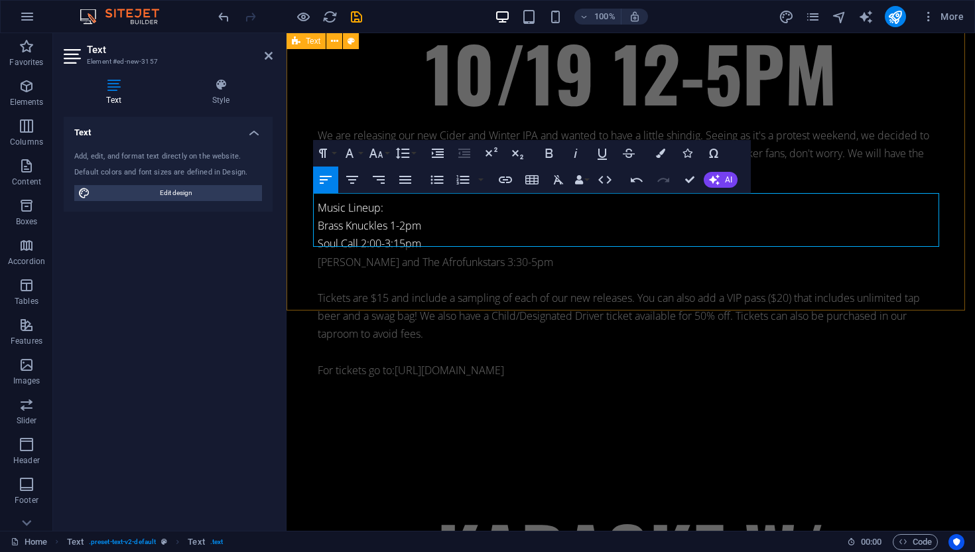
scroll to position [3601, 2]
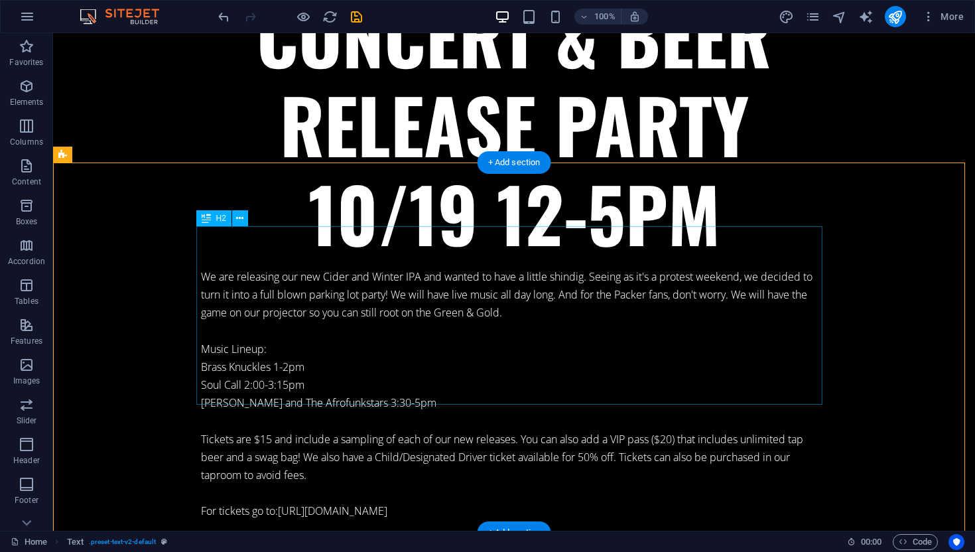
scroll to position [11712, 0]
